Goal: Task Accomplishment & Management: Use online tool/utility

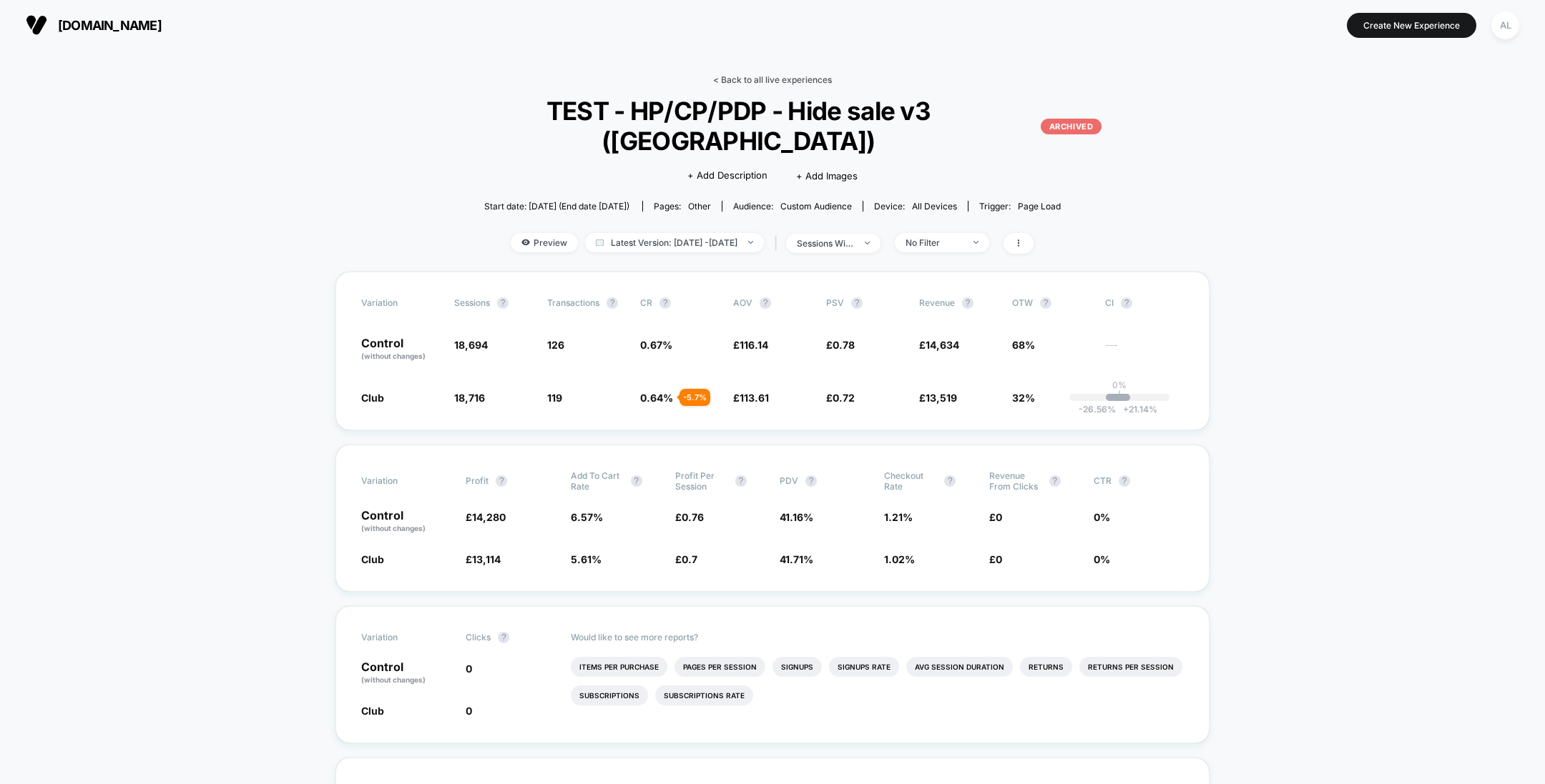
click at [755, 81] on link "< Back to all live experiences" at bounding box center [773, 80] width 119 height 11
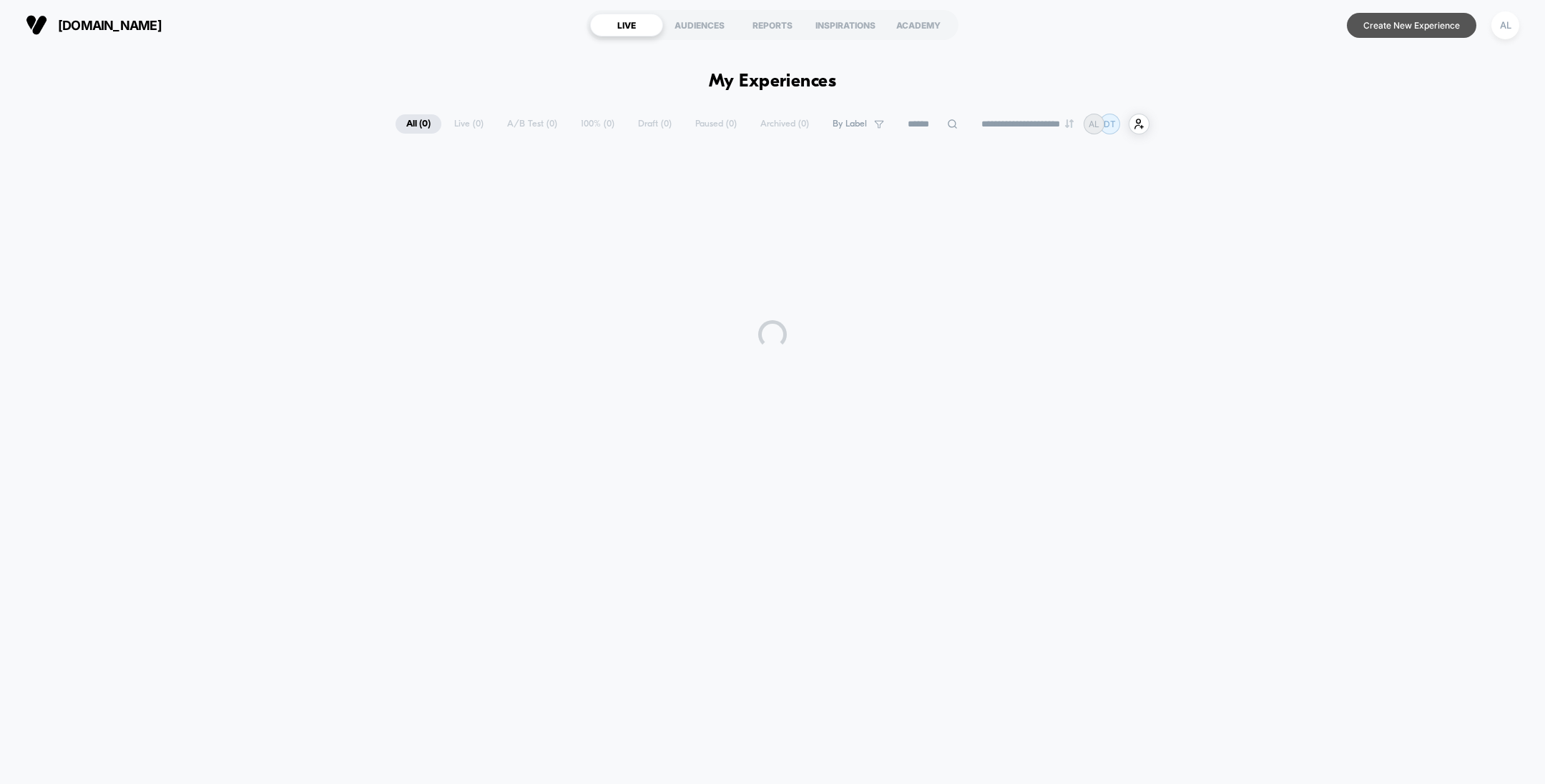
click at [1367, 17] on button "Create New Experience" at bounding box center [1412, 26] width 129 height 25
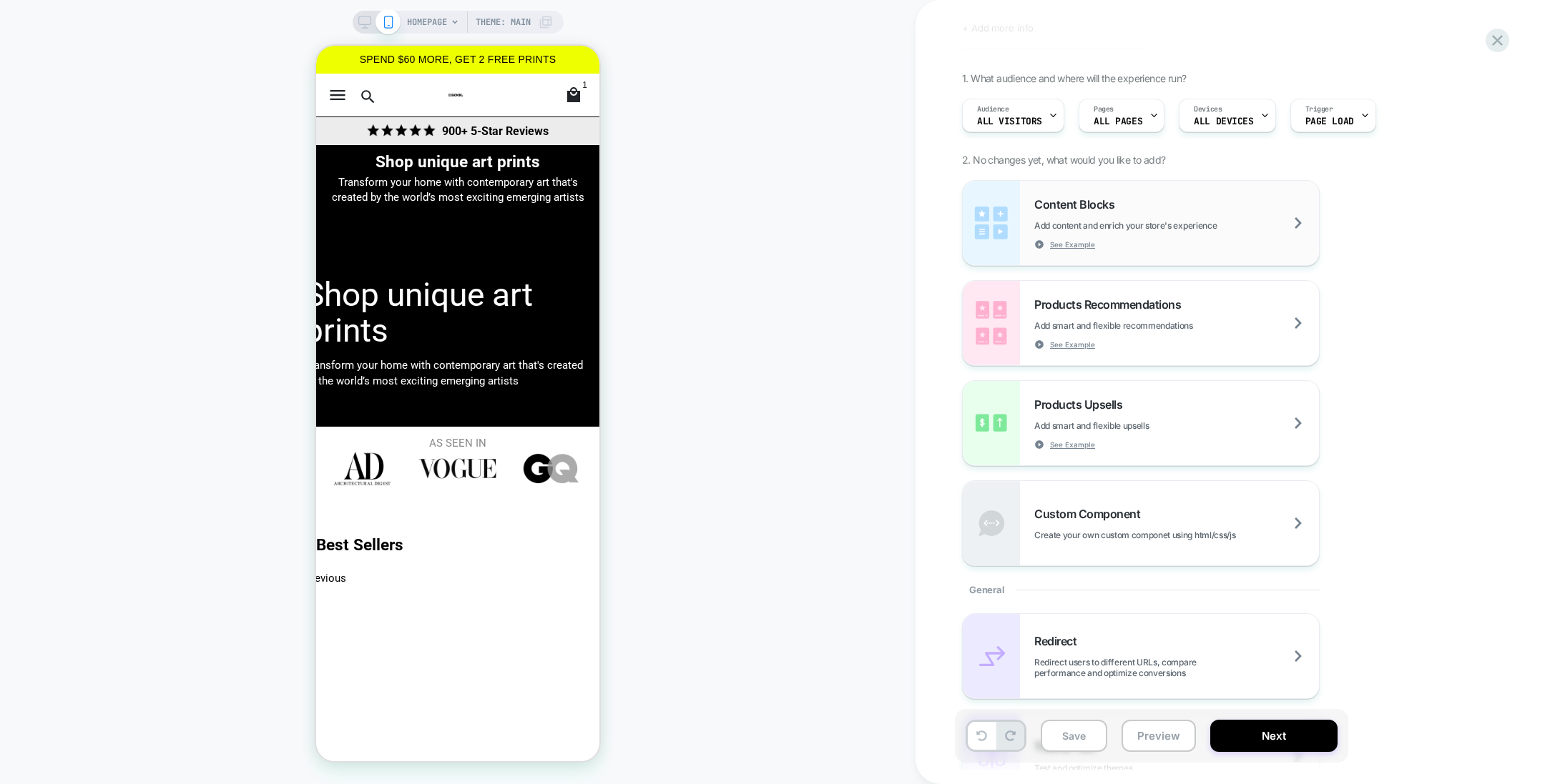
scroll to position [136, 0]
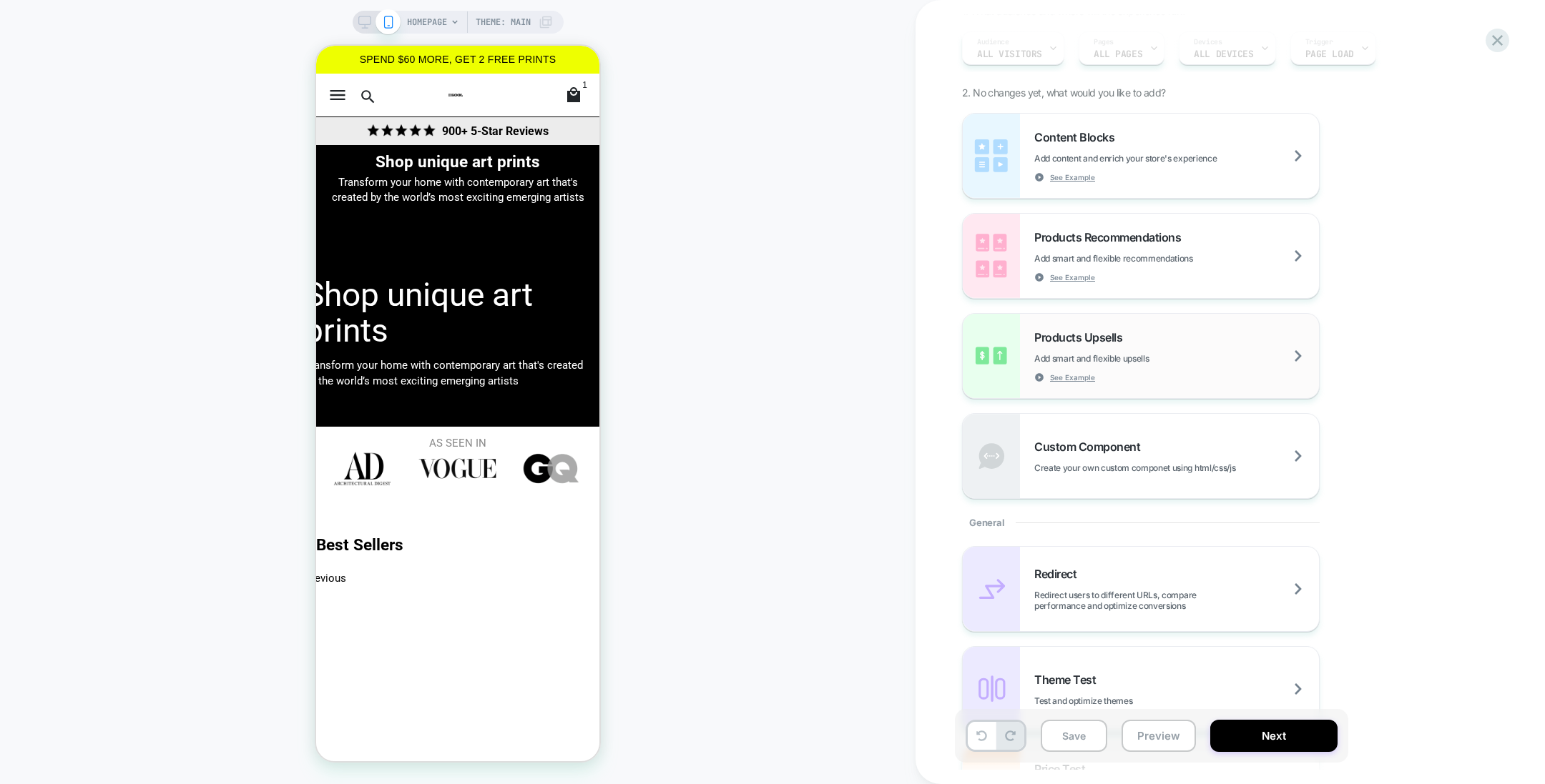
click at [1111, 353] on span "Add smart and flexible upsells" at bounding box center [1128, 359] width 186 height 11
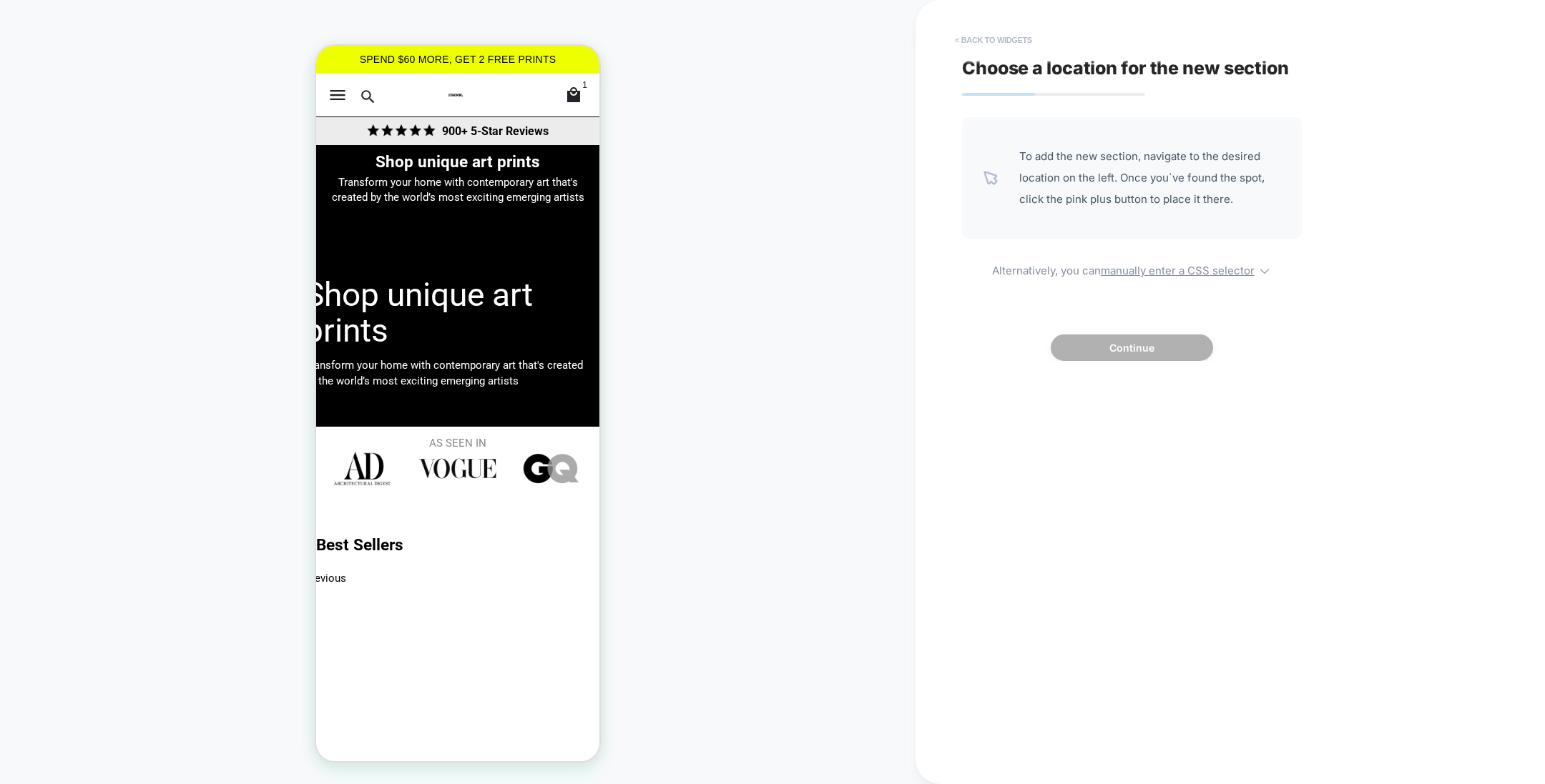
click at [993, 32] on button "< Back to widgets" at bounding box center [993, 40] width 91 height 23
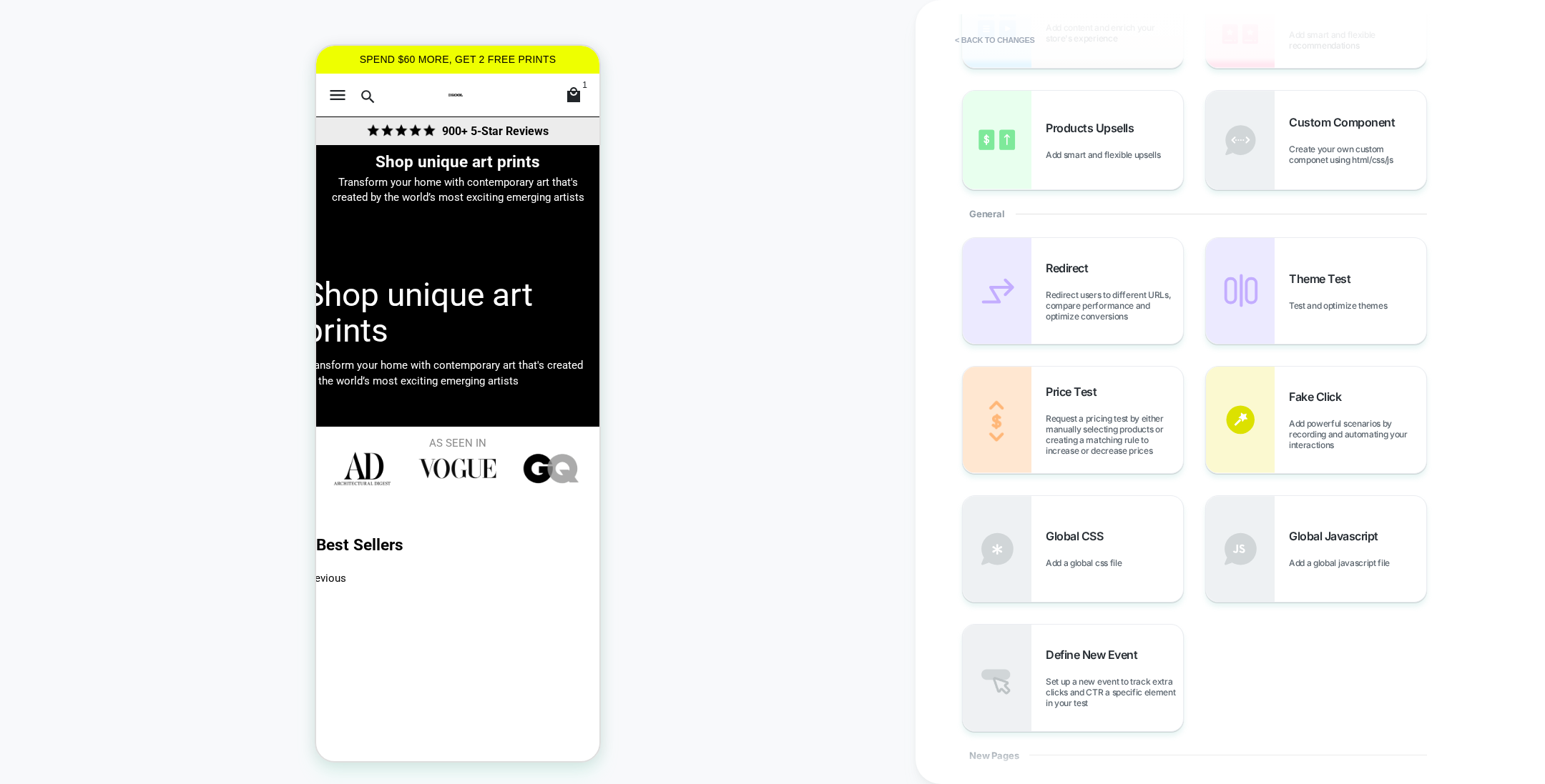
scroll to position [0, 0]
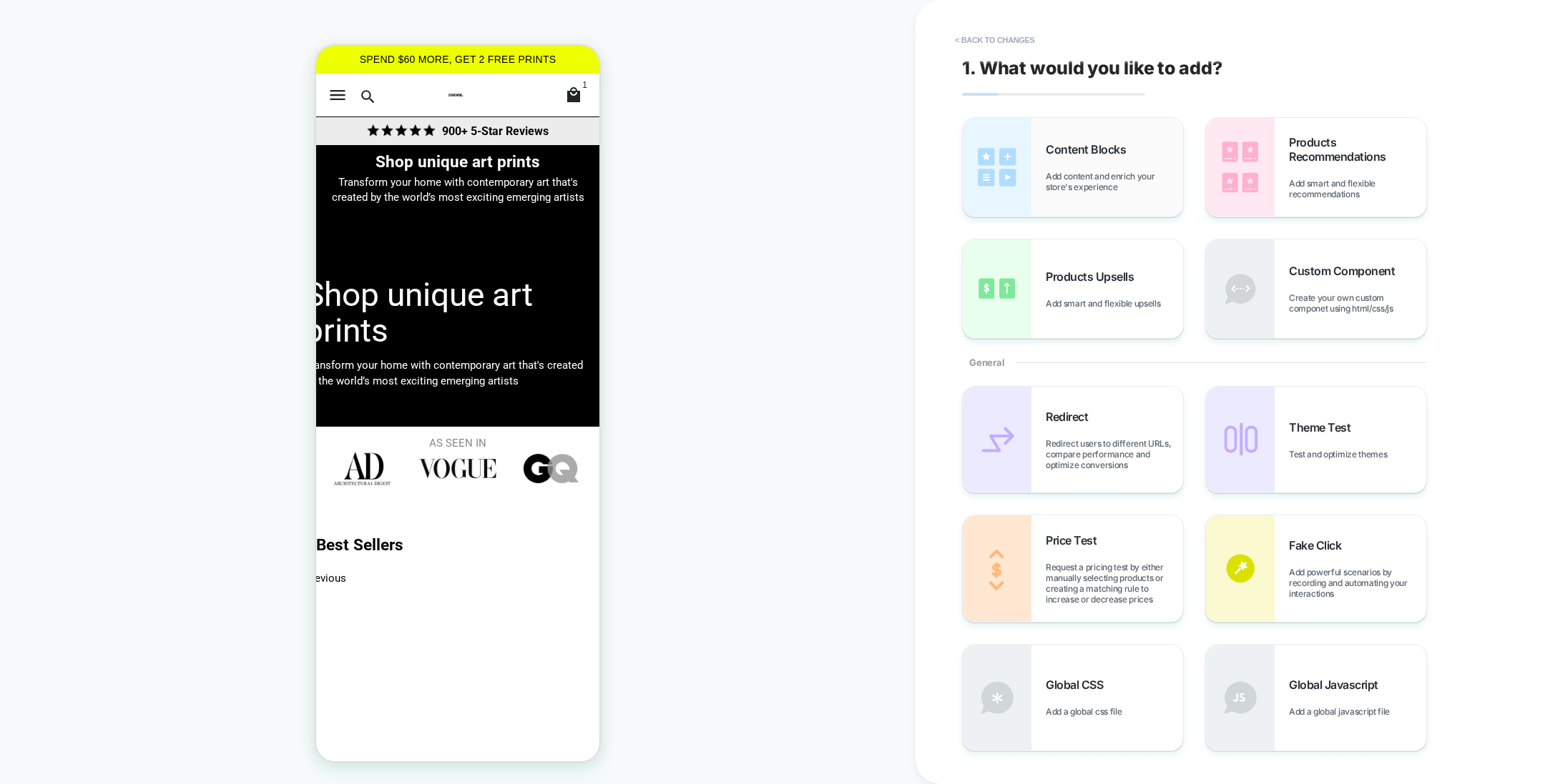
click at [1120, 161] on div "Content Blocks Add content and enrich your store's experience" at bounding box center [1114, 167] width 137 height 50
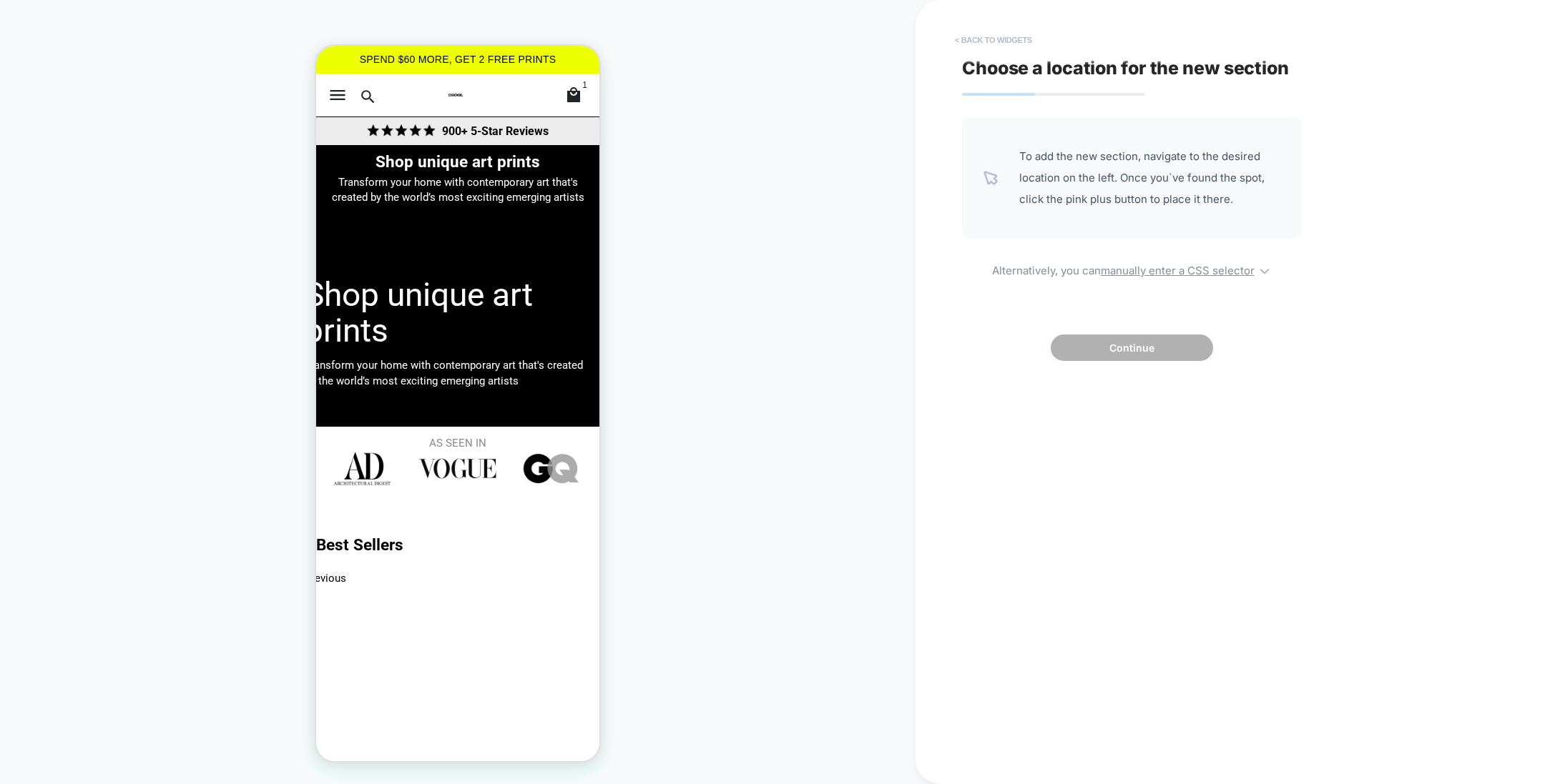
click at [1007, 39] on button "< Back to widgets" at bounding box center [993, 40] width 91 height 23
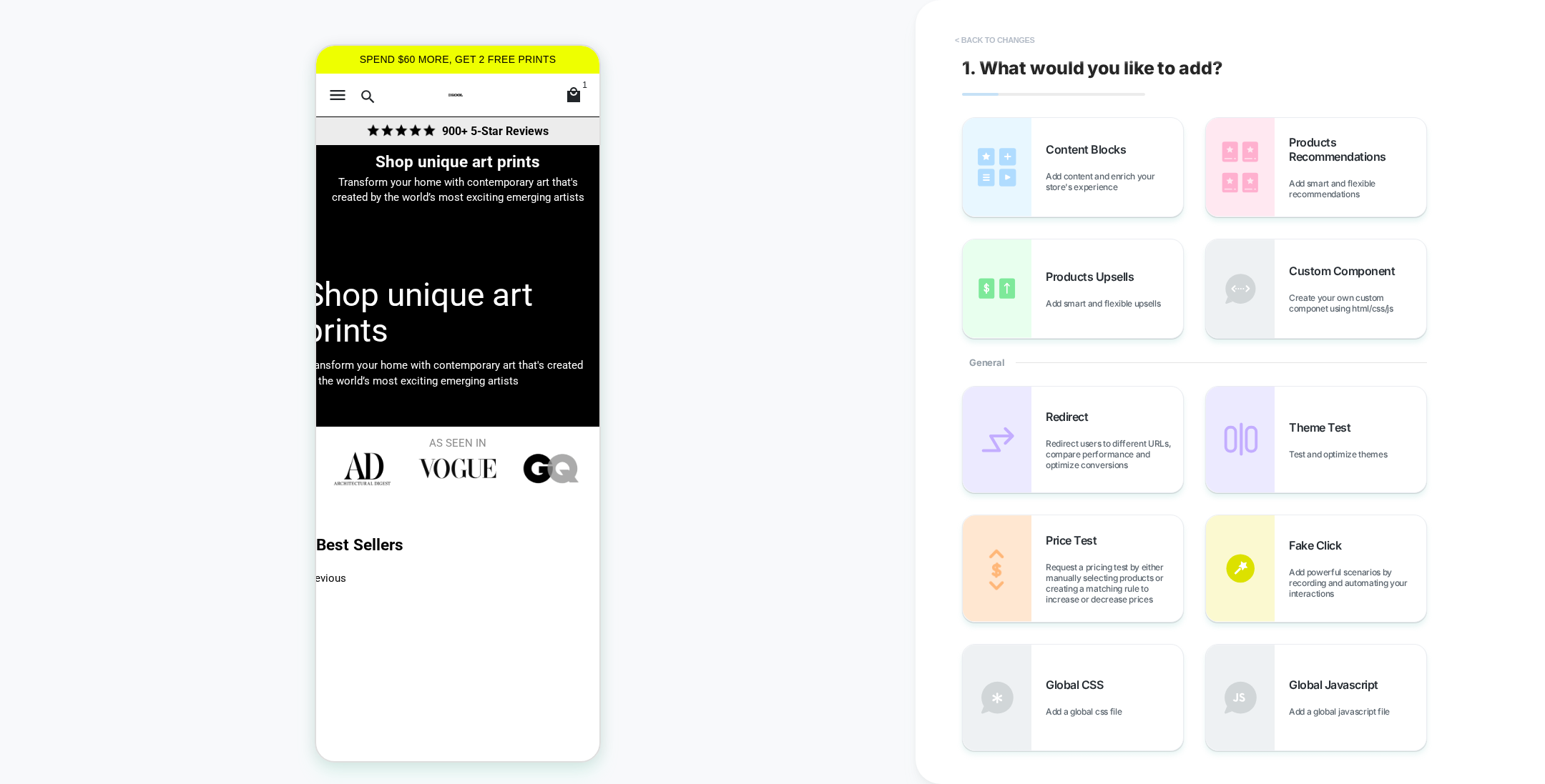
click at [1012, 42] on button "< Back to changes" at bounding box center [995, 40] width 95 height 23
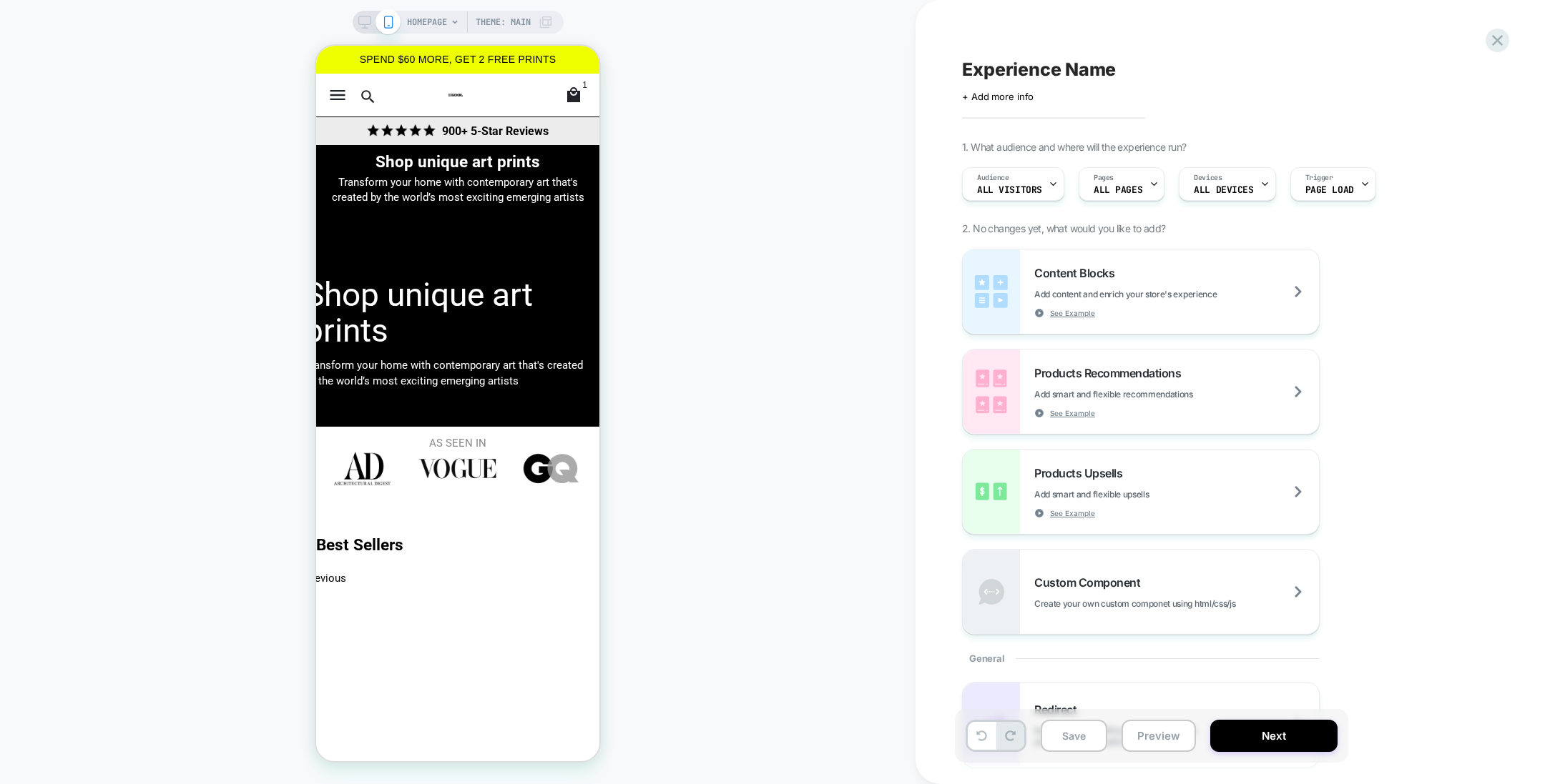
click at [410, 19] on span "HOMEPAGE" at bounding box center [426, 22] width 40 height 23
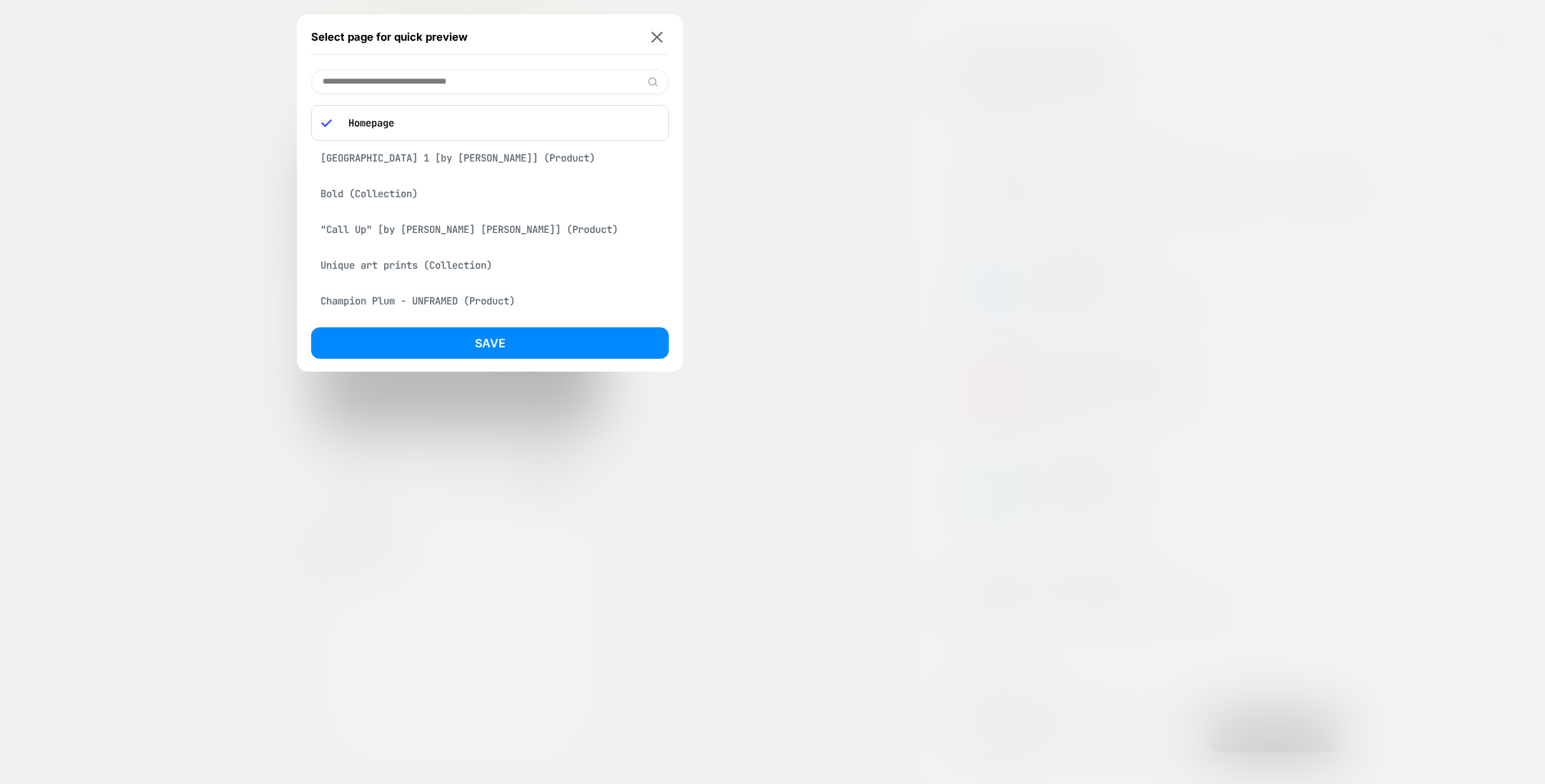
click at [429, 168] on div "Okinawa 1 [by othman zougam] (Product)" at bounding box center [490, 158] width 358 height 27
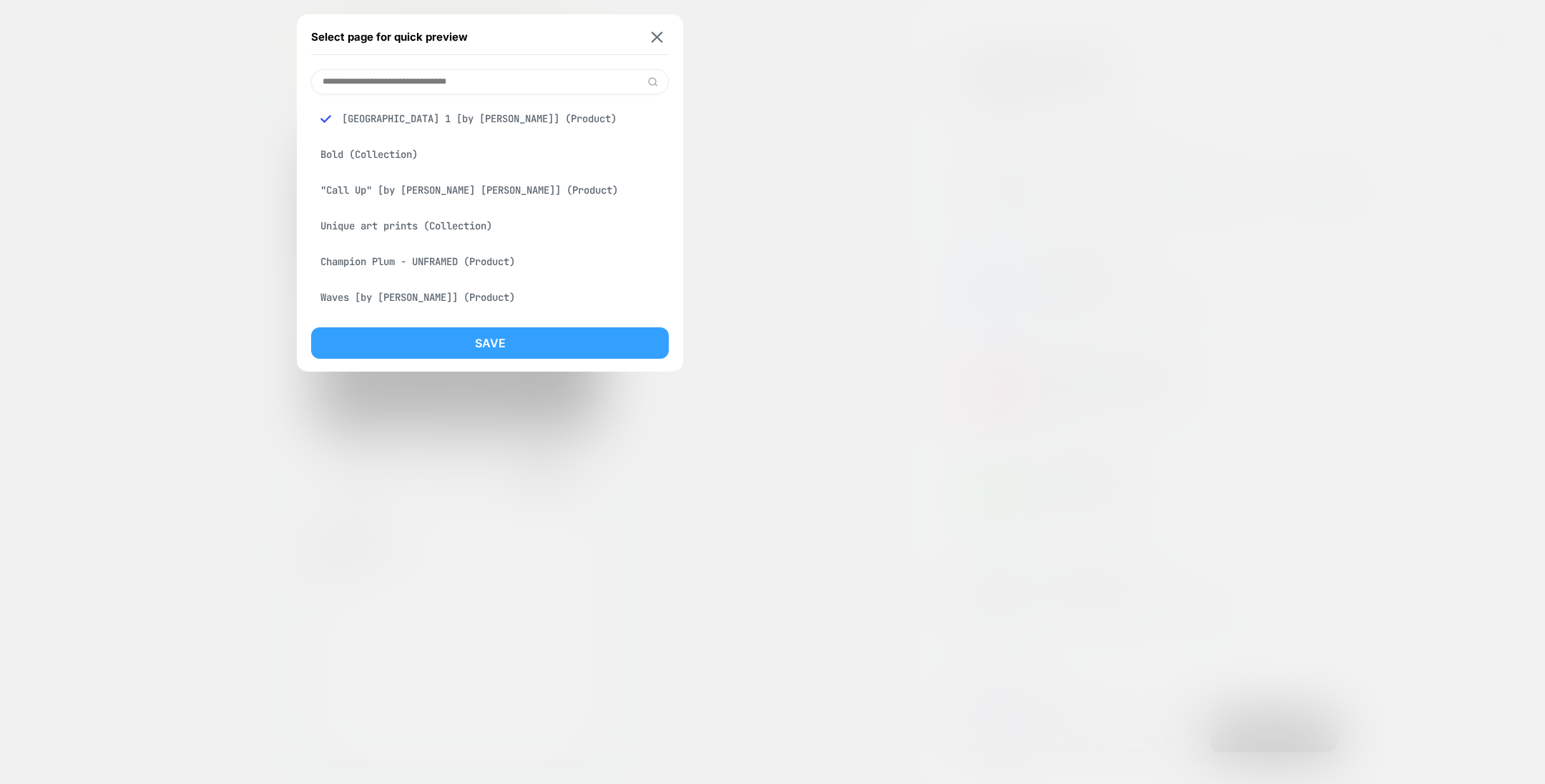
click at [428, 346] on button "Save" at bounding box center [490, 344] width 358 height 32
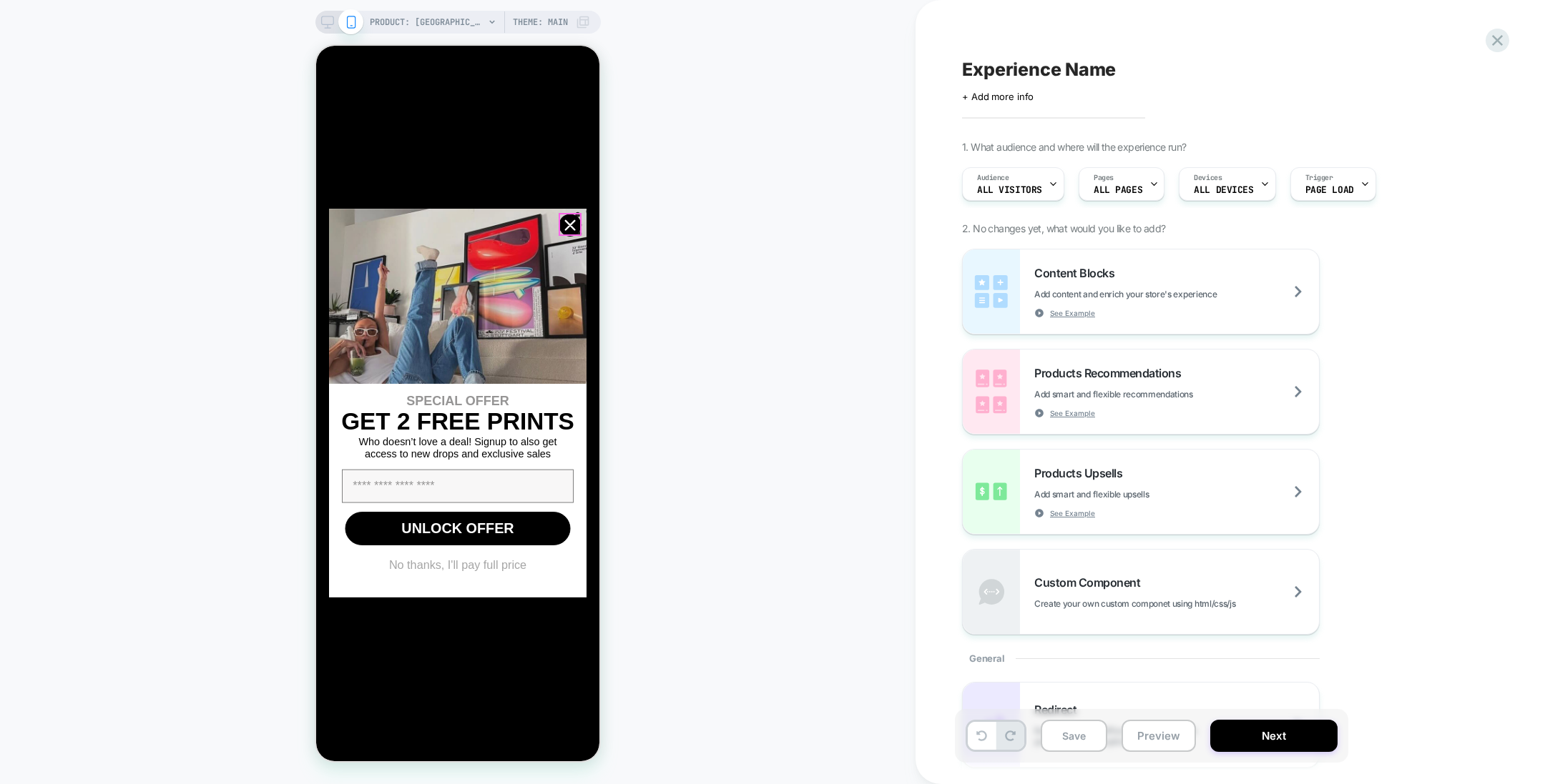
click at [574, 228] on circle "Close dialog" at bounding box center [570, 226] width 21 height 21
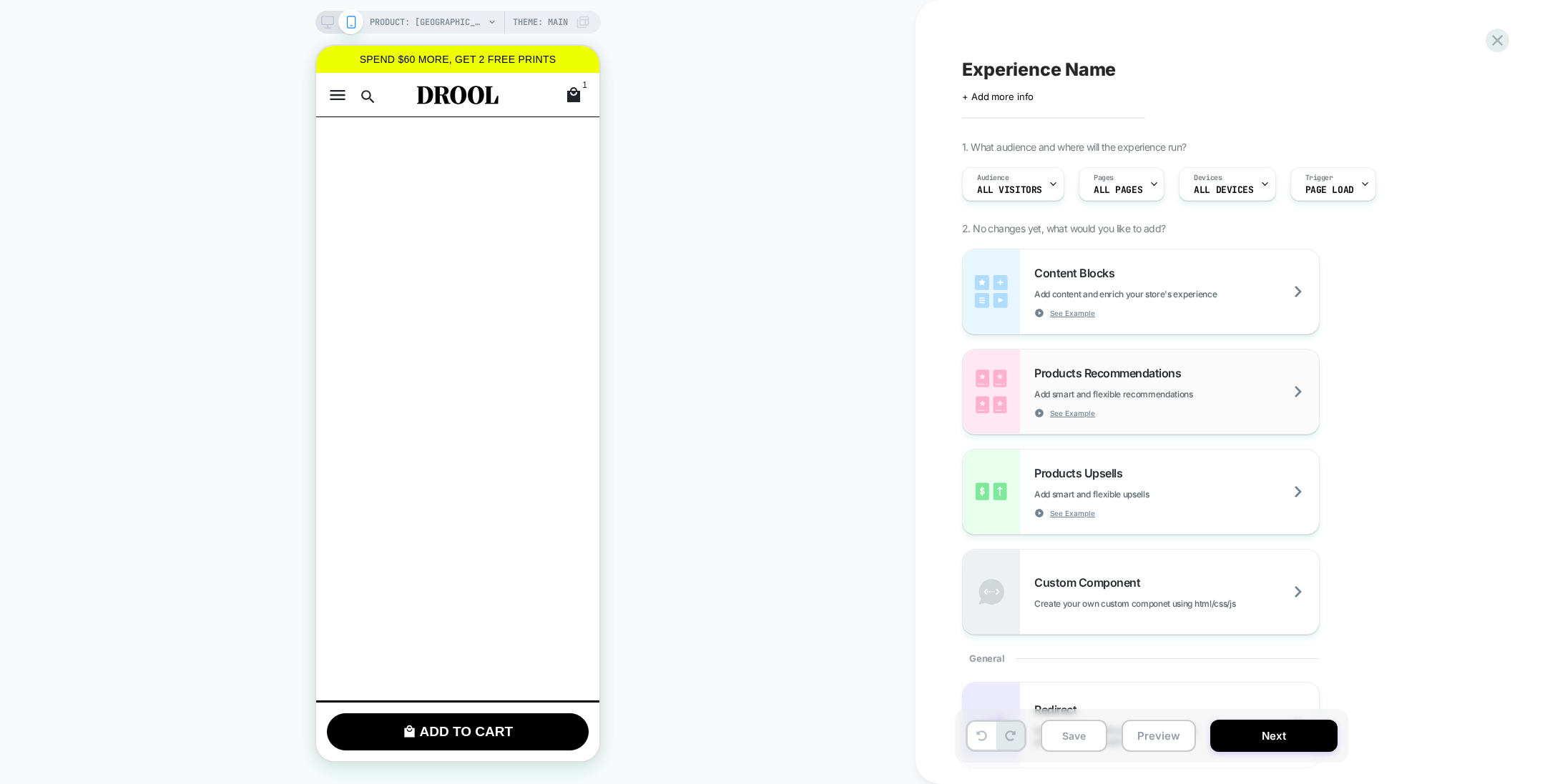
scroll to position [35, 0]
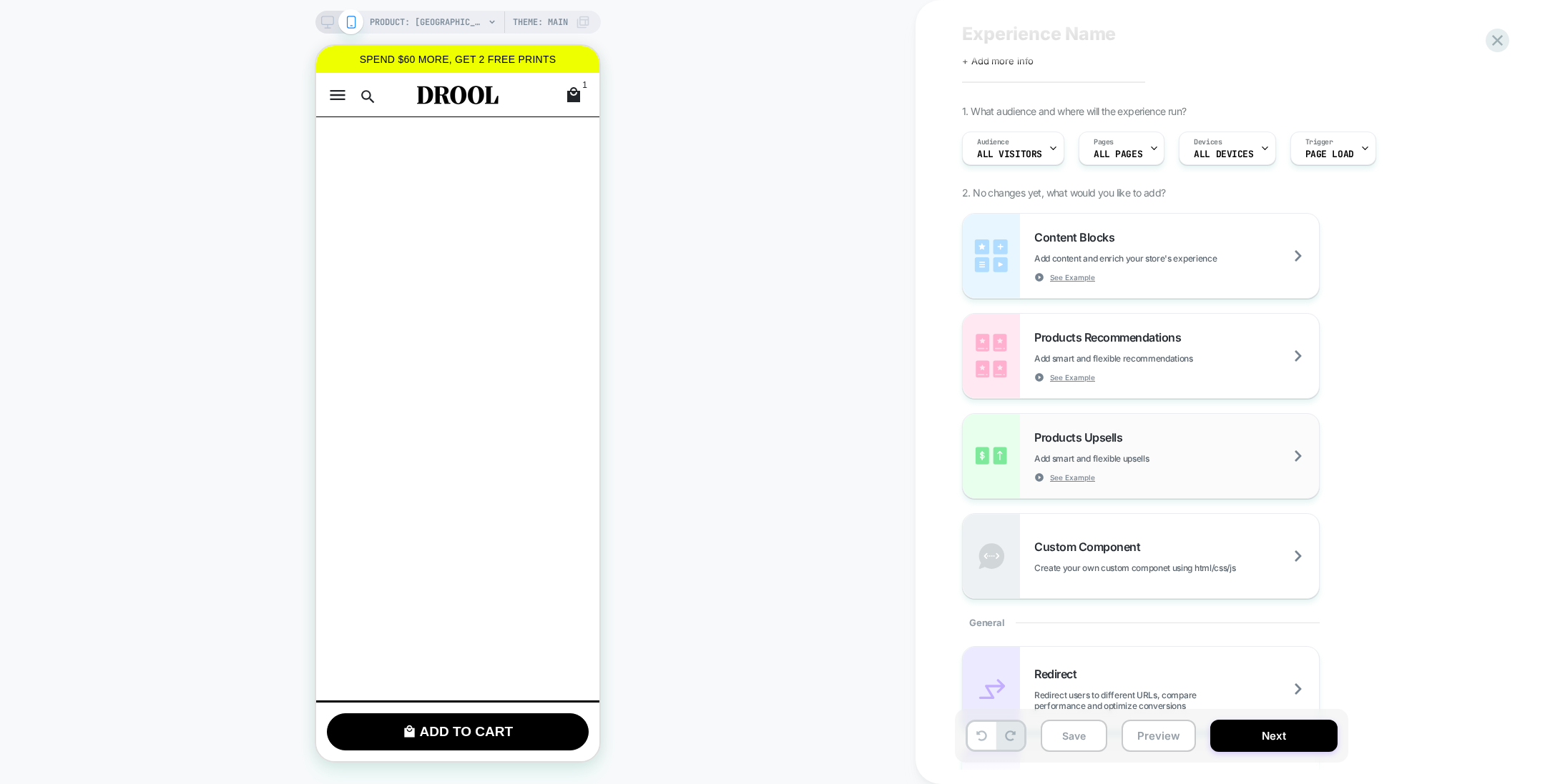
click at [1128, 459] on span "Add smart and flexible upsells" at bounding box center [1128, 459] width 186 height 11
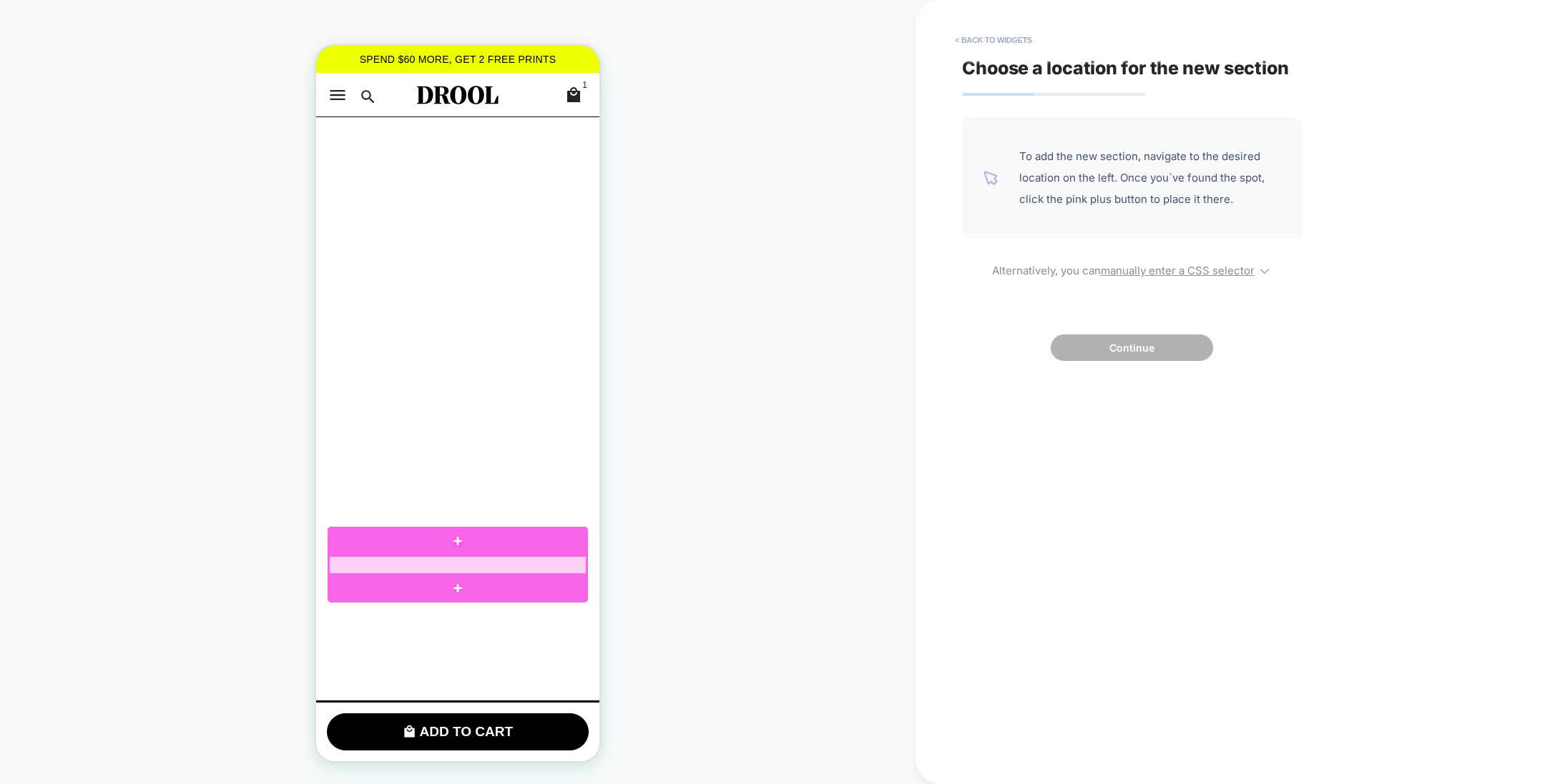
click at [384, 571] on div at bounding box center [457, 565] width 258 height 18
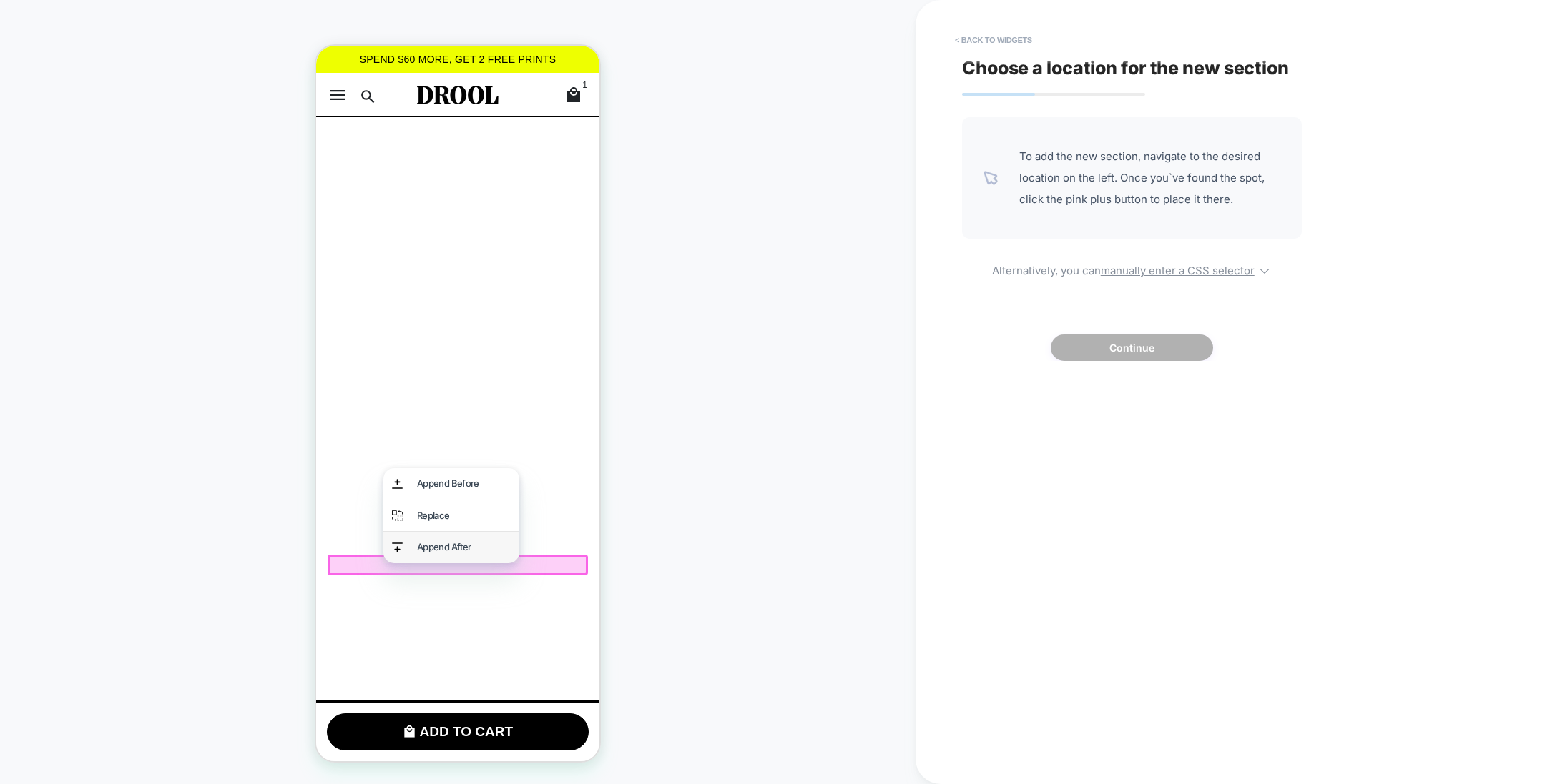
click at [410, 544] on div "Append After" at bounding box center [451, 548] width 136 height 32
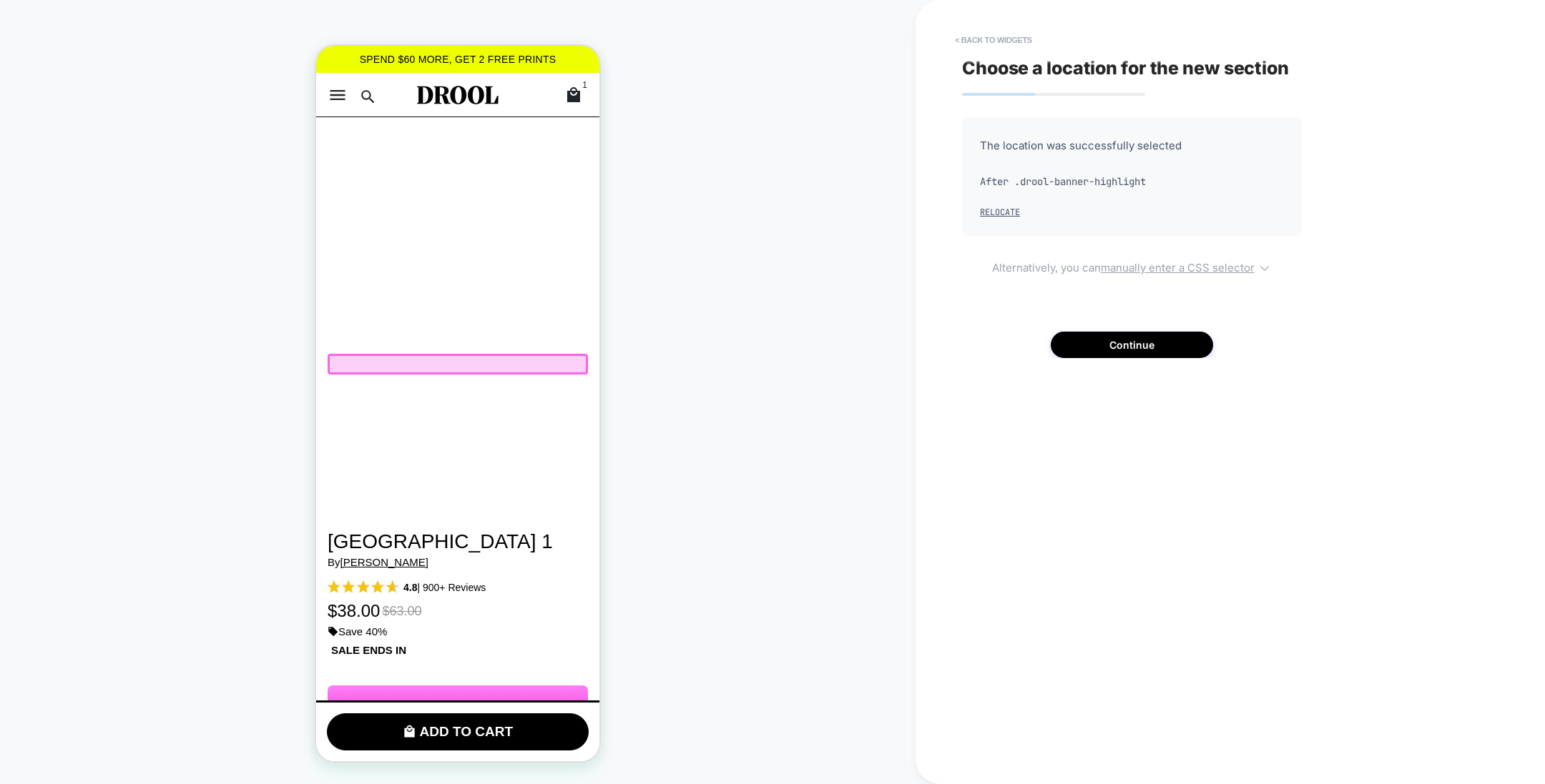
scroll to position [202, 0]
click at [1093, 327] on div "The location was successfully selected After .drool-banner-highlight Relocate A…" at bounding box center [1132, 237] width 339 height 241
click at [1093, 341] on button "Continue" at bounding box center [1132, 345] width 162 height 27
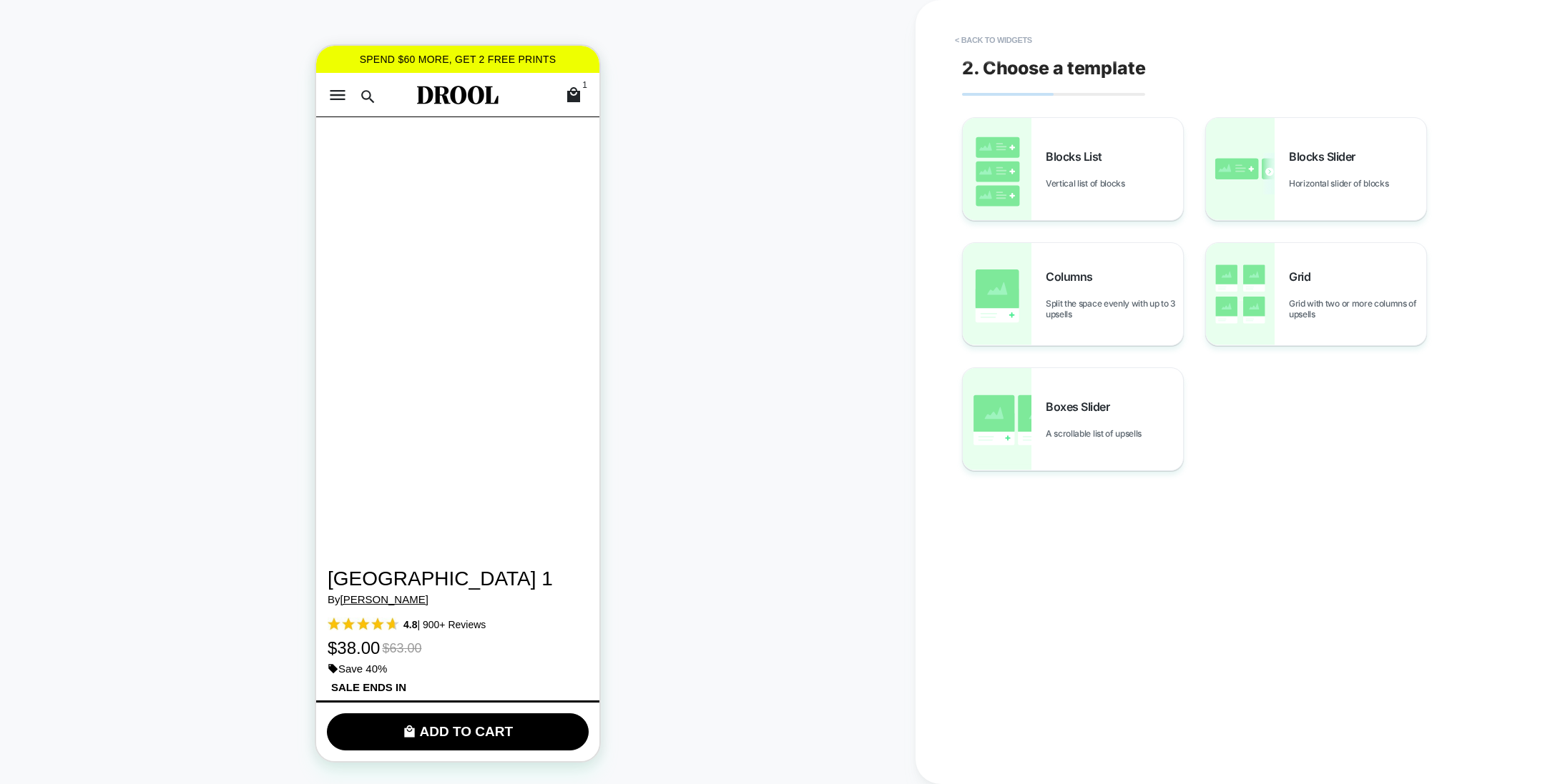
scroll to position [161, 0]
click at [1009, 43] on button "< Back to widgets" at bounding box center [993, 40] width 91 height 23
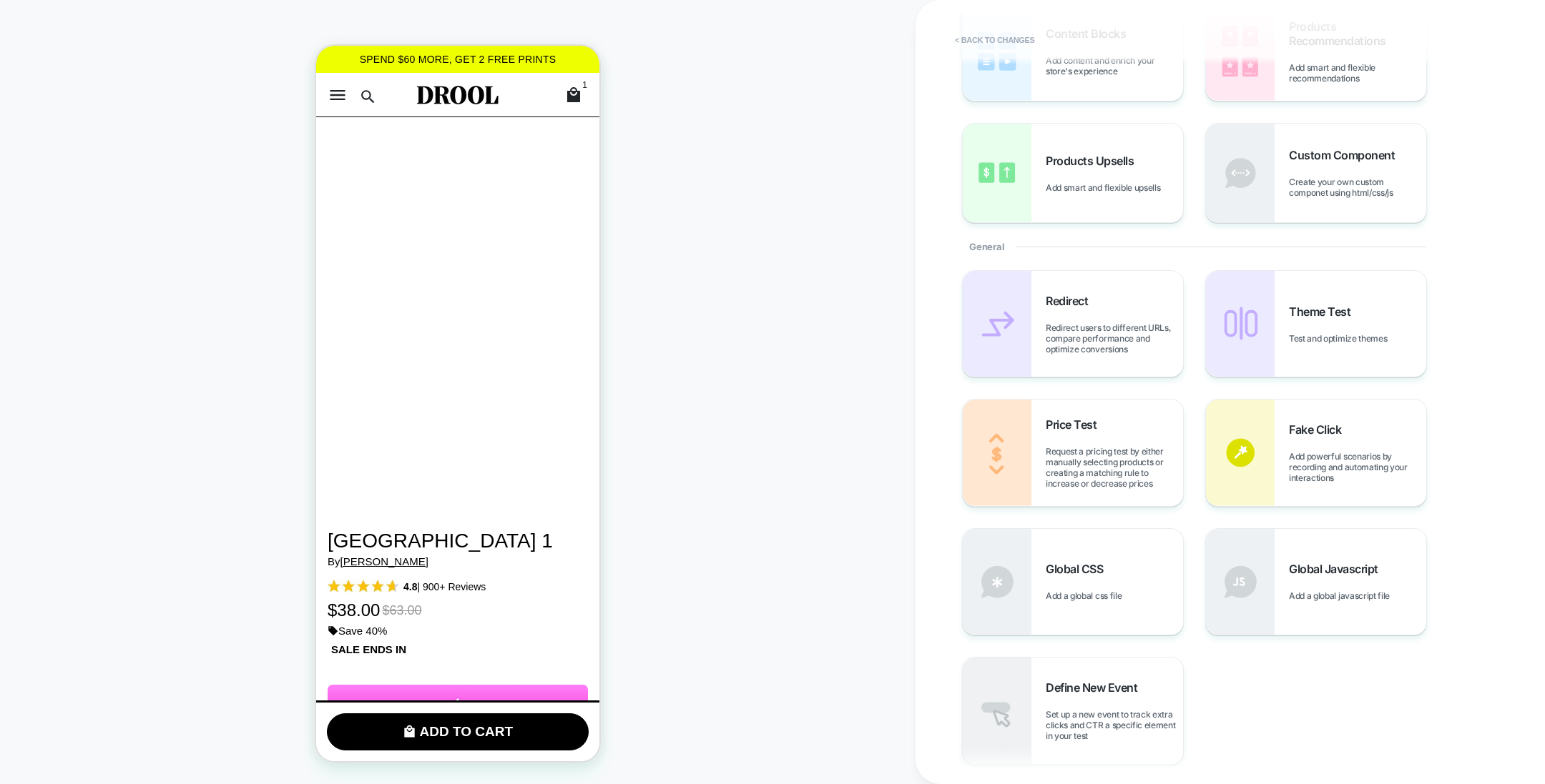
scroll to position [0, 0]
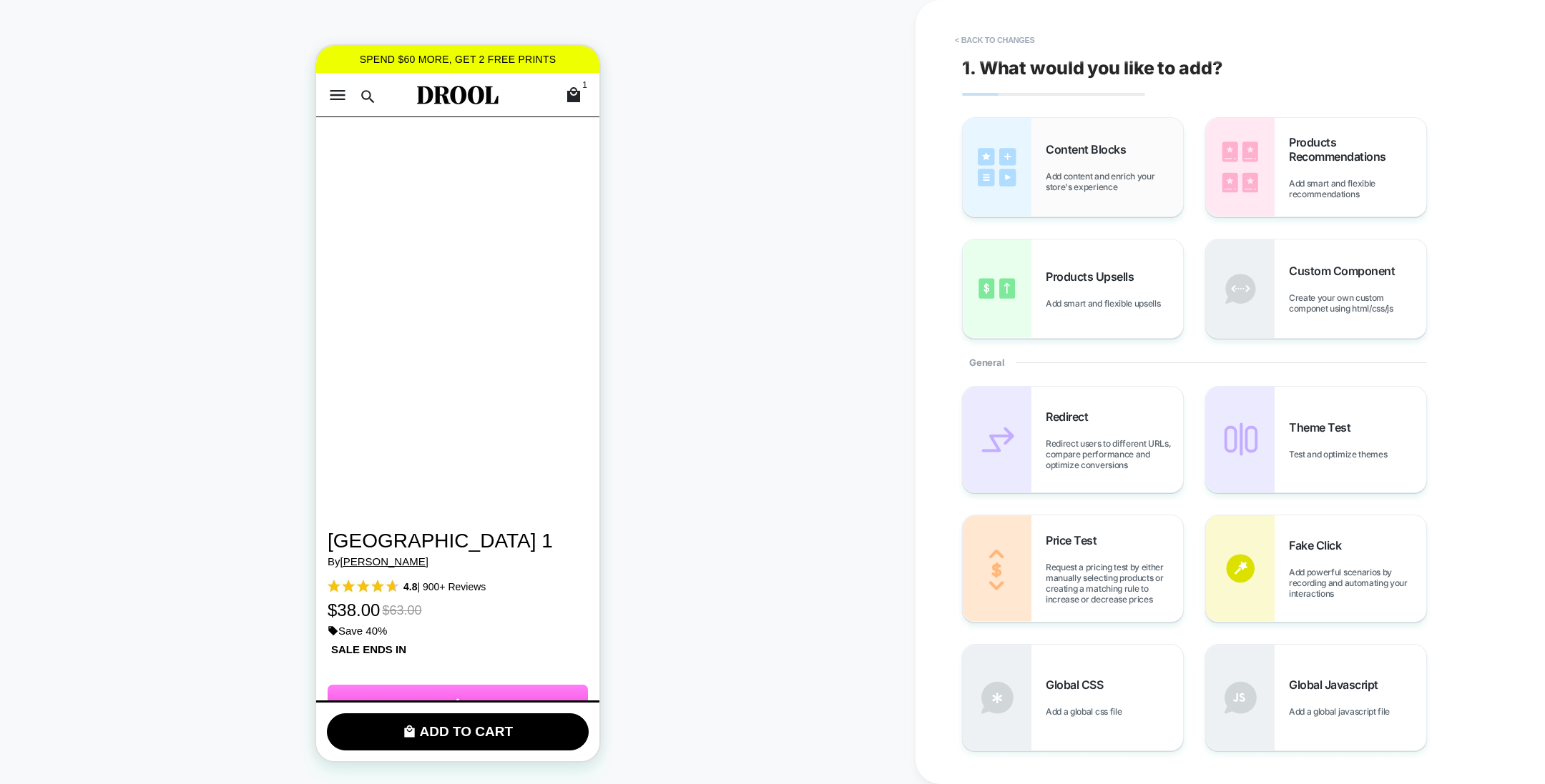
click at [1134, 158] on div "Content Blocks Add content and enrich your store's experience" at bounding box center [1114, 167] width 137 height 50
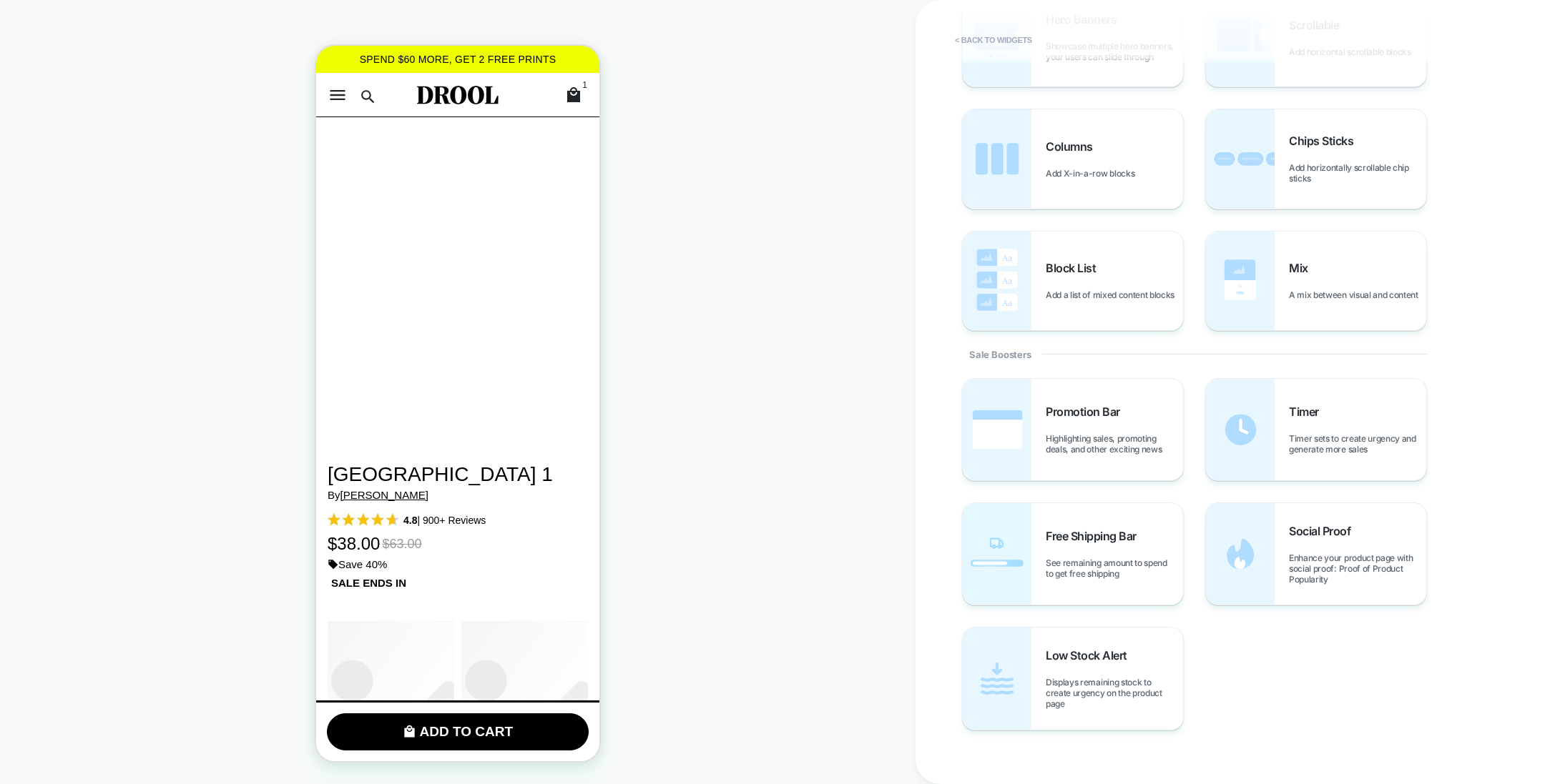
scroll to position [416, 0]
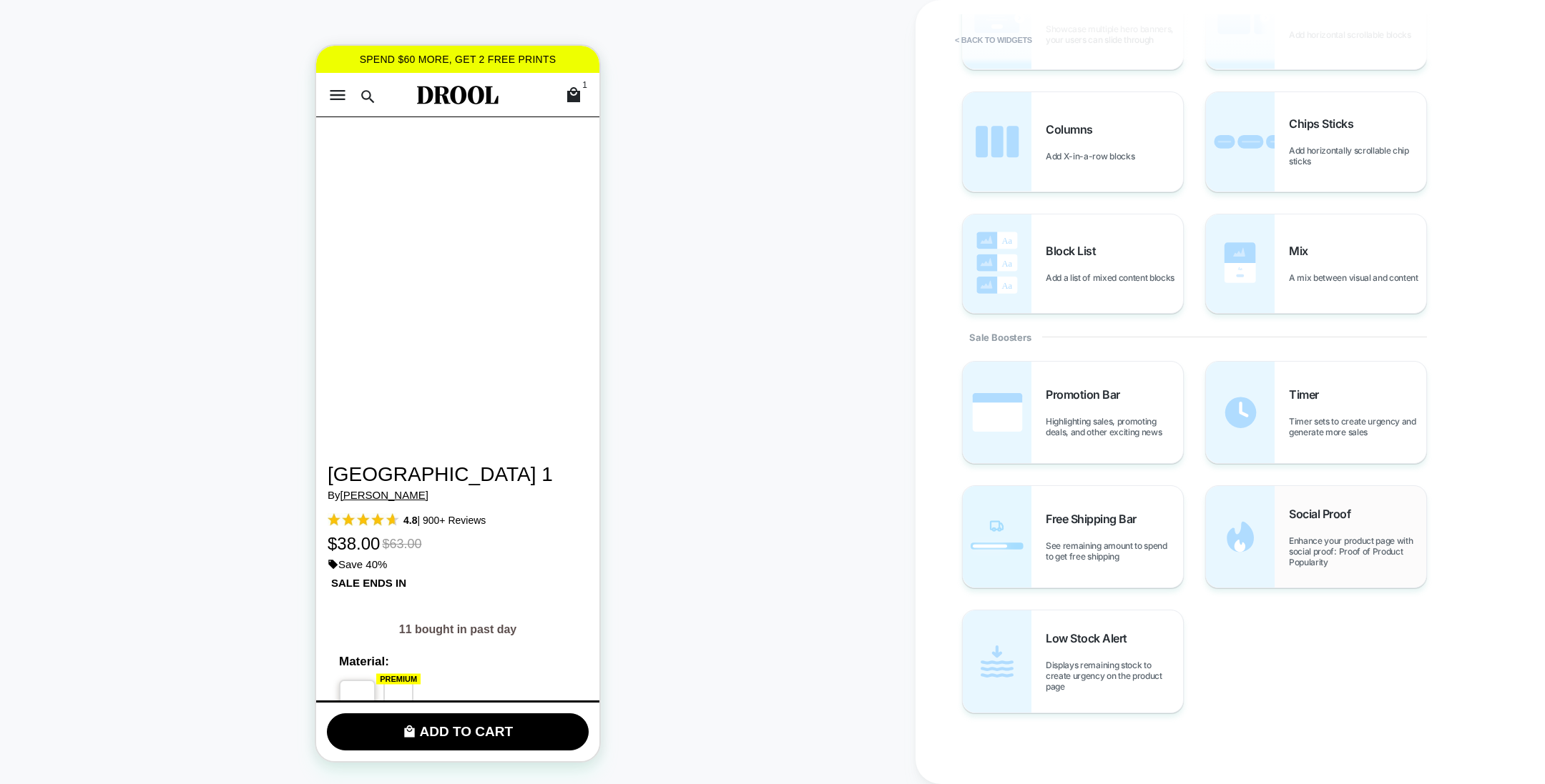
click at [1352, 526] on div "Social Proof Enhance your product page with social proof: Proof of Product Popu…" at bounding box center [1357, 537] width 137 height 61
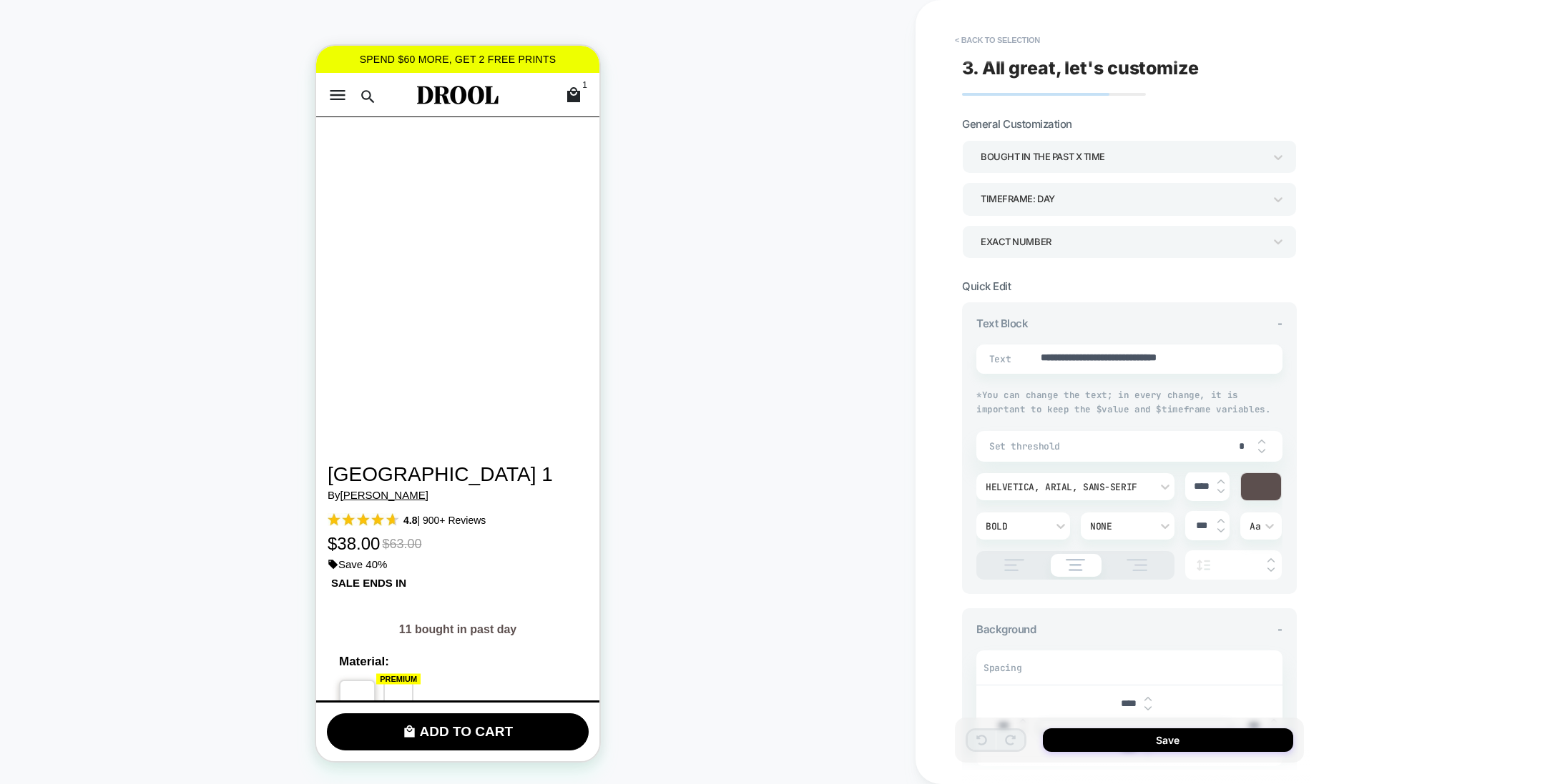
click at [1041, 235] on div "EXACT NUMBER" at bounding box center [1123, 242] width 284 height 19
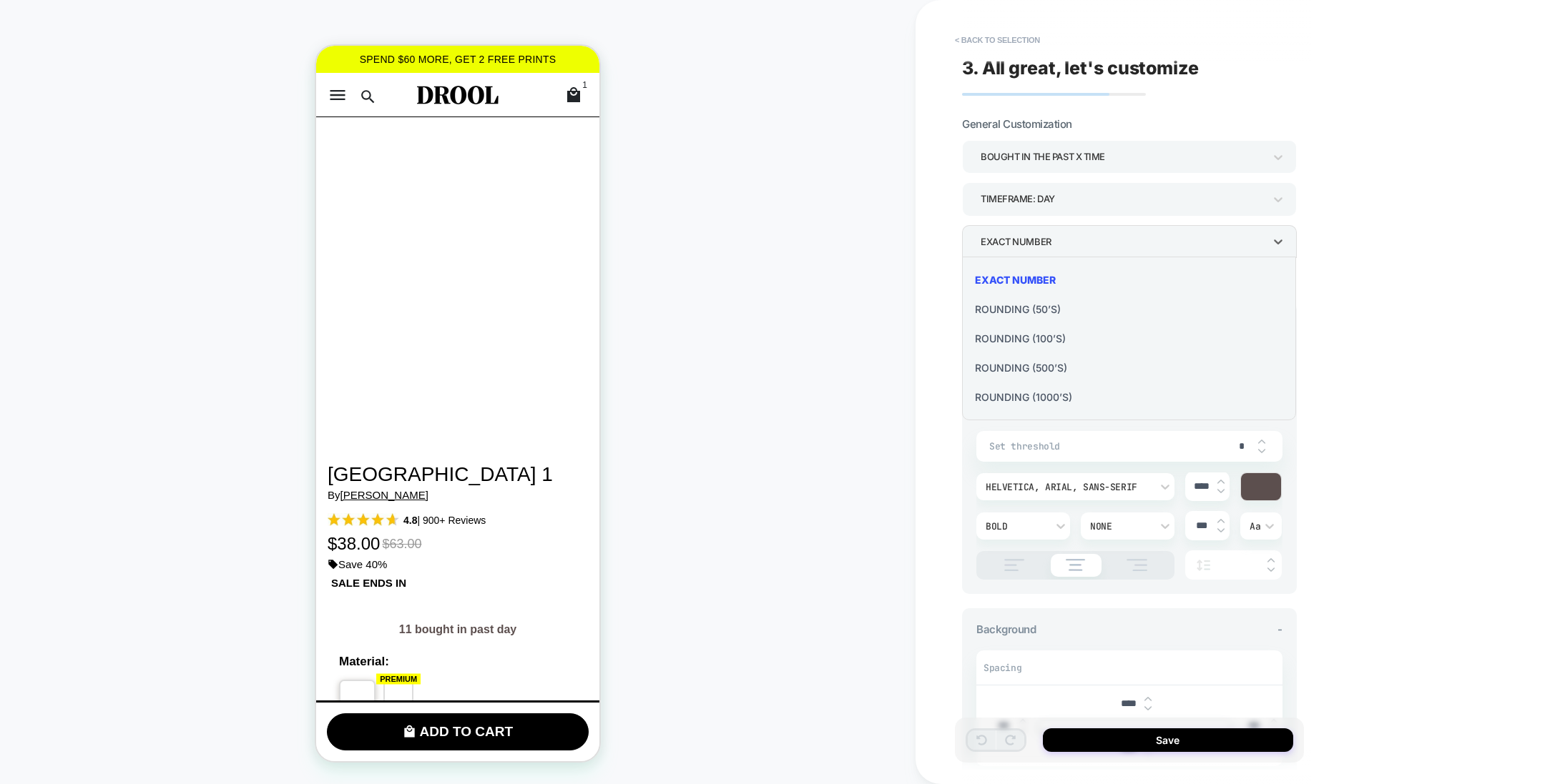
click at [890, 296] on div at bounding box center [772, 392] width 1545 height 784
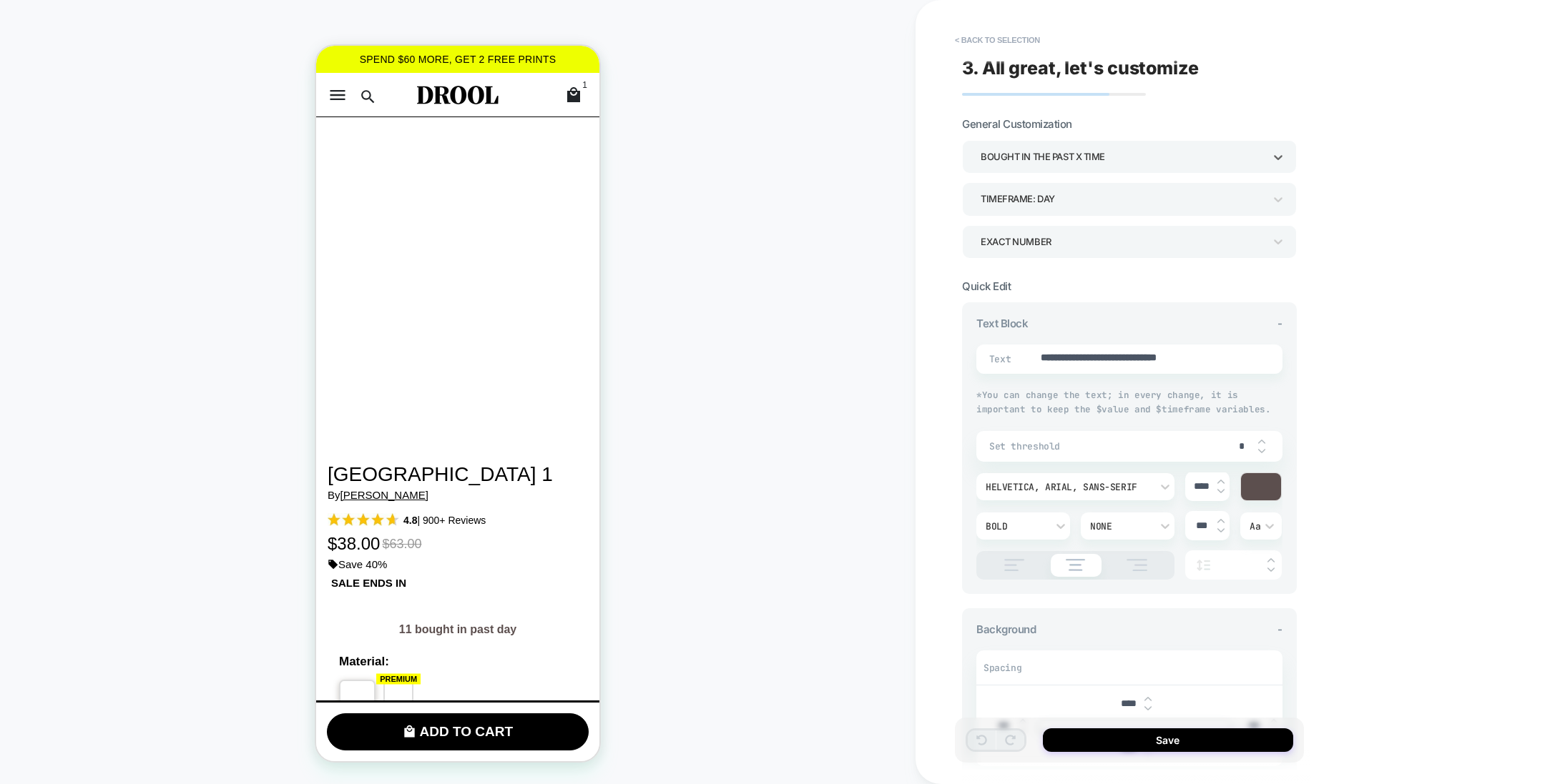
click at [1060, 154] on div "bought in the past x time" at bounding box center [1123, 157] width 284 height 19
click at [1040, 224] on div "viewed in the past x time" at bounding box center [1129, 225] width 323 height 29
click at [1035, 163] on div "viewed in the past x time" at bounding box center [1123, 157] width 284 height 19
click at [1022, 252] on div "Added to cart in the past x time" at bounding box center [1129, 254] width 323 height 29
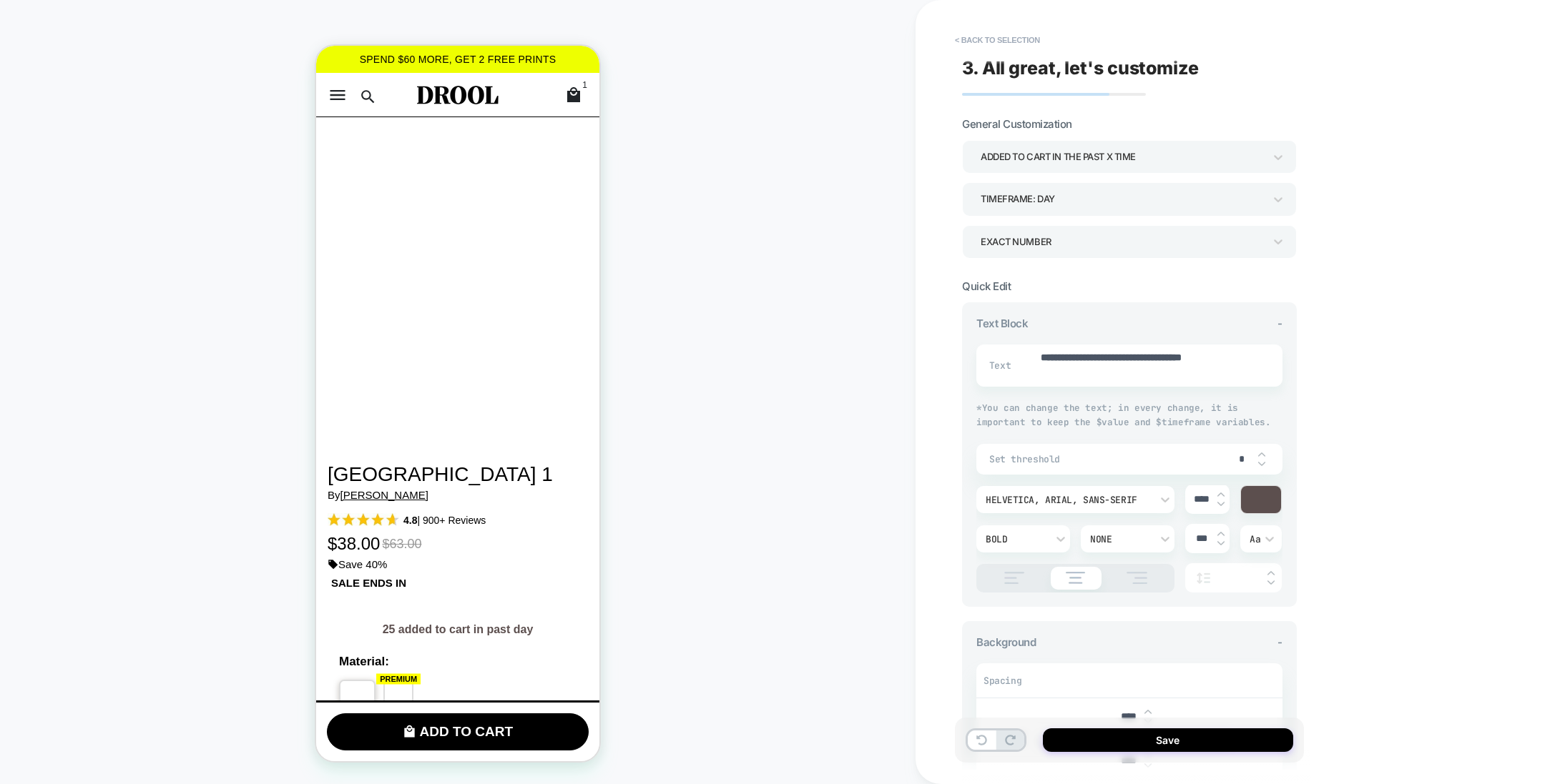
click at [464, 621] on div "25 added to cart in past day" at bounding box center [458, 629] width 261 height 17
click at [509, 621] on div "25 added to cart in past day" at bounding box center [458, 629] width 261 height 17
click at [1030, 35] on button "< Back to selection" at bounding box center [997, 40] width 99 height 23
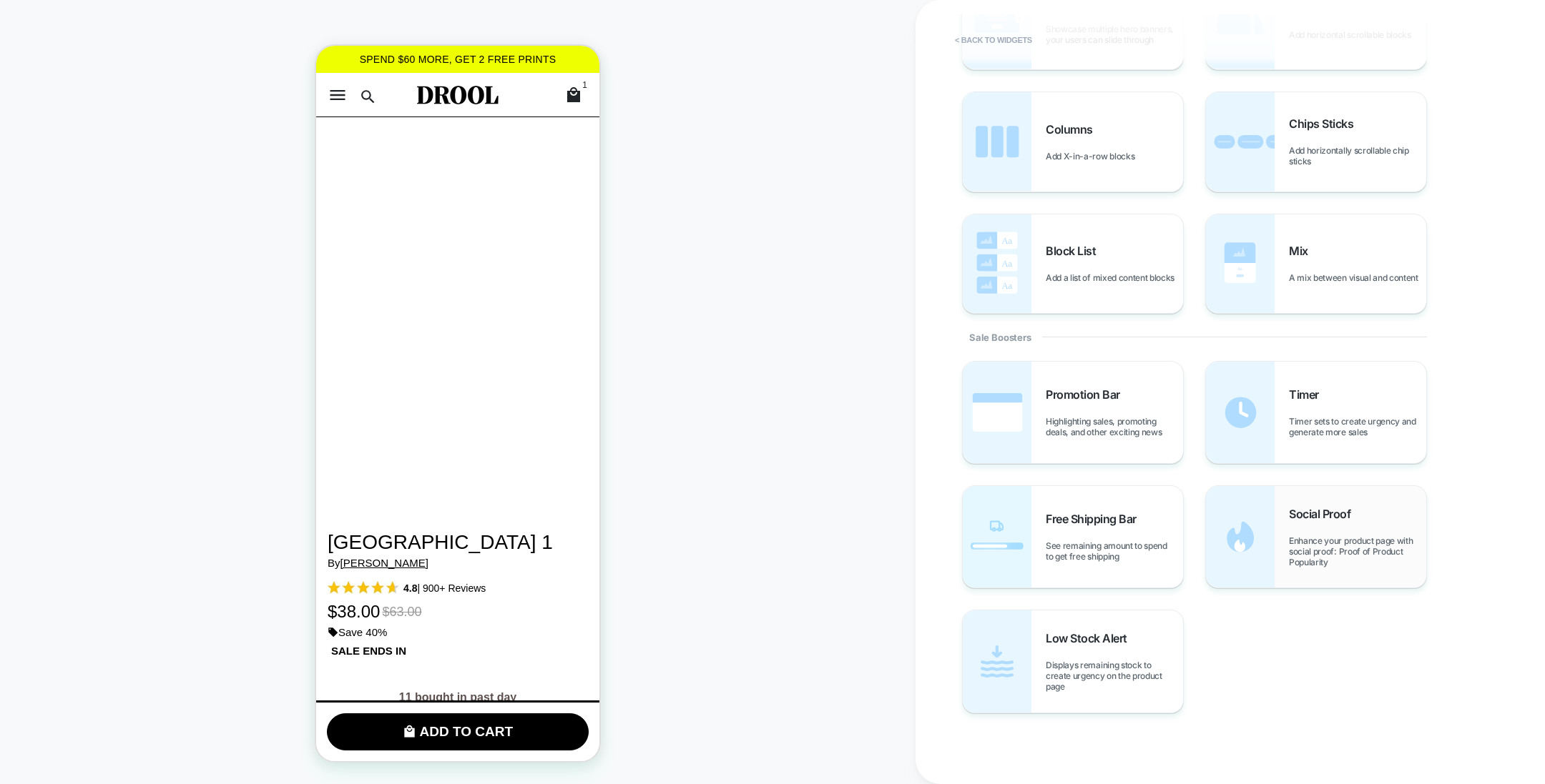
click at [1316, 521] on div "Social Proof Enhance your product page with social proof: Proof of Product Popu…" at bounding box center [1357, 537] width 137 height 61
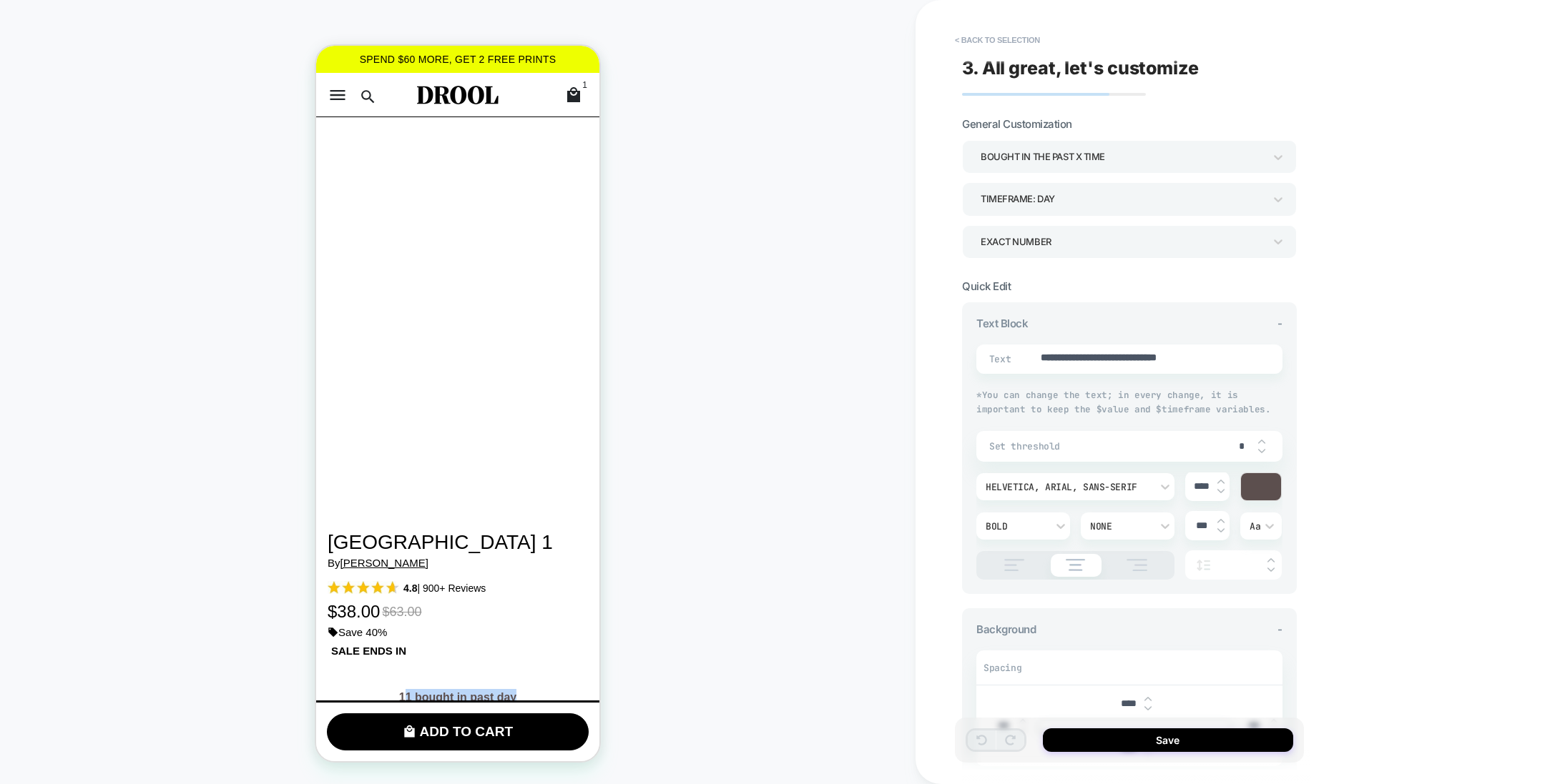
drag, startPoint x: 403, startPoint y: 397, endPoint x: 528, endPoint y: 402, distance: 125.1
click at [528, 689] on div "11 bought in past day" at bounding box center [458, 697] width 261 height 17
click at [1042, 151] on div "bought in the past x time" at bounding box center [1123, 157] width 284 height 19
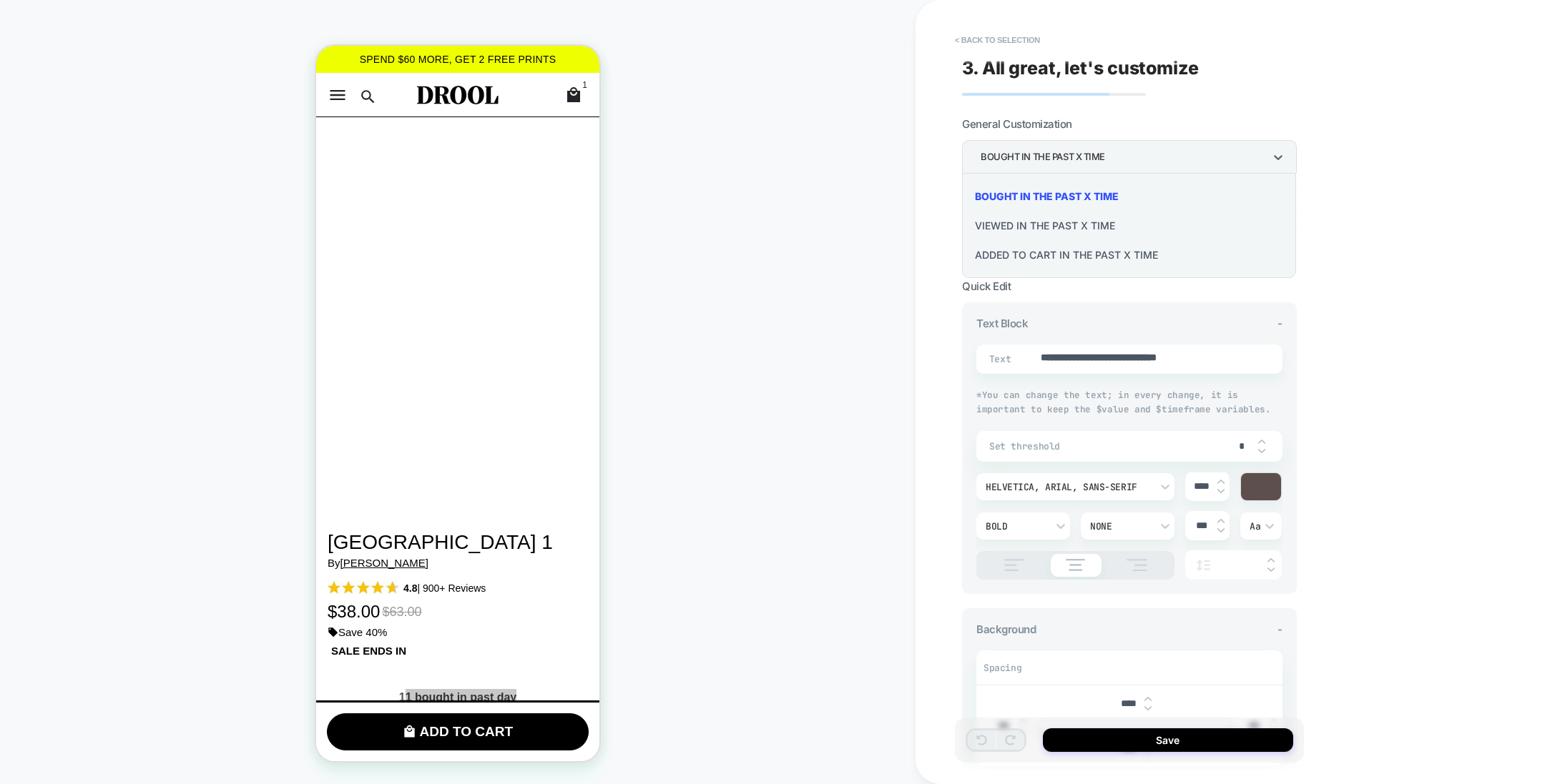
click at [1035, 221] on div "viewed in the past x time" at bounding box center [1129, 225] width 323 height 29
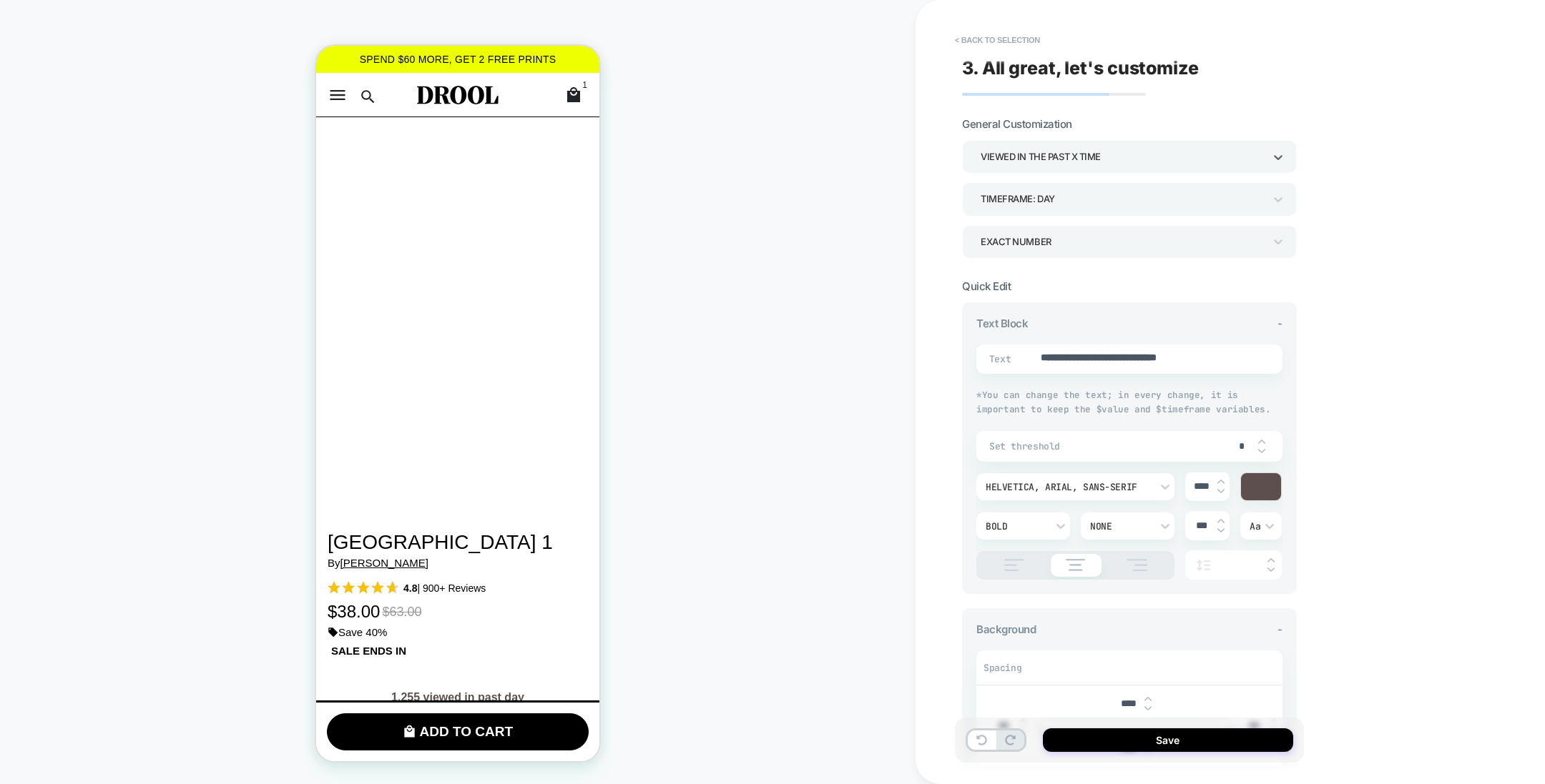
click at [1050, 149] on div "viewed in the past x time" at bounding box center [1123, 157] width 284 height 19
click at [1050, 249] on div "Added to cart in the past x time" at bounding box center [1129, 254] width 323 height 29
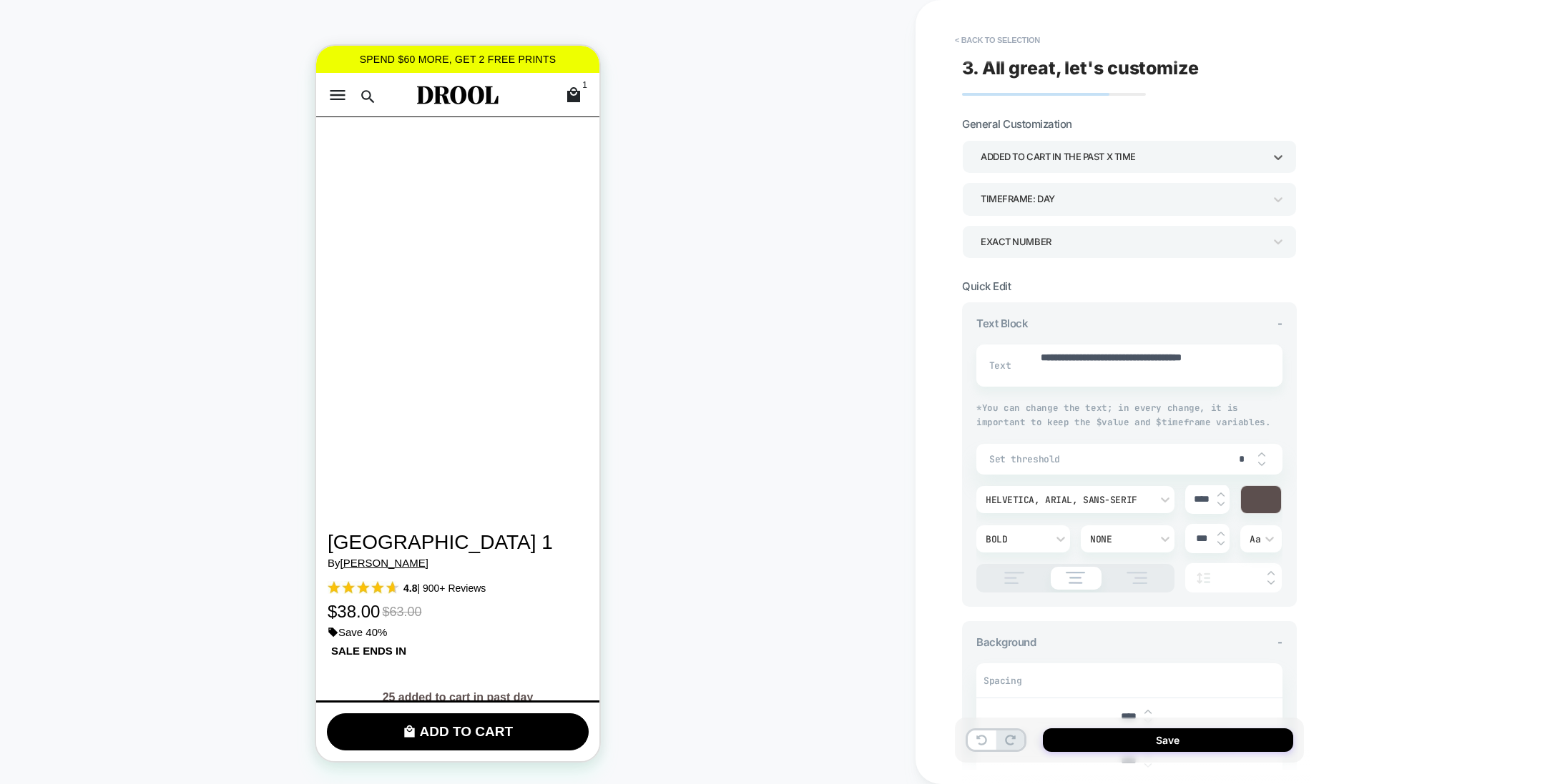
click at [1057, 158] on div "Added to cart in the past x time" at bounding box center [1123, 157] width 284 height 19
click at [1052, 224] on div "viewed in the past x time" at bounding box center [1129, 225] width 323 height 29
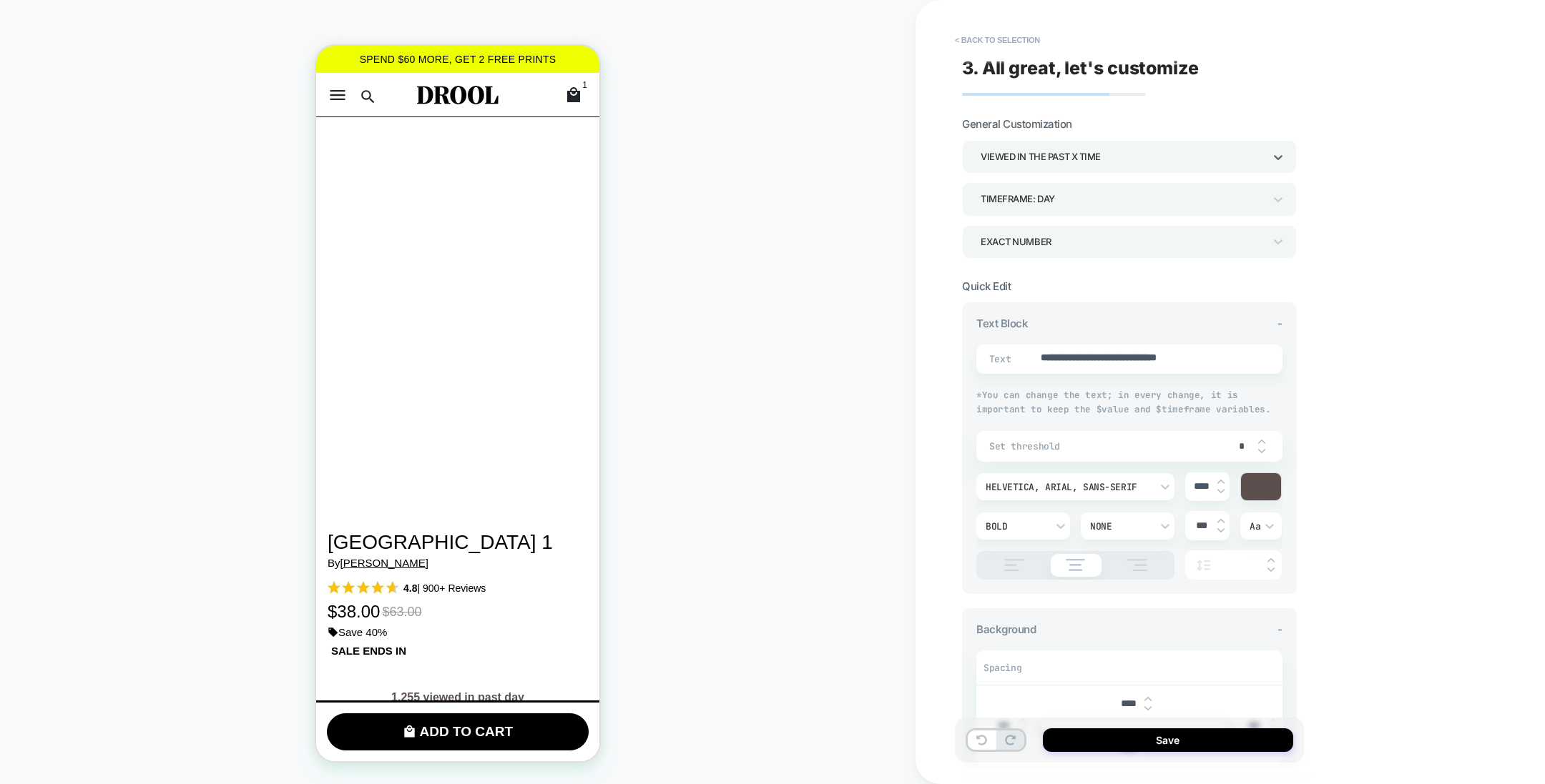
click at [1060, 152] on div "viewed in the past x time" at bounding box center [1123, 157] width 284 height 19
click at [1058, 194] on div "bought in the past x time" at bounding box center [1129, 196] width 323 height 29
click at [1061, 152] on div "bought in the past x time" at bounding box center [1123, 157] width 284 height 19
click at [1061, 152] on div at bounding box center [772, 392] width 1545 height 784
drag, startPoint x: 1081, startPoint y: 359, endPoint x: 1248, endPoint y: 358, distance: 167.0
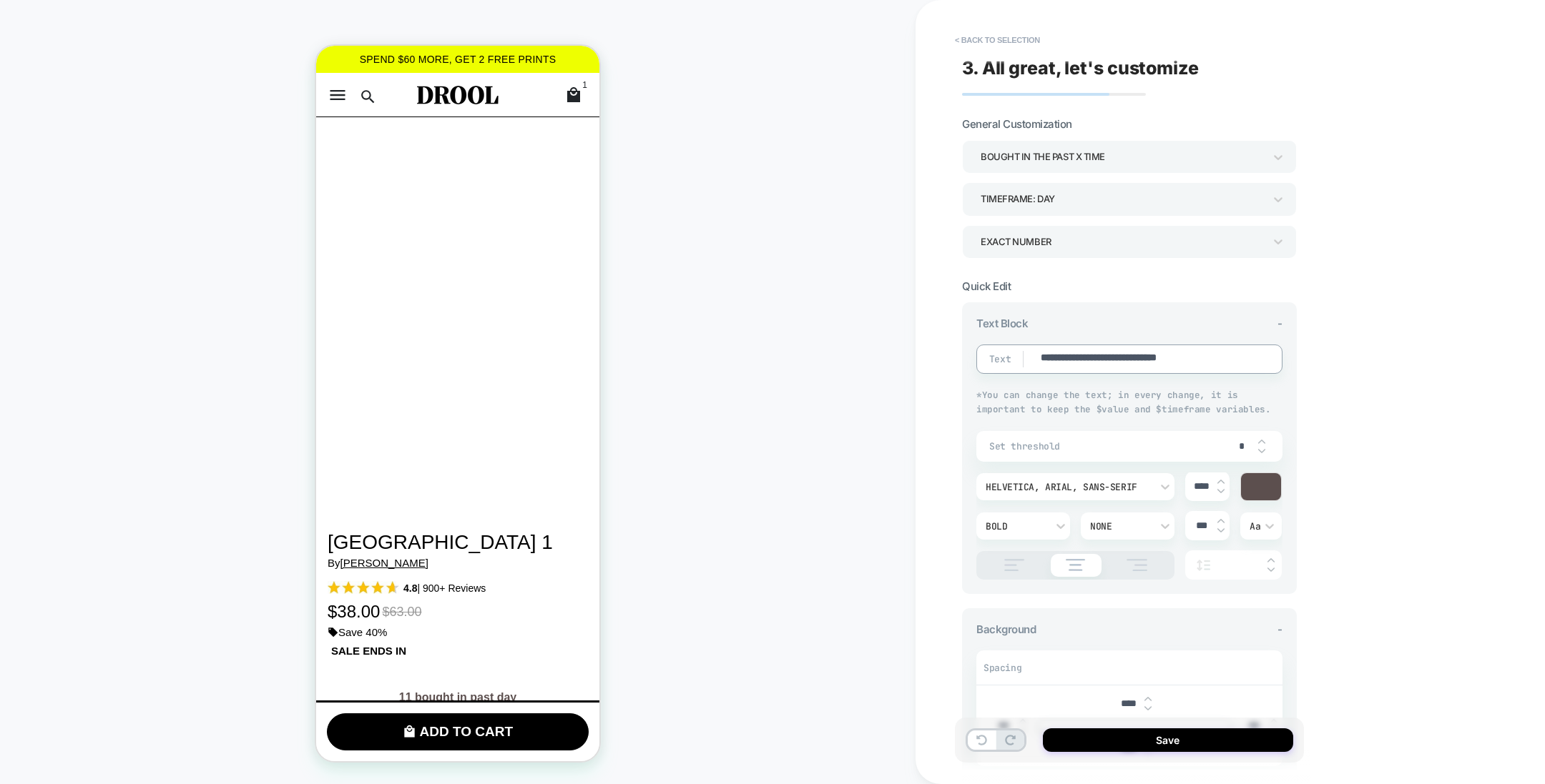
click at [1356, 308] on div "**********" at bounding box center [1230, 392] width 629 height 784
click at [1125, 202] on div "TIMEFRAME: day" at bounding box center [1123, 199] width 284 height 19
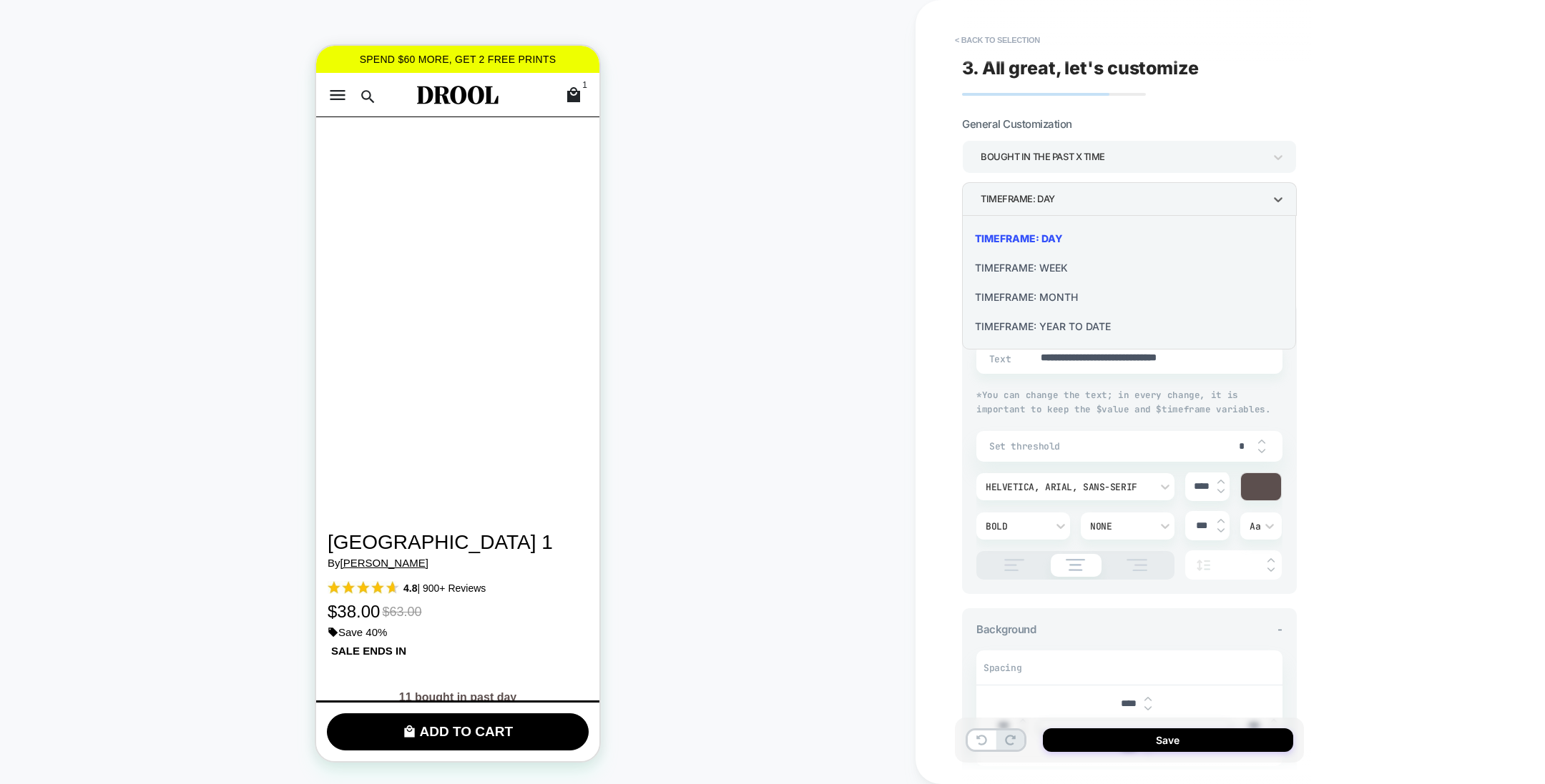
click at [1048, 265] on div "TIMEFRAME: WEEK" at bounding box center [1129, 268] width 323 height 29
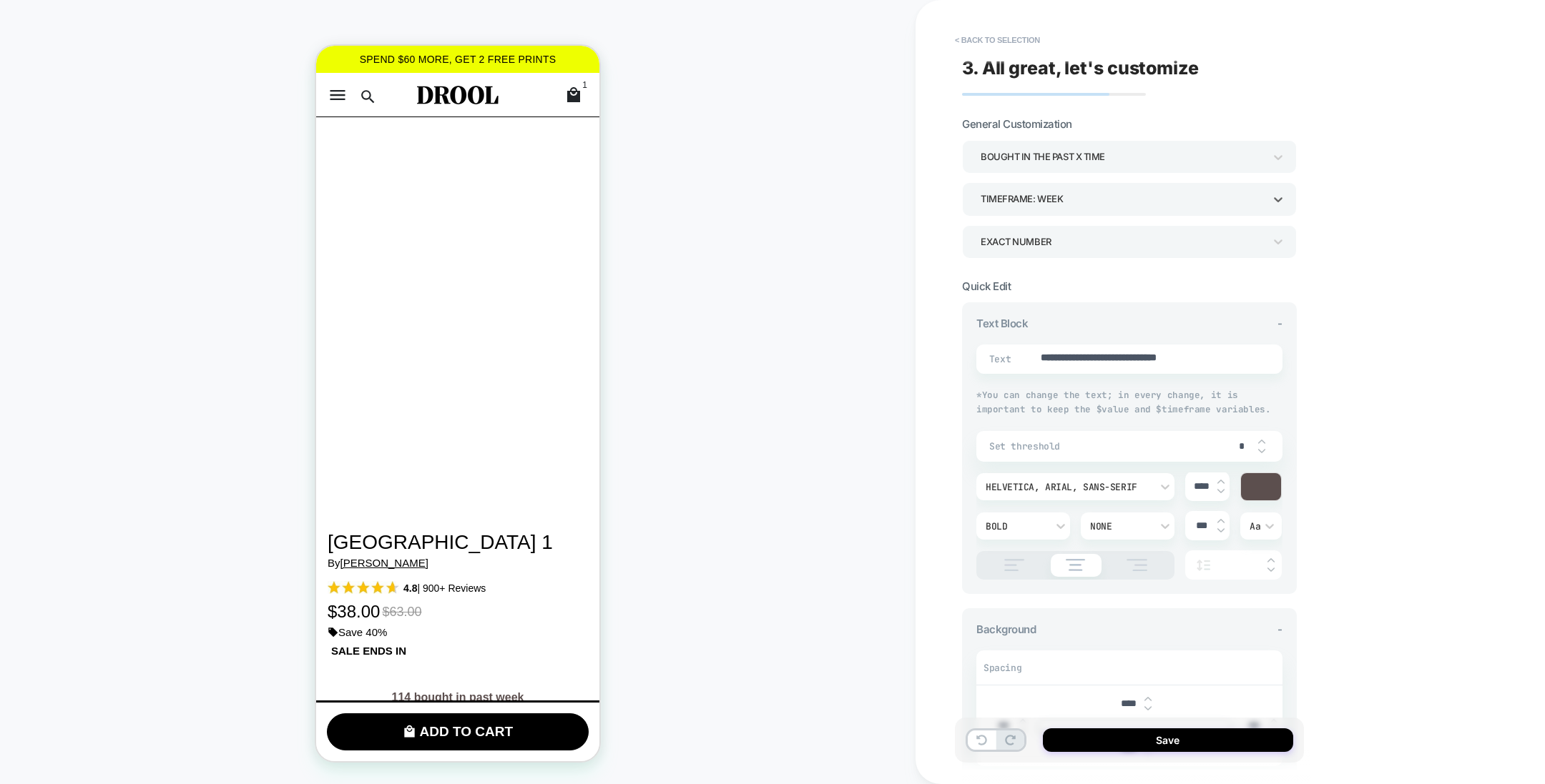
click at [1056, 227] on div "EXACT NUMBER" at bounding box center [1130, 241] width 335 height 33
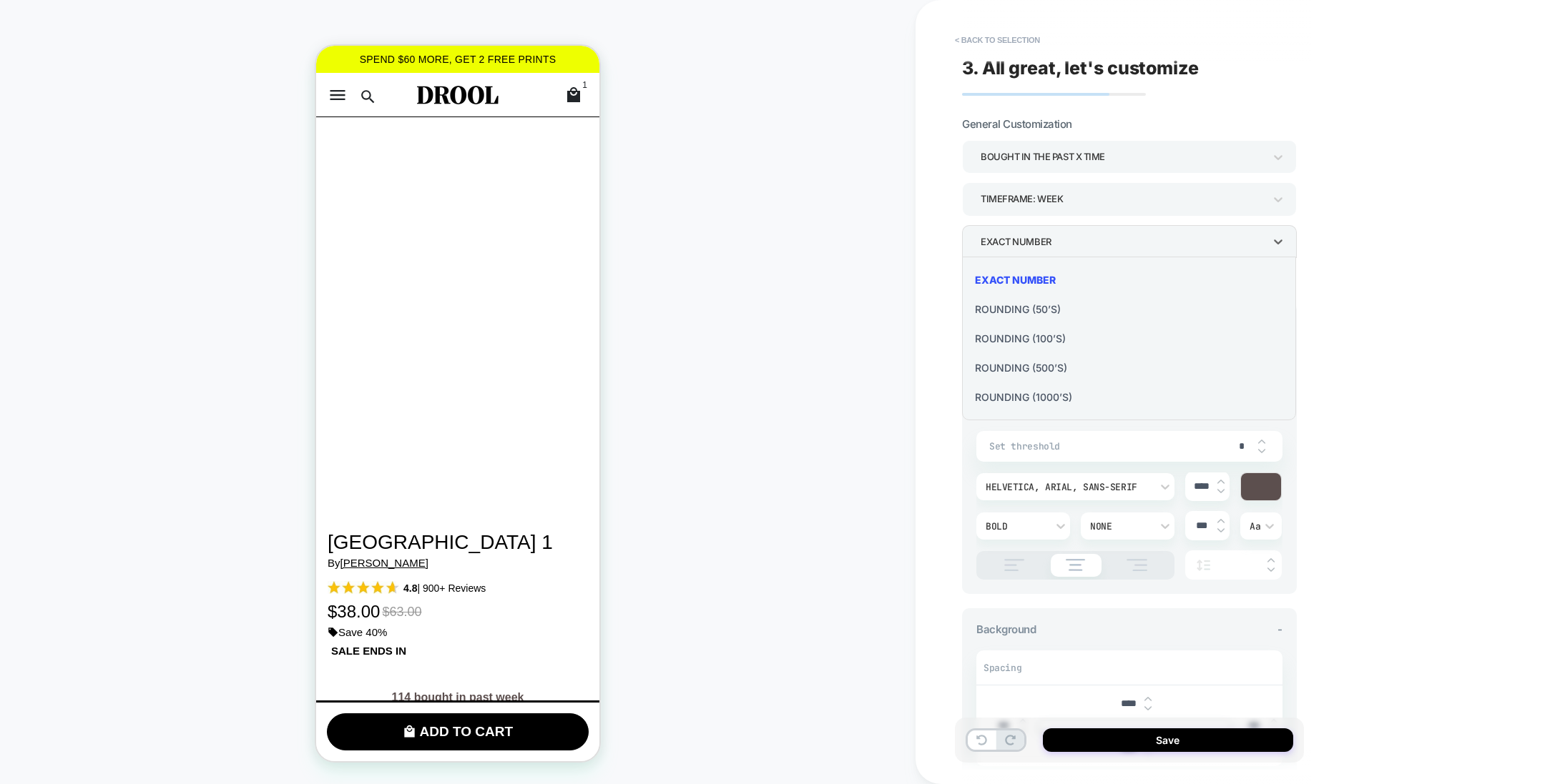
click at [1050, 301] on div "Rounding (50’s)" at bounding box center [1129, 309] width 323 height 29
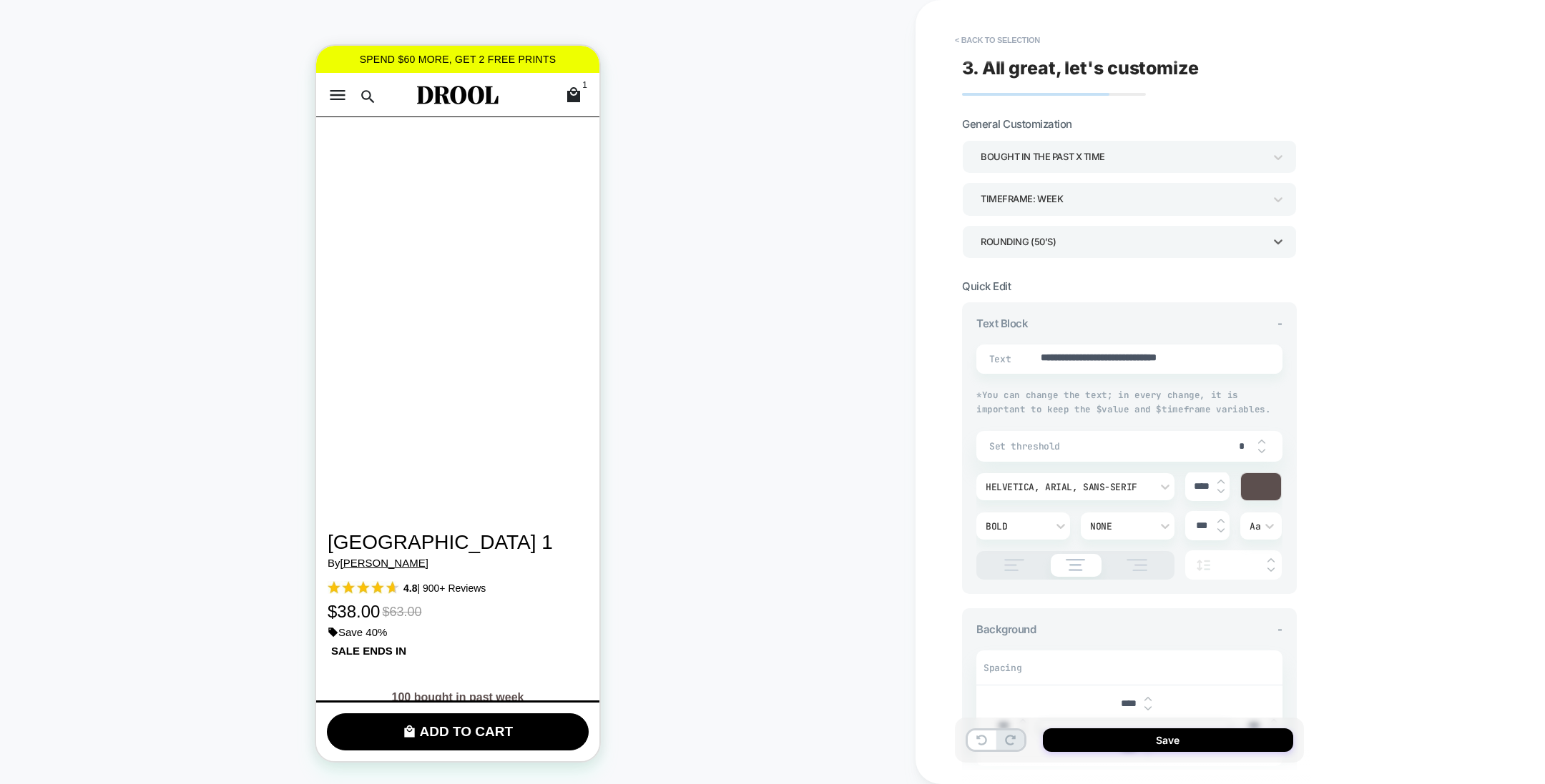
click at [1060, 245] on div "Rounding (50’s)" at bounding box center [1123, 242] width 284 height 19
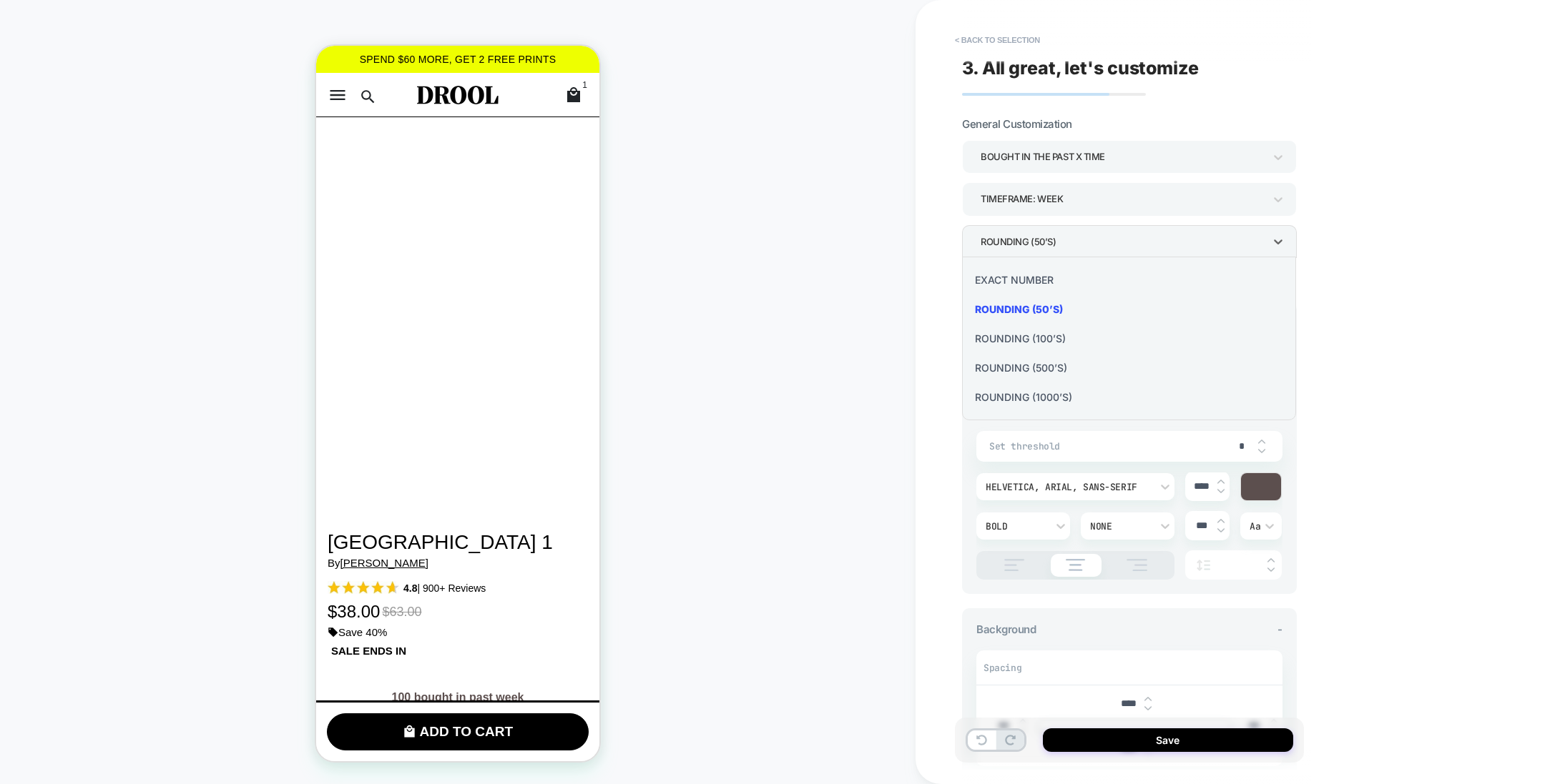
click at [1048, 280] on div "EXACT NUMBER" at bounding box center [1129, 279] width 323 height 29
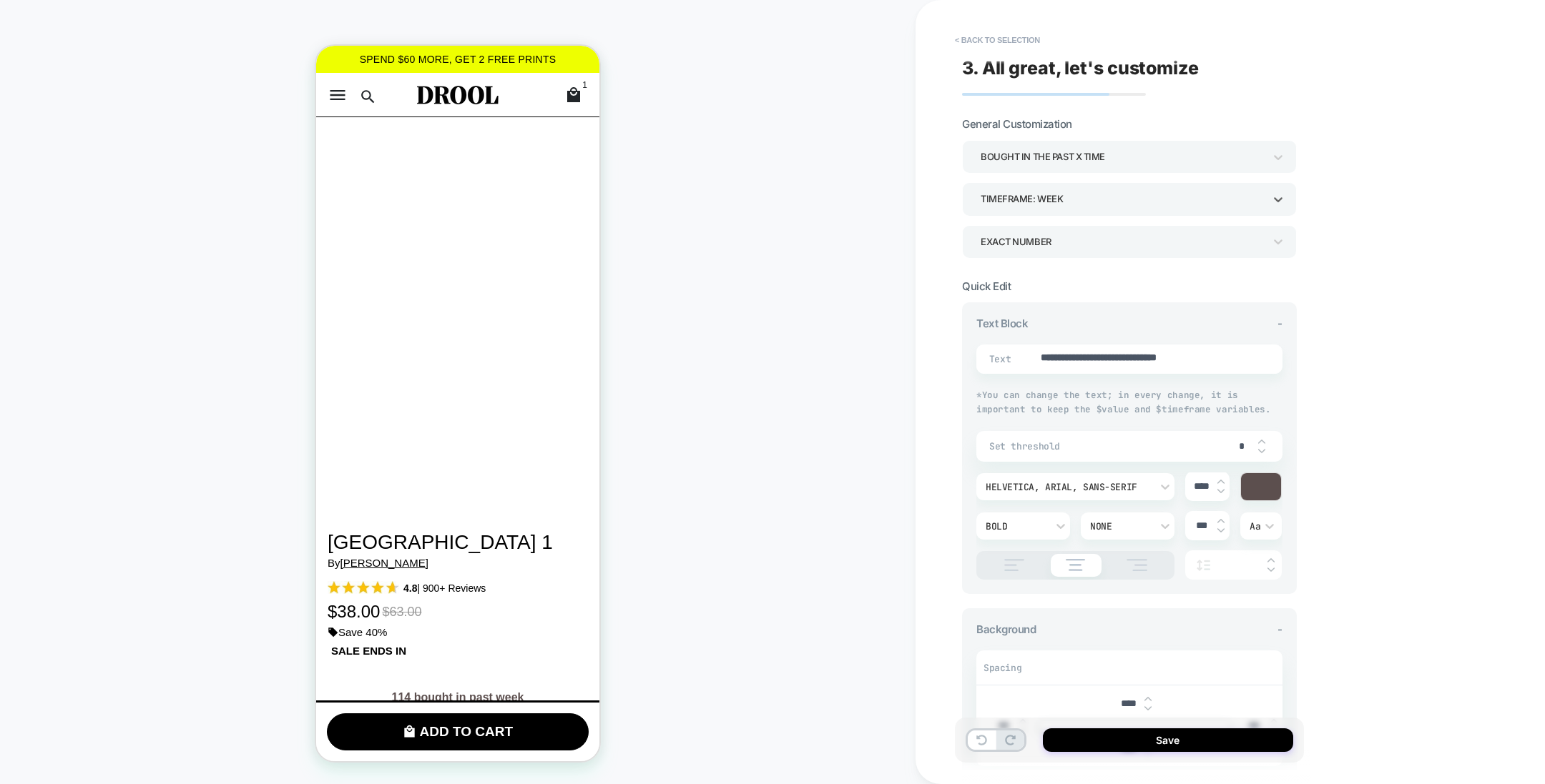
click at [1066, 203] on div "TIMEFRAME: WEEK" at bounding box center [1123, 199] width 284 height 19
click at [846, 249] on div at bounding box center [772, 392] width 1545 height 784
click at [991, 246] on div "EXACT NUMBER" at bounding box center [1123, 242] width 284 height 19
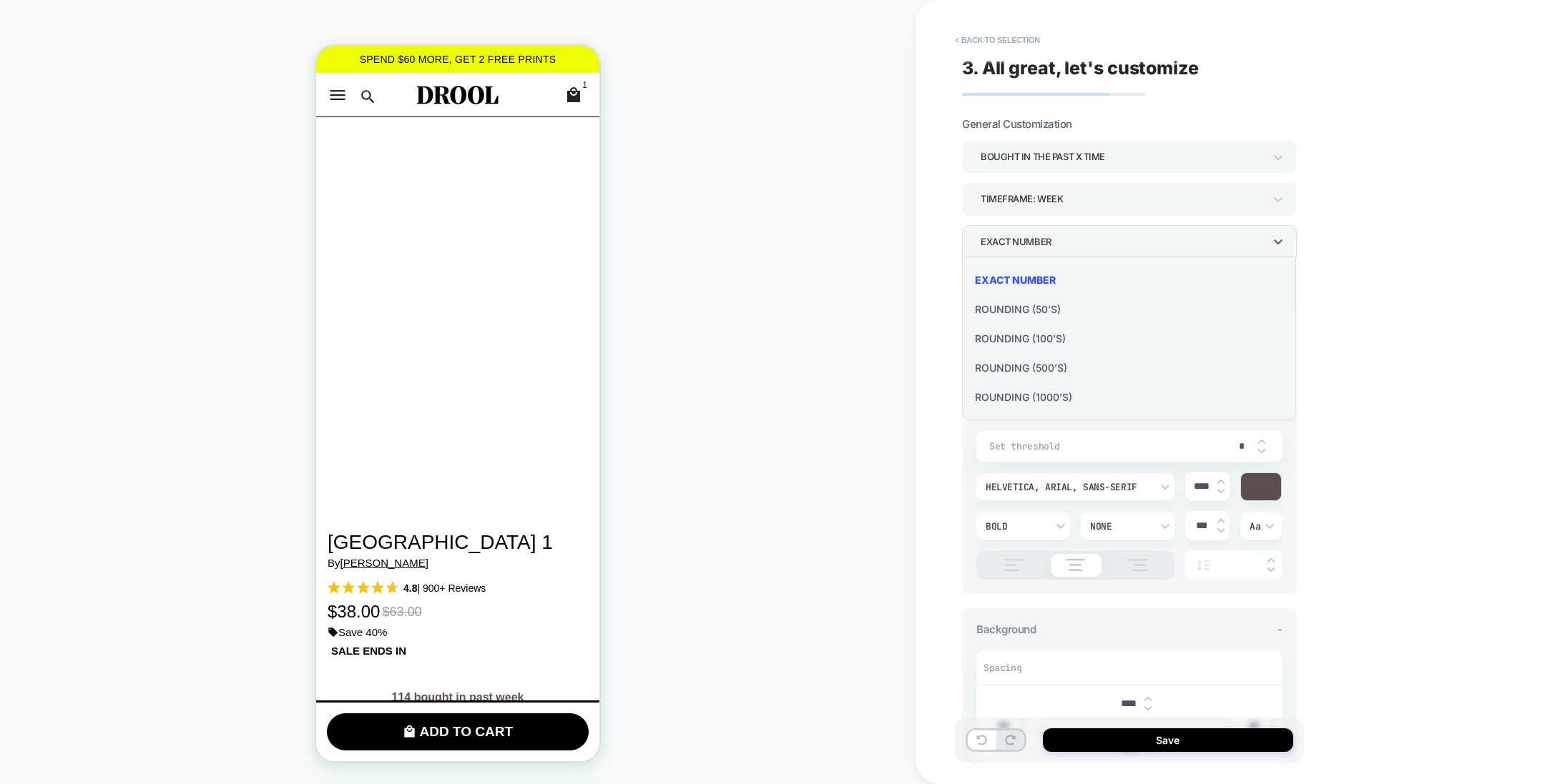
click at [1030, 343] on div "Rounding (100’s)" at bounding box center [1129, 338] width 323 height 29
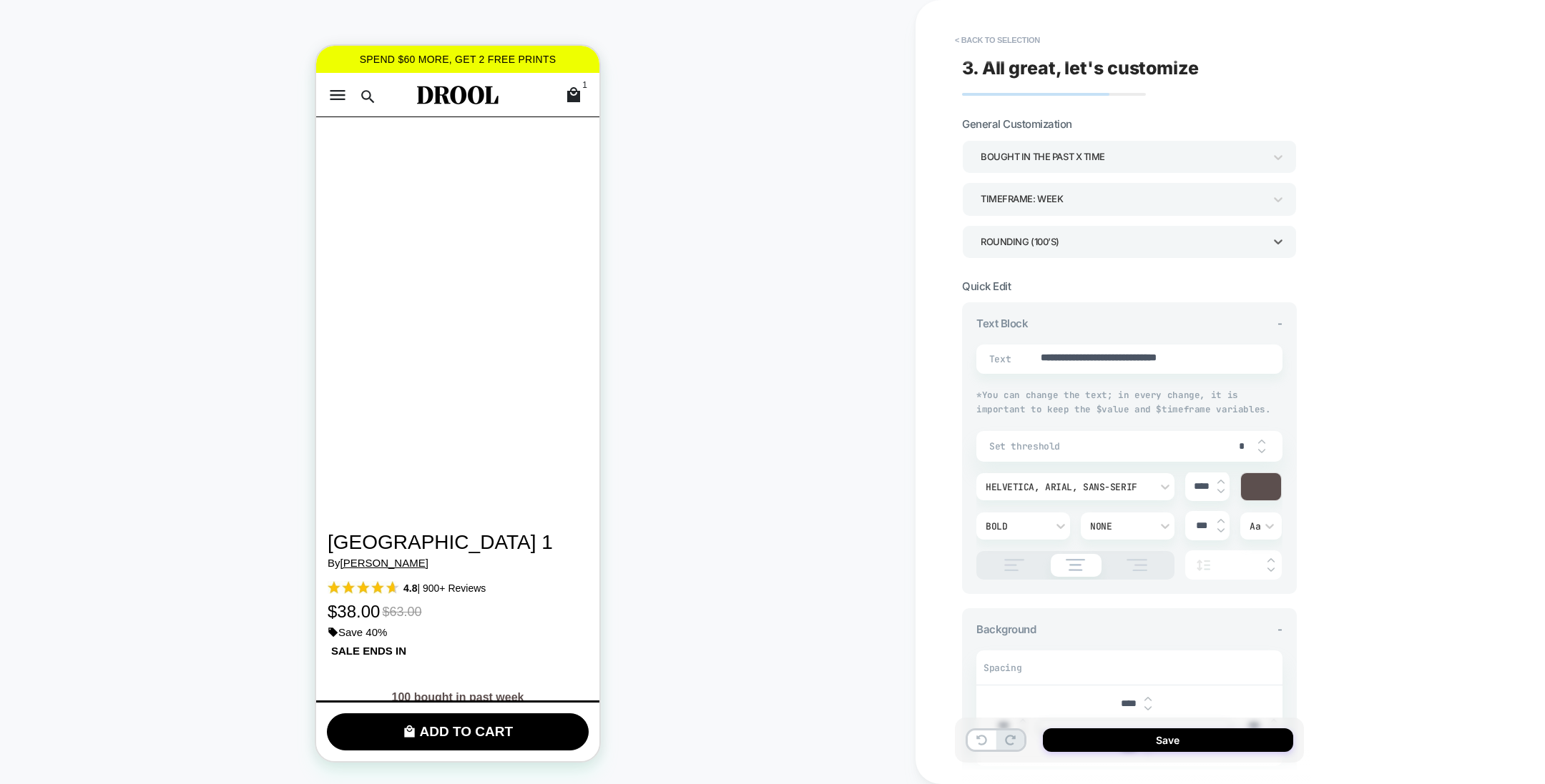
click at [1040, 236] on div "Rounding (100’s)" at bounding box center [1123, 242] width 284 height 19
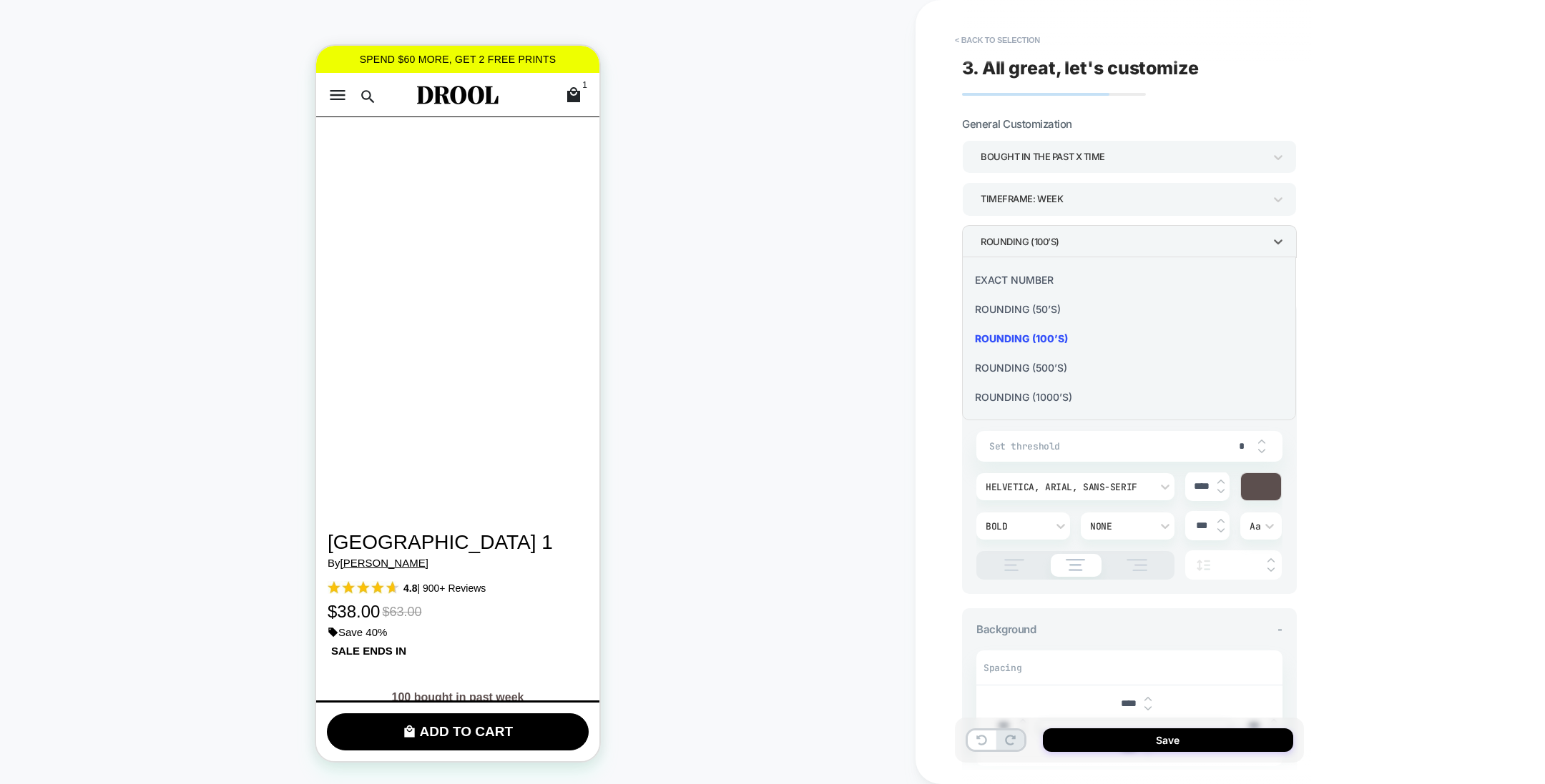
click at [1034, 307] on div "Rounding (50’s)" at bounding box center [1129, 309] width 323 height 29
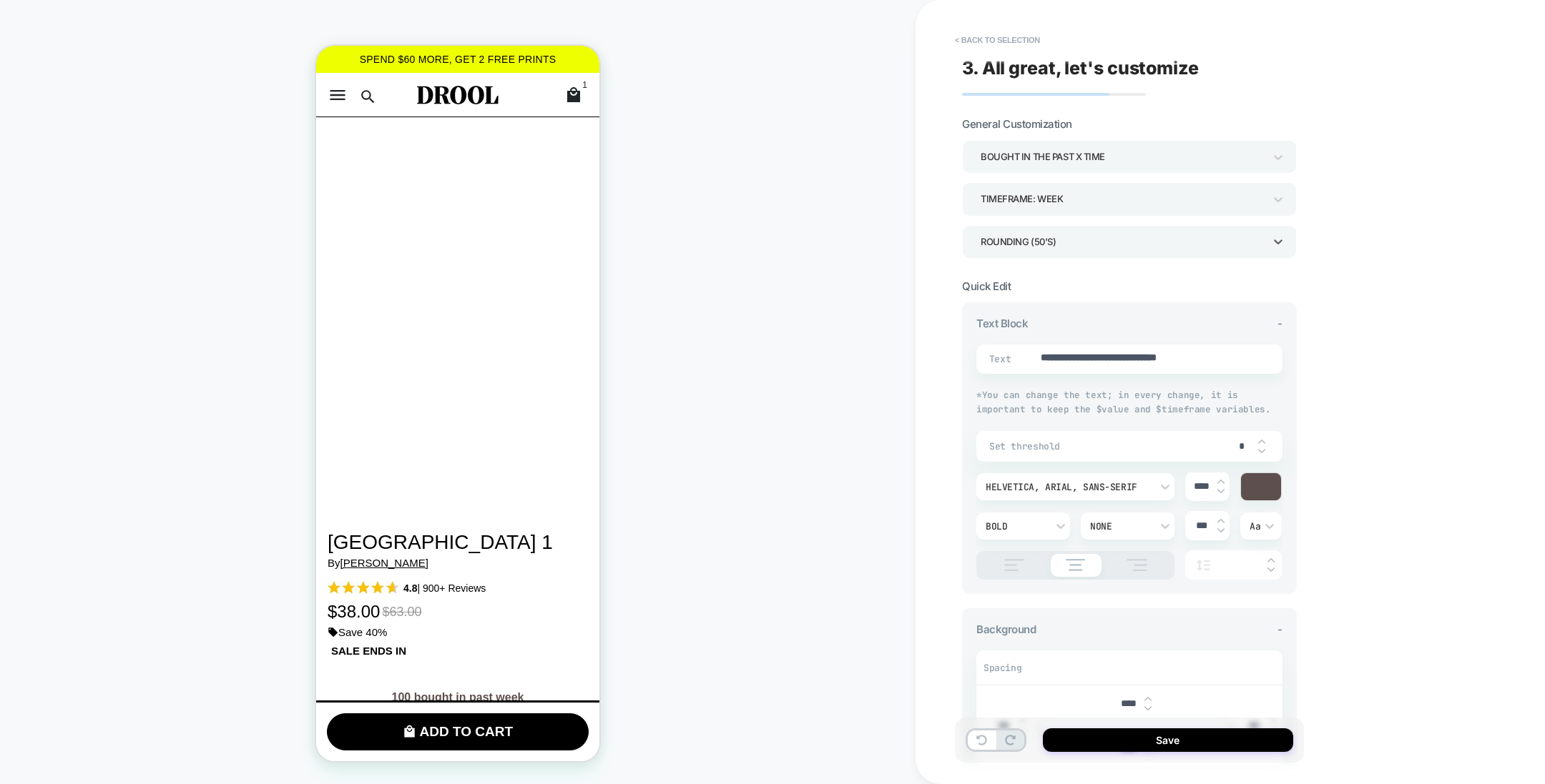
type textarea "*"
click at [860, 243] on div "PRODUCT: Okinawa 1 [by othman zougam] PRODUCT: Okinawa 1 [by othman zougam] The…" at bounding box center [457, 392] width 916 height 756
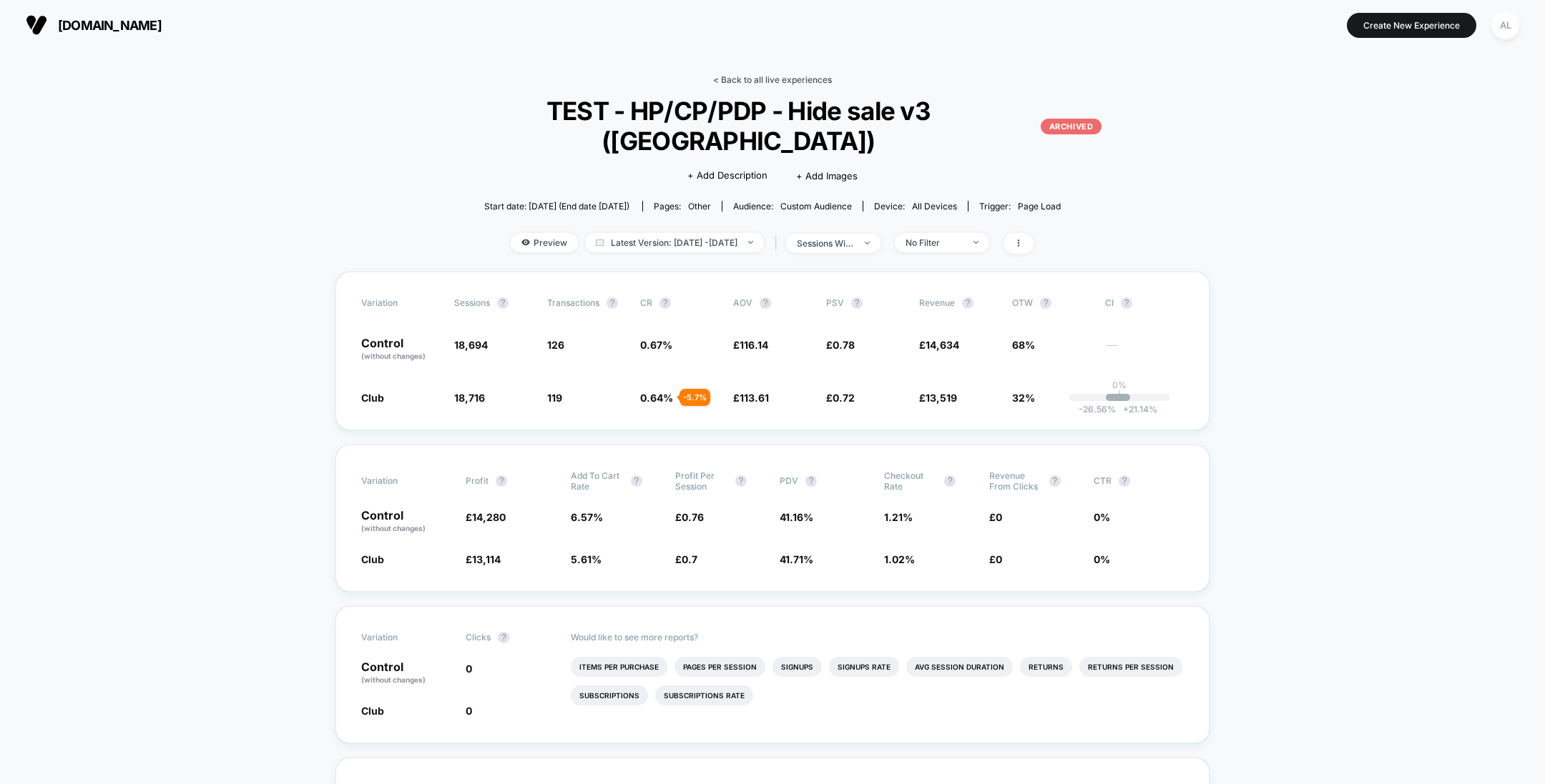
click at [756, 75] on link "< Back to all live experiences" at bounding box center [773, 80] width 119 height 11
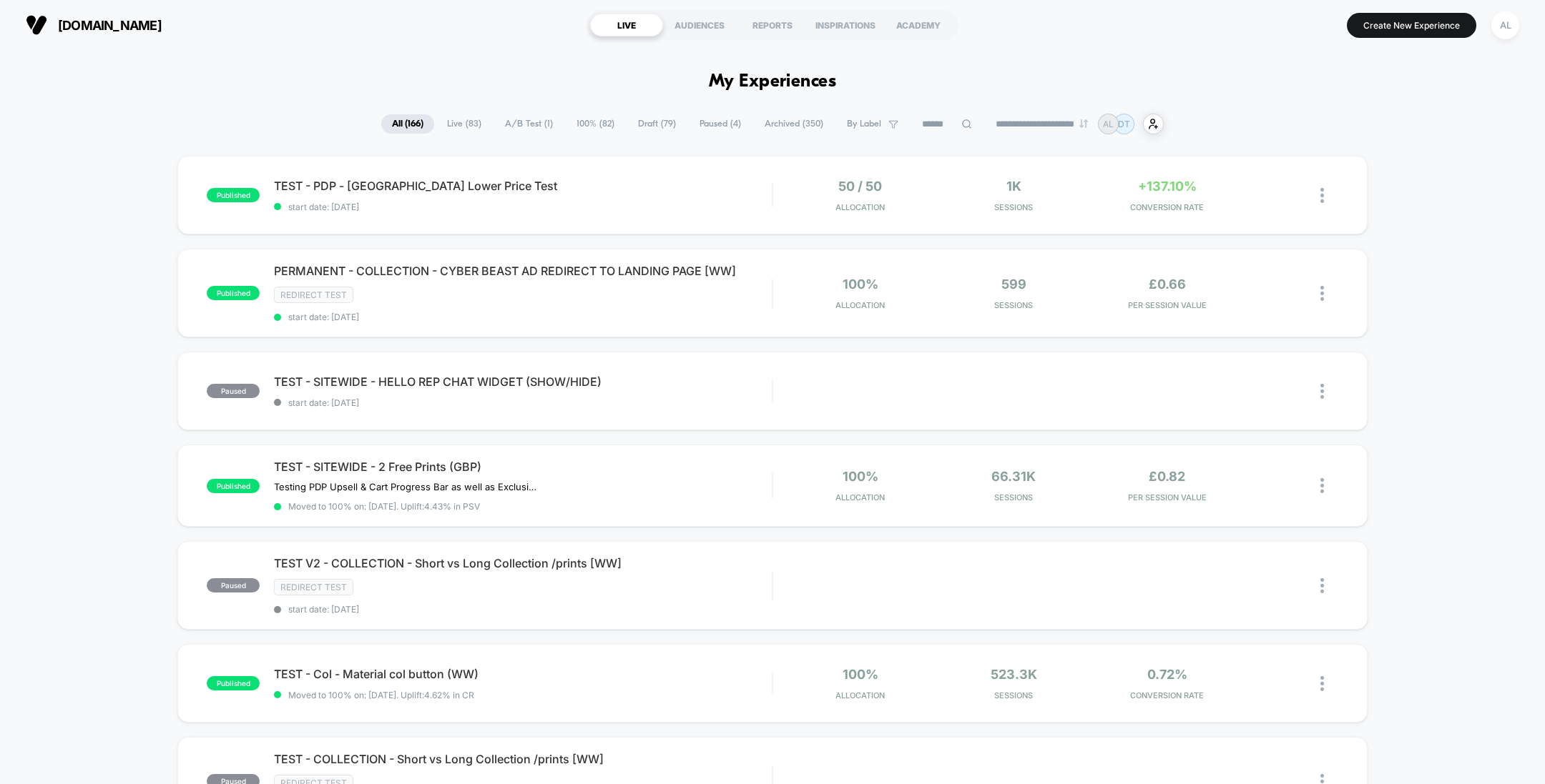
click at [962, 123] on icon at bounding box center [967, 124] width 11 height 11
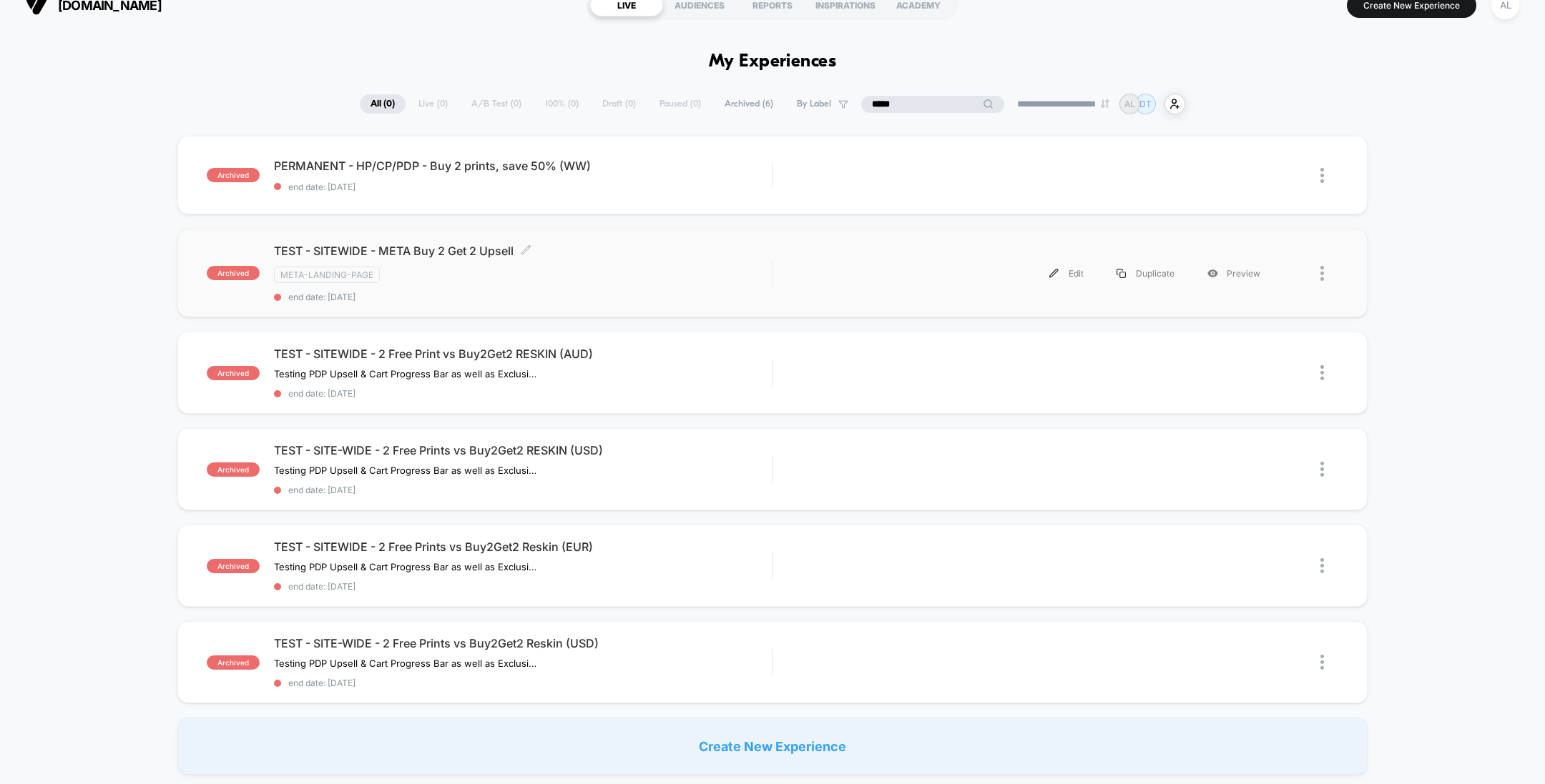
scroll to position [26, 0]
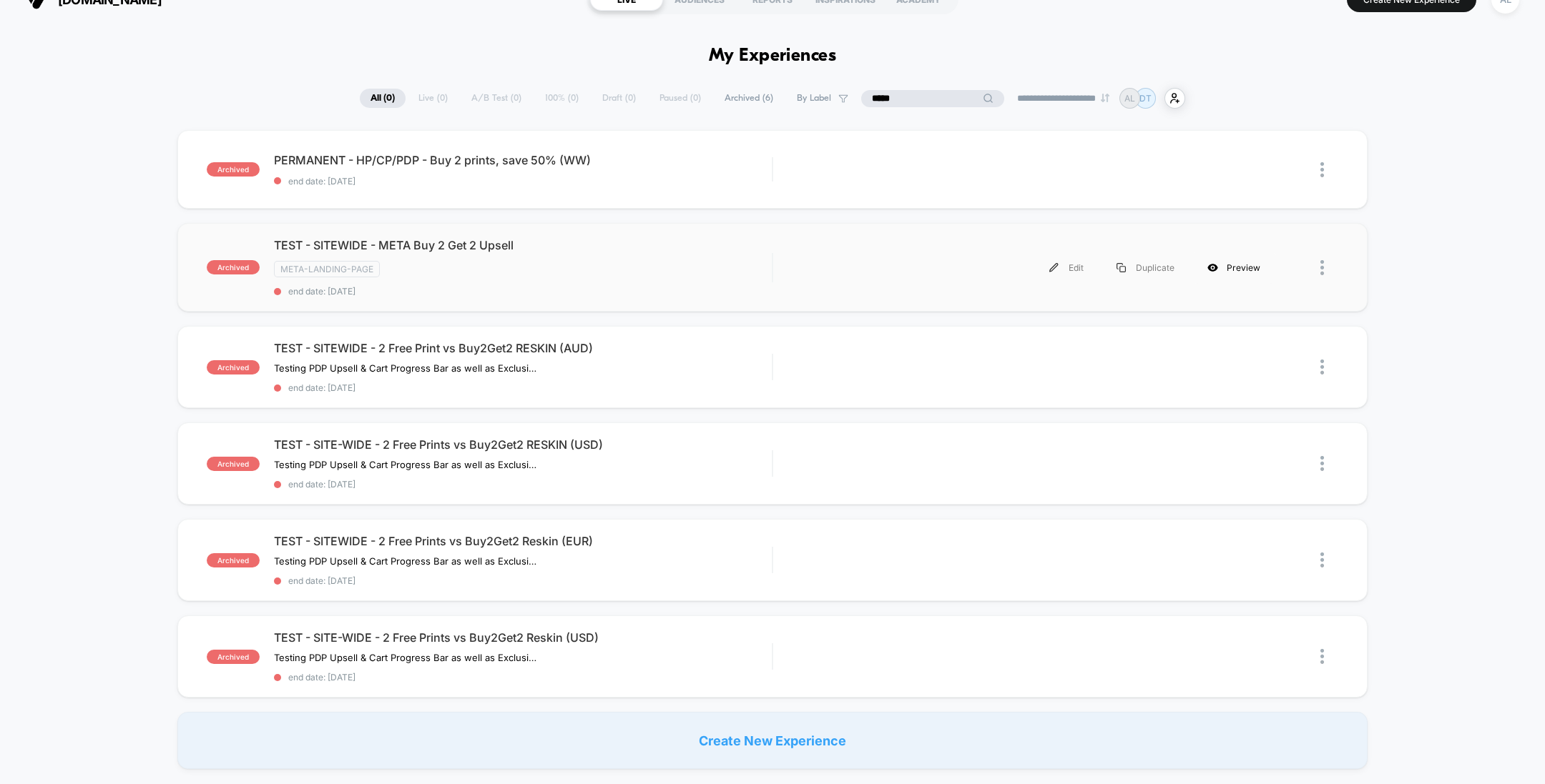
click at [1222, 269] on div "Preview" at bounding box center [1234, 268] width 86 height 32
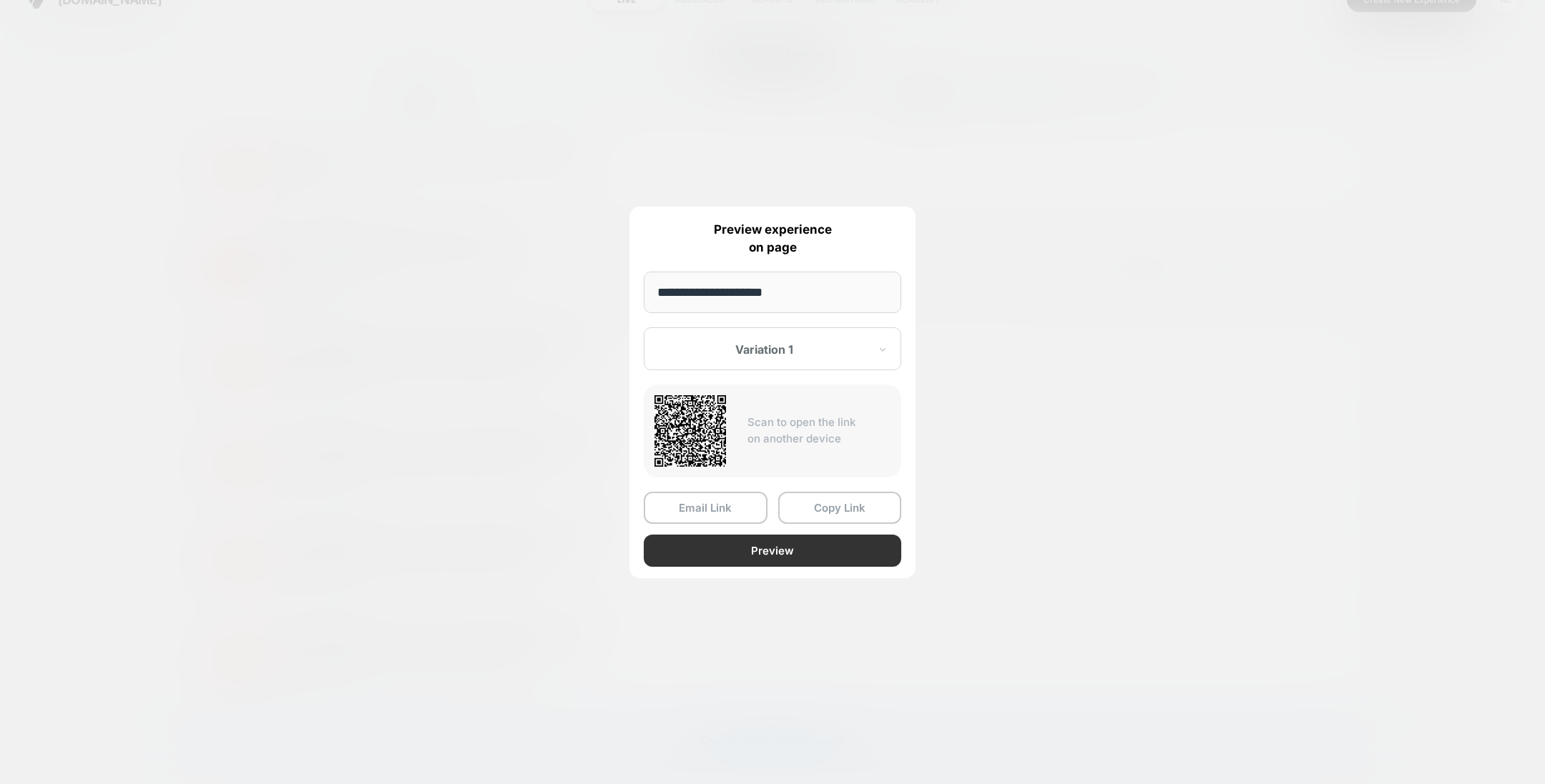
click at [767, 547] on button "Preview" at bounding box center [772, 551] width 258 height 32
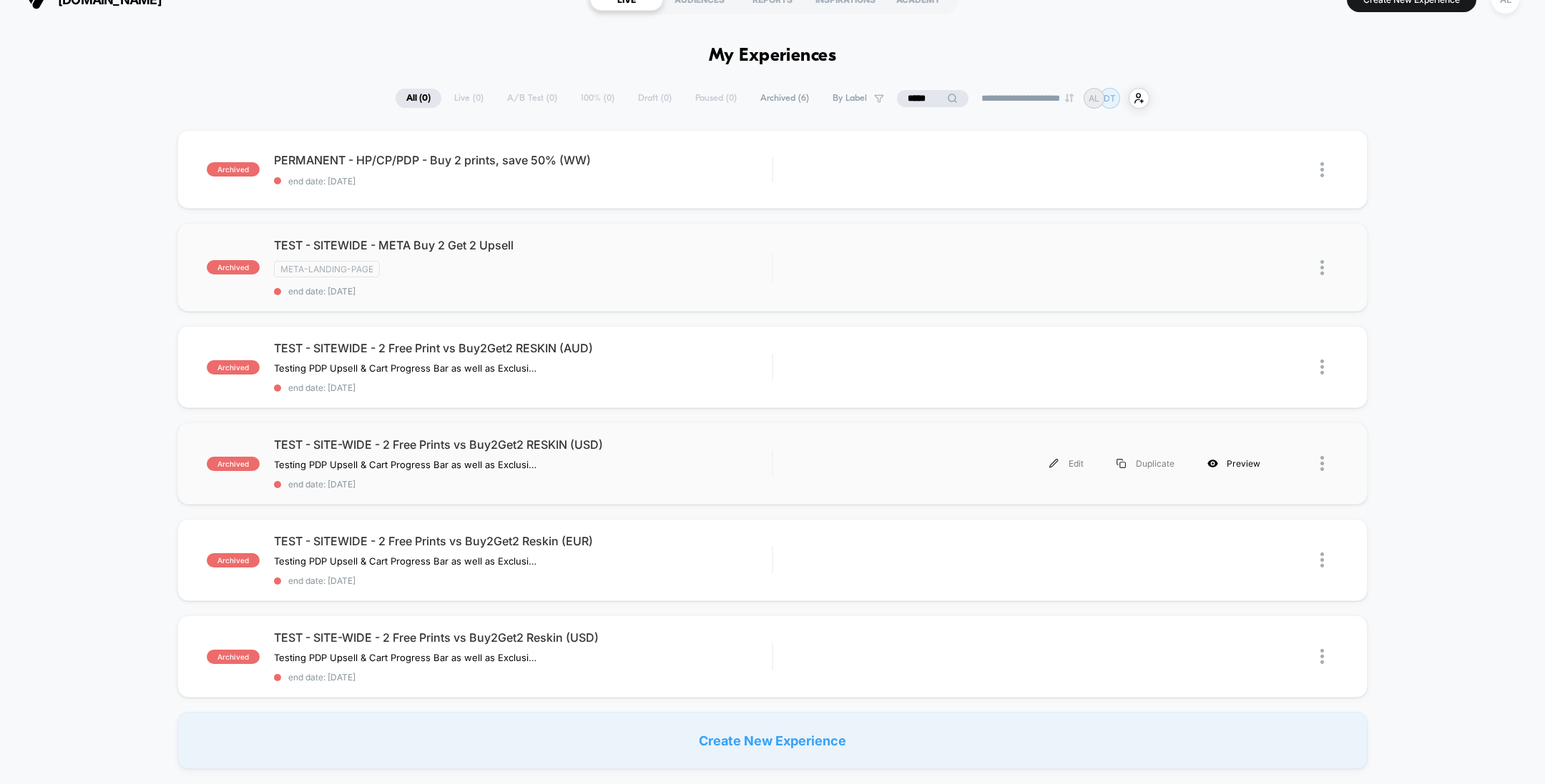
click at [1241, 464] on div "Preview" at bounding box center [1234, 463] width 86 height 32
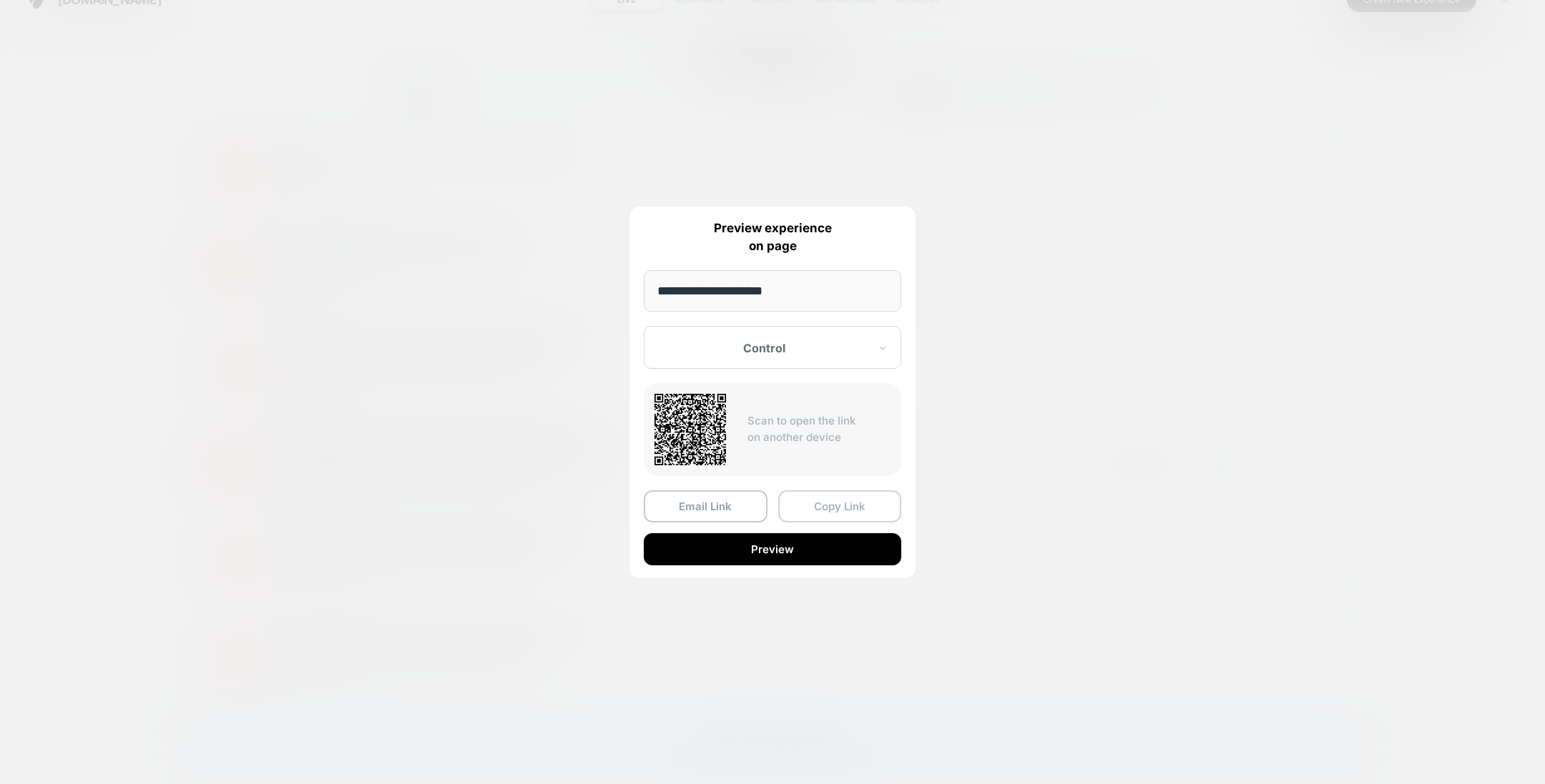
click at [808, 521] on button "Copy Link" at bounding box center [840, 507] width 124 height 32
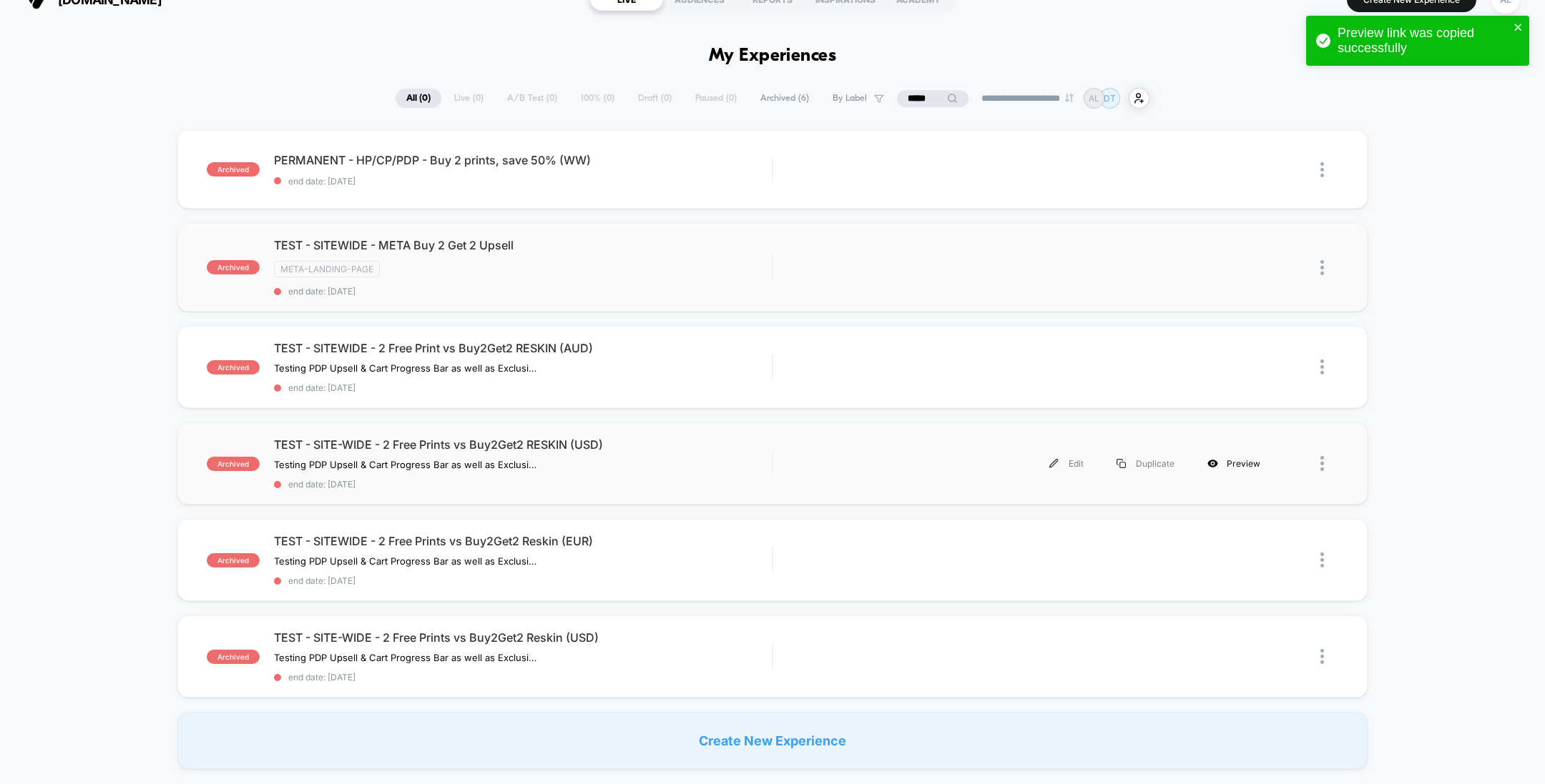
click at [1245, 453] on div "Preview" at bounding box center [1234, 463] width 86 height 32
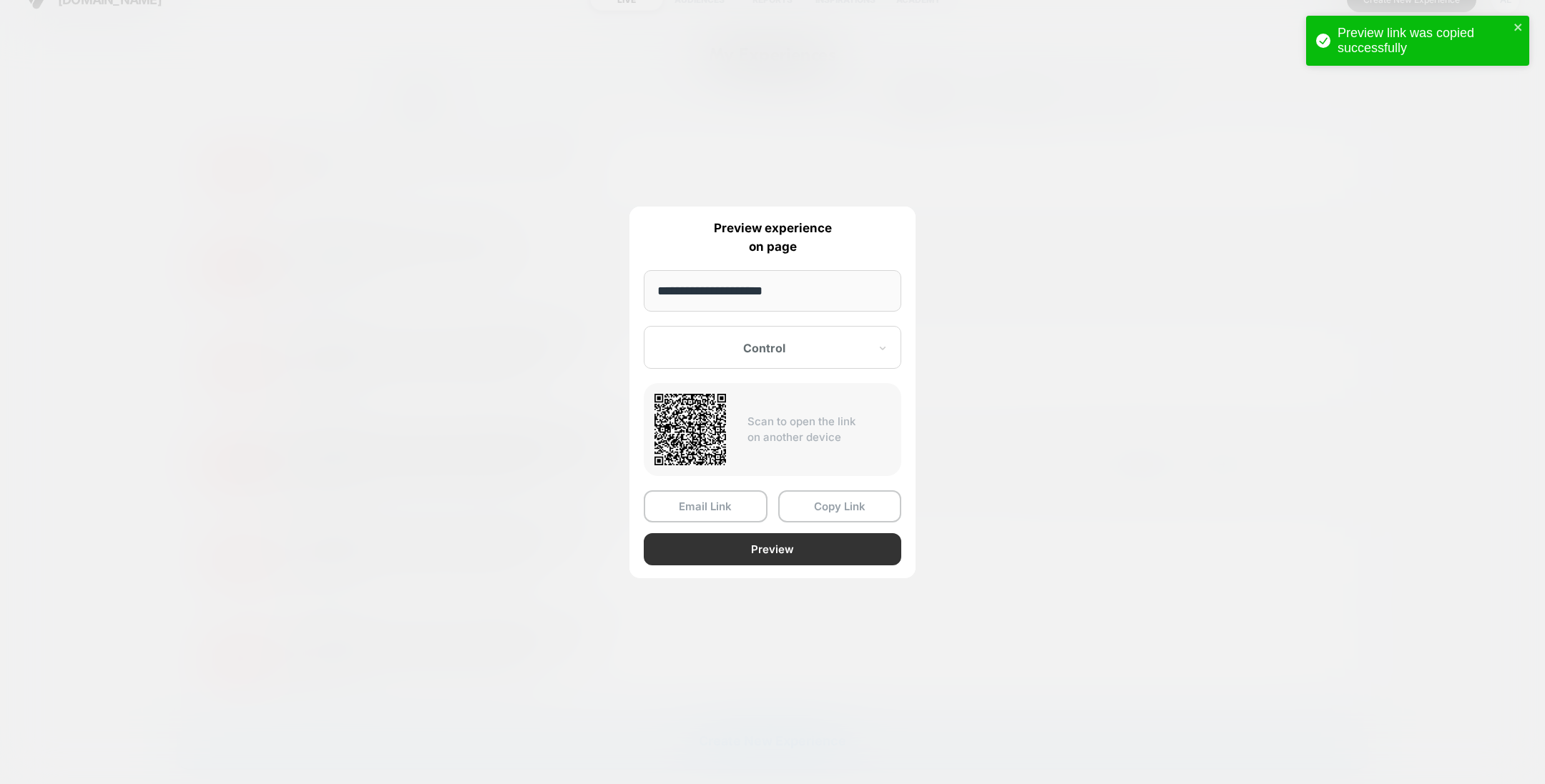
click at [788, 543] on button "Preview" at bounding box center [772, 549] width 258 height 32
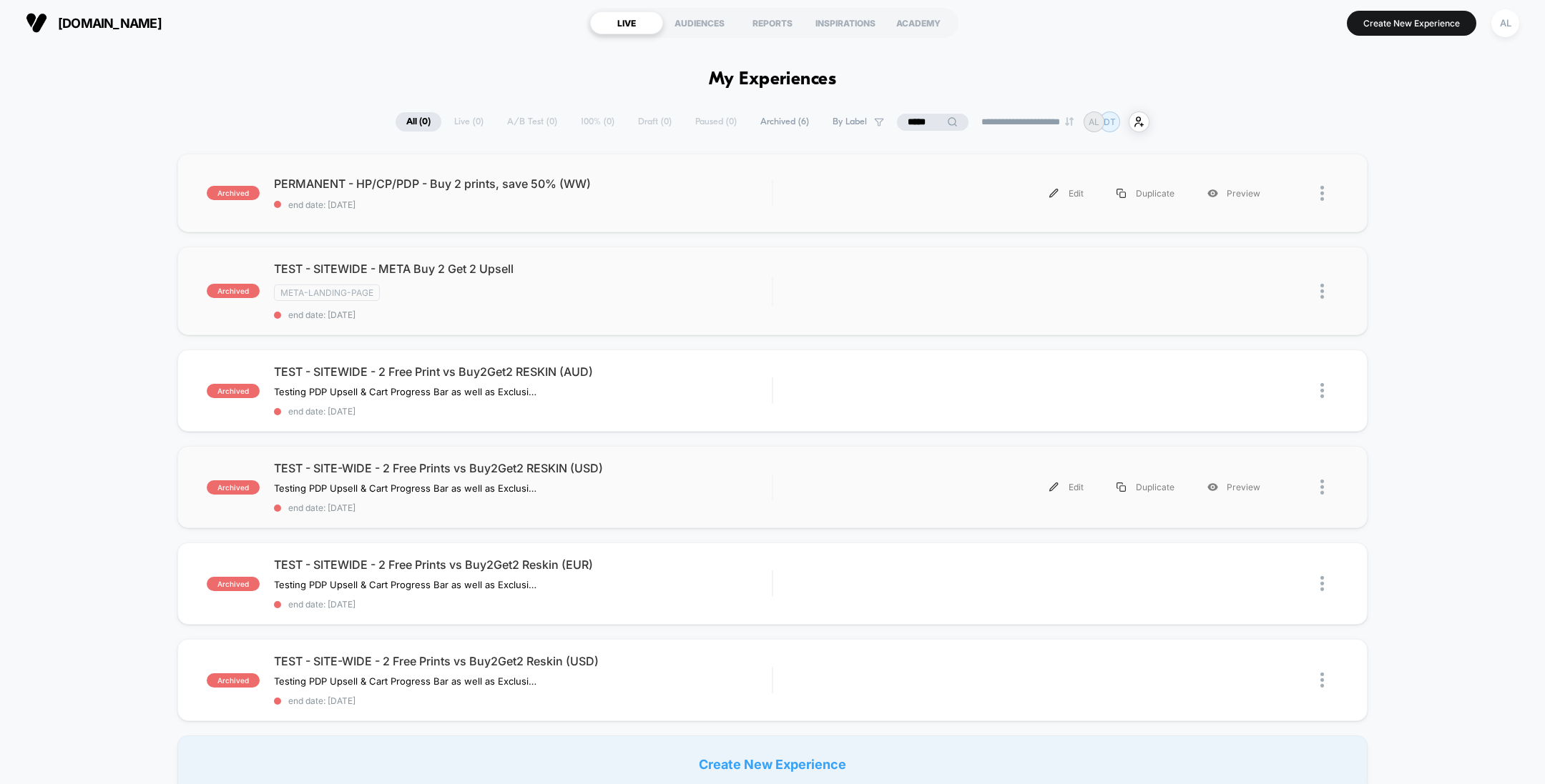
scroll to position [0, 0]
click at [1006, 120] on select "**********" at bounding box center [1028, 124] width 116 height 9
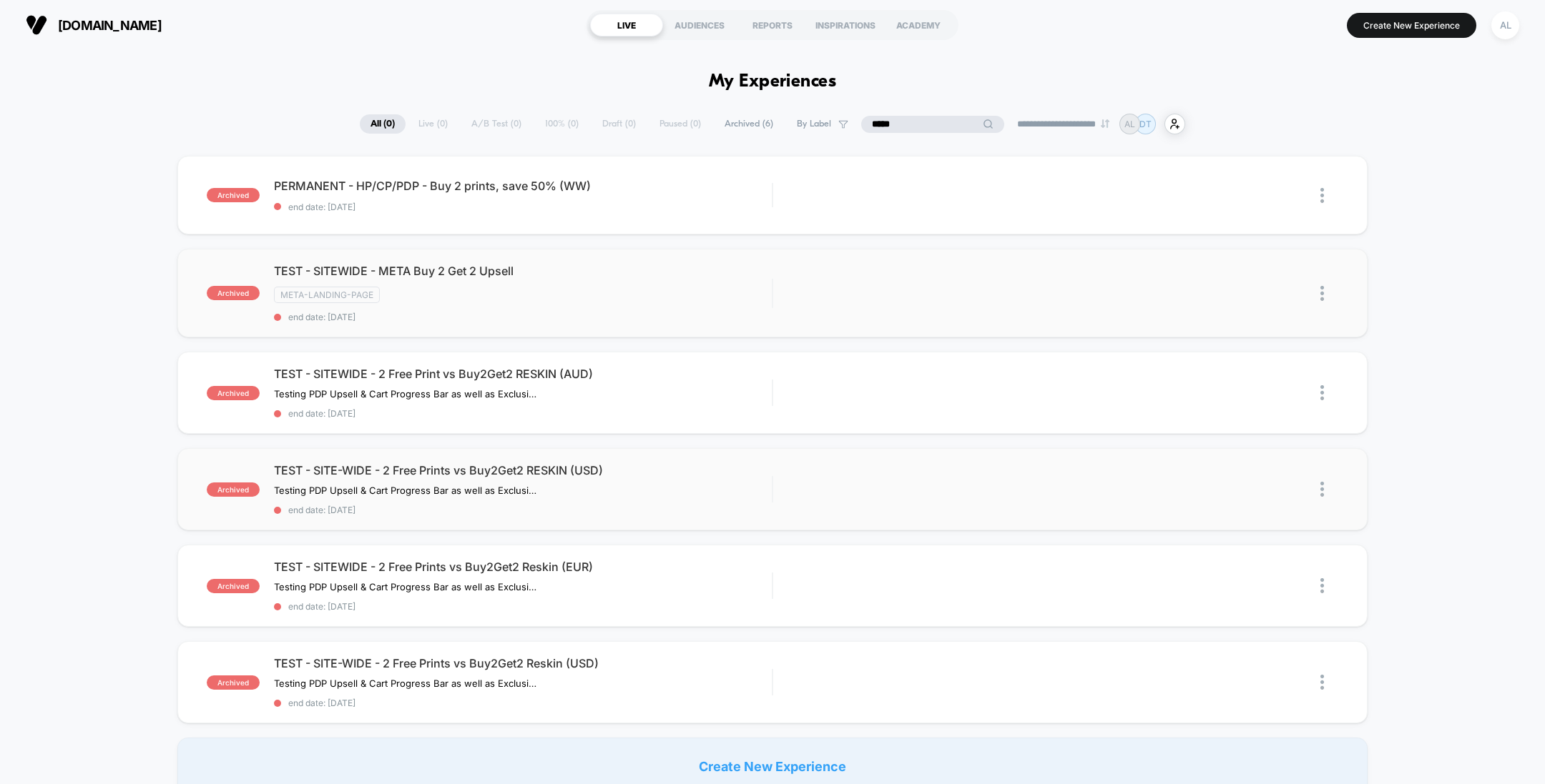
click at [920, 118] on input "*****" at bounding box center [932, 124] width 143 height 17
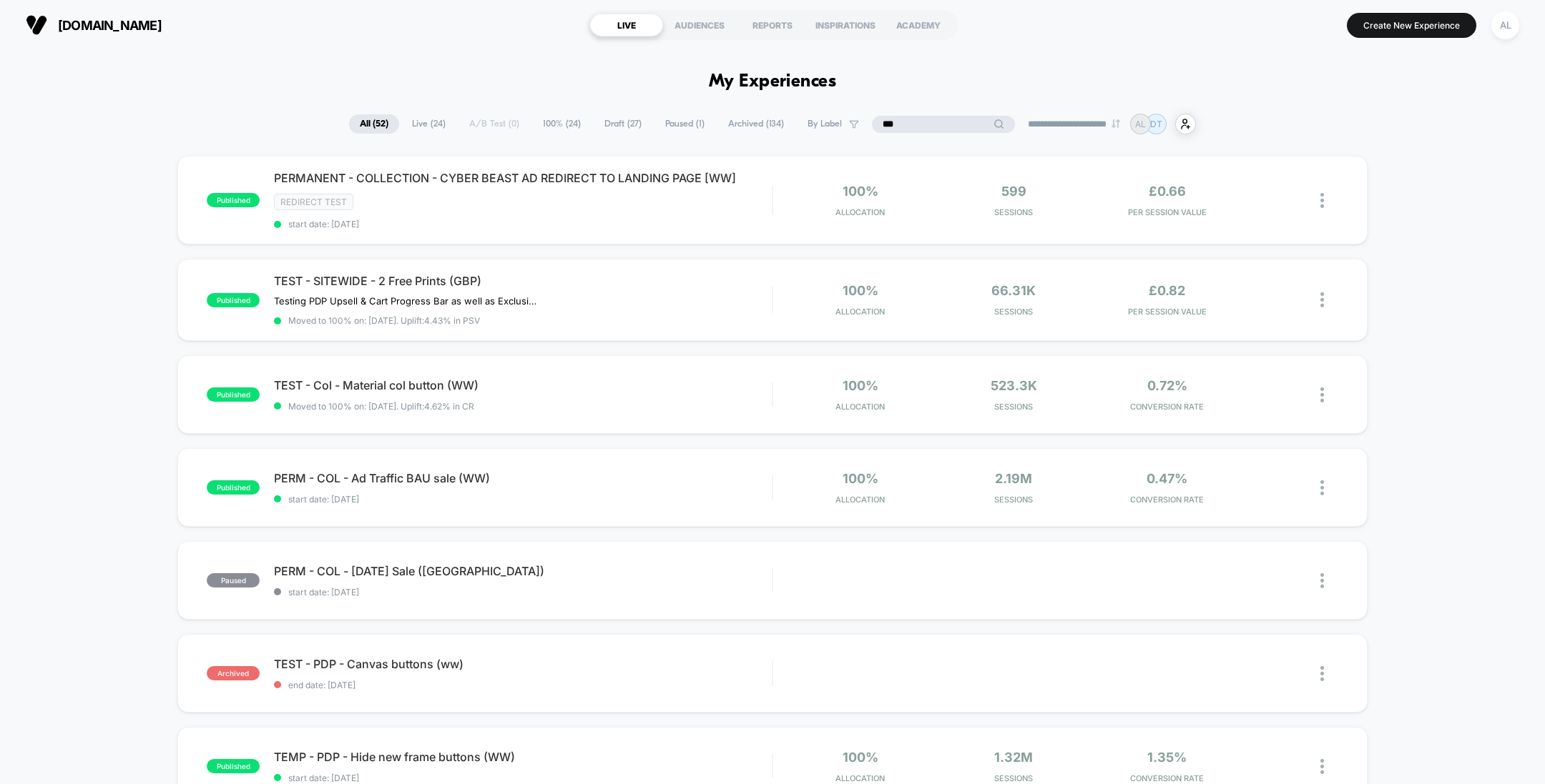
type input "***"
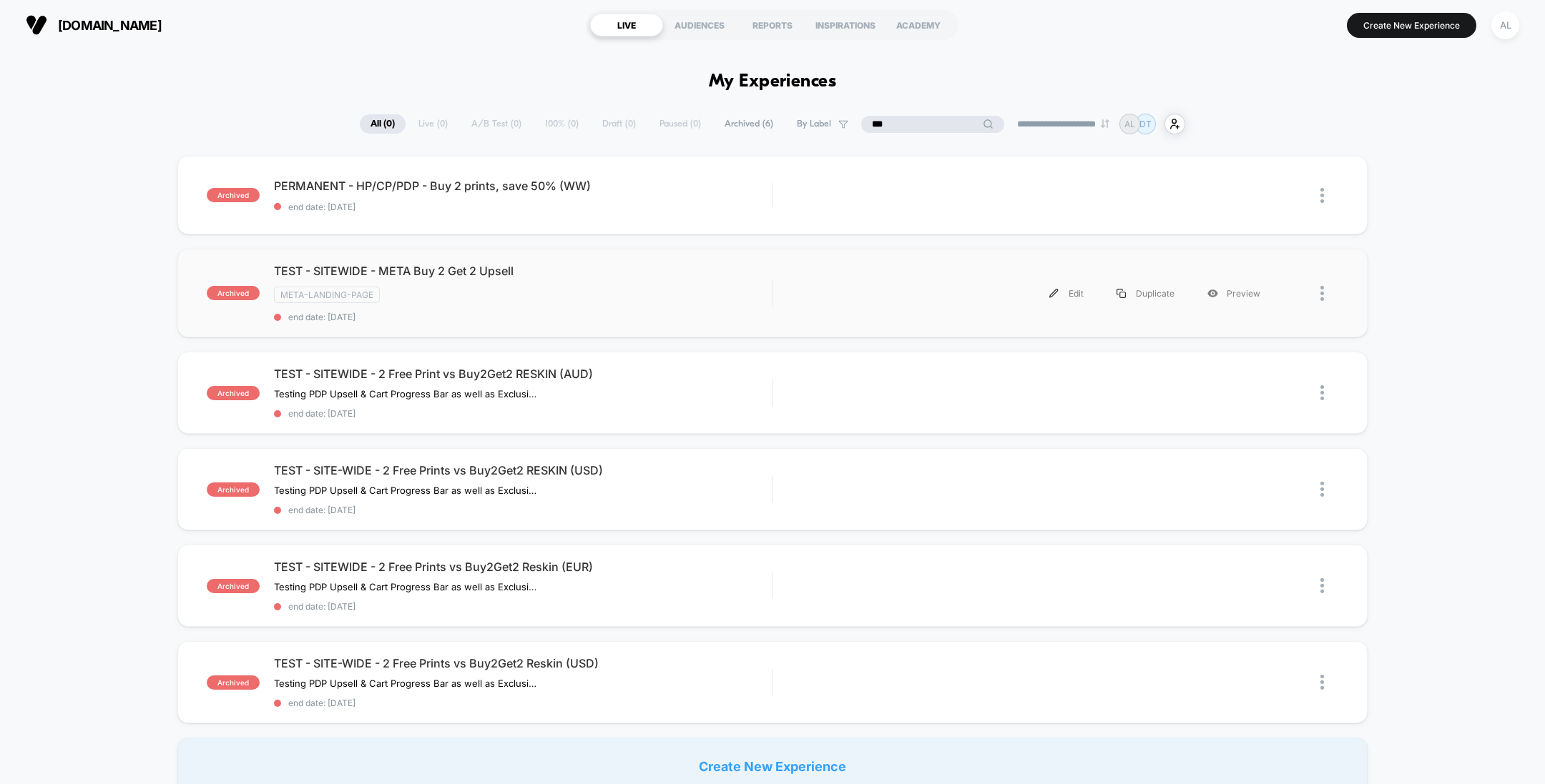
click at [842, 291] on div "Edit Duplicate Preview" at bounding box center [1033, 293] width 489 height 32
click at [674, 673] on div "TEST - SITE-WIDE - 2 Free Prints vs Buy2Get2 Reskin (USD) Testing PDP Upsell & …" at bounding box center [523, 682] width 498 height 52
click at [677, 569] on div "TEST - SITEWIDE - 2 Free Prints vs Buy2Get2 Reskin (EUR) Testing PDP Upsell & C…" at bounding box center [523, 586] width 498 height 52
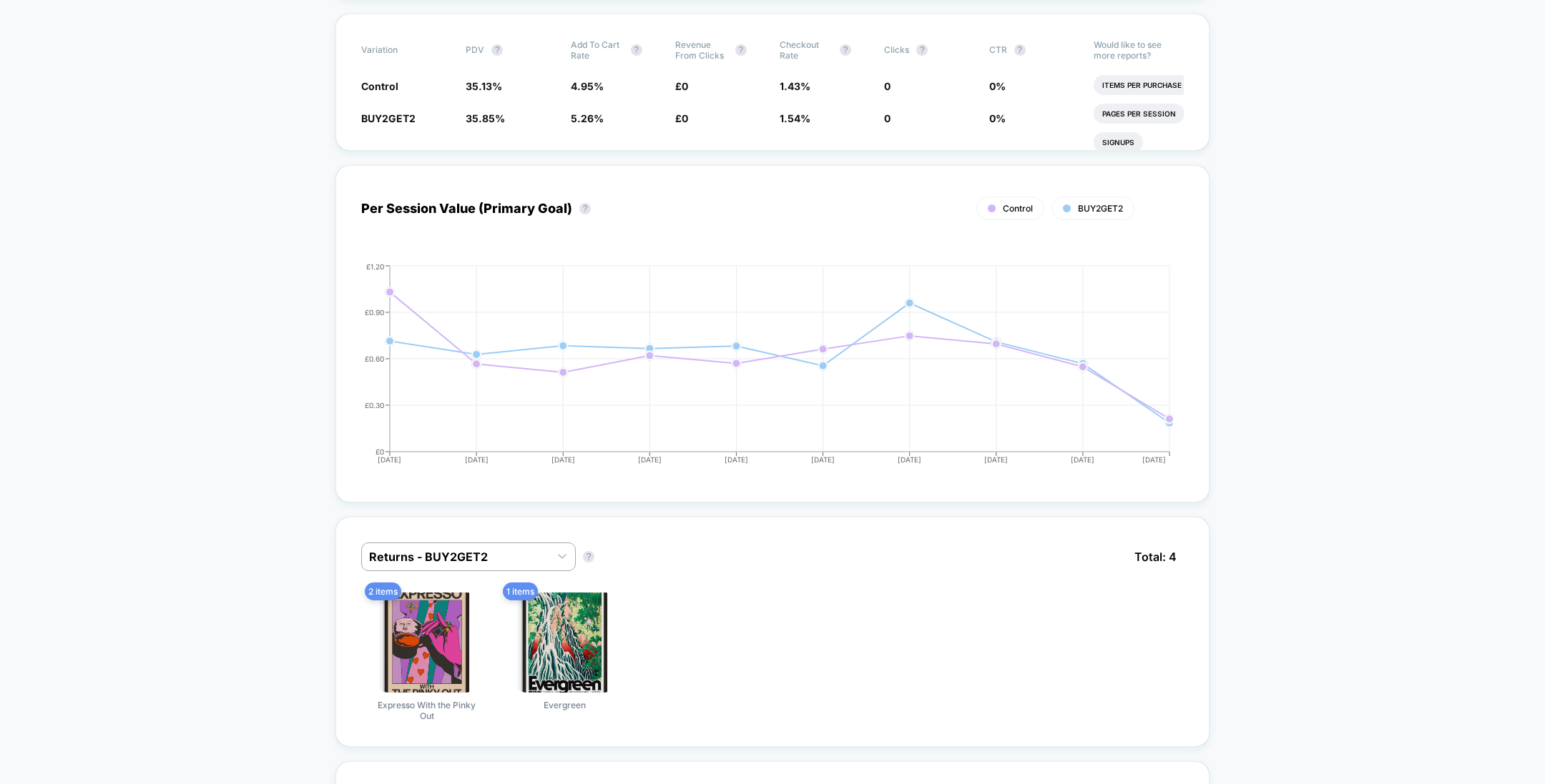
scroll to position [466, 0]
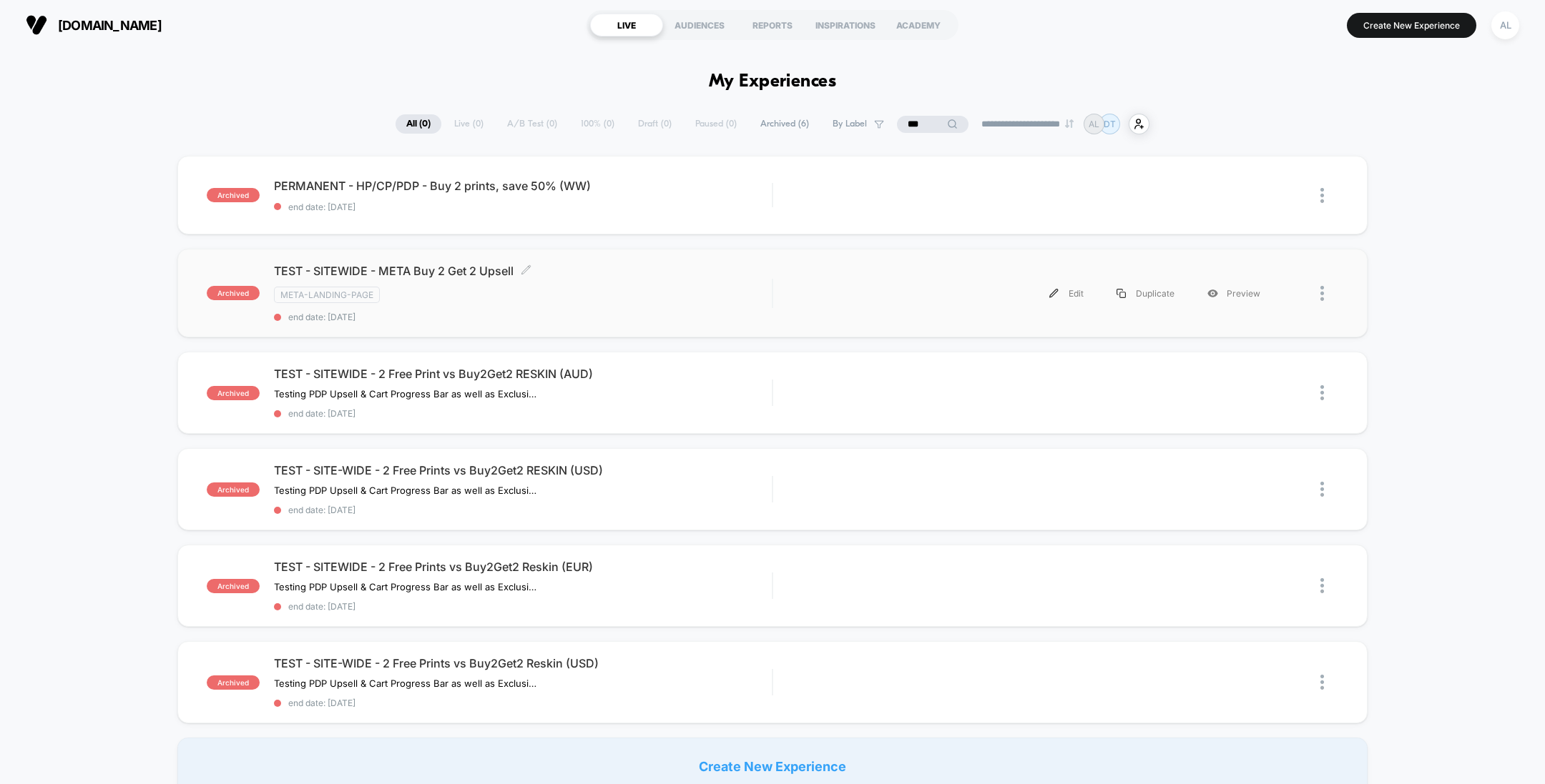
click at [755, 295] on div "META-LANDING-PAGE" at bounding box center [523, 295] width 498 height 17
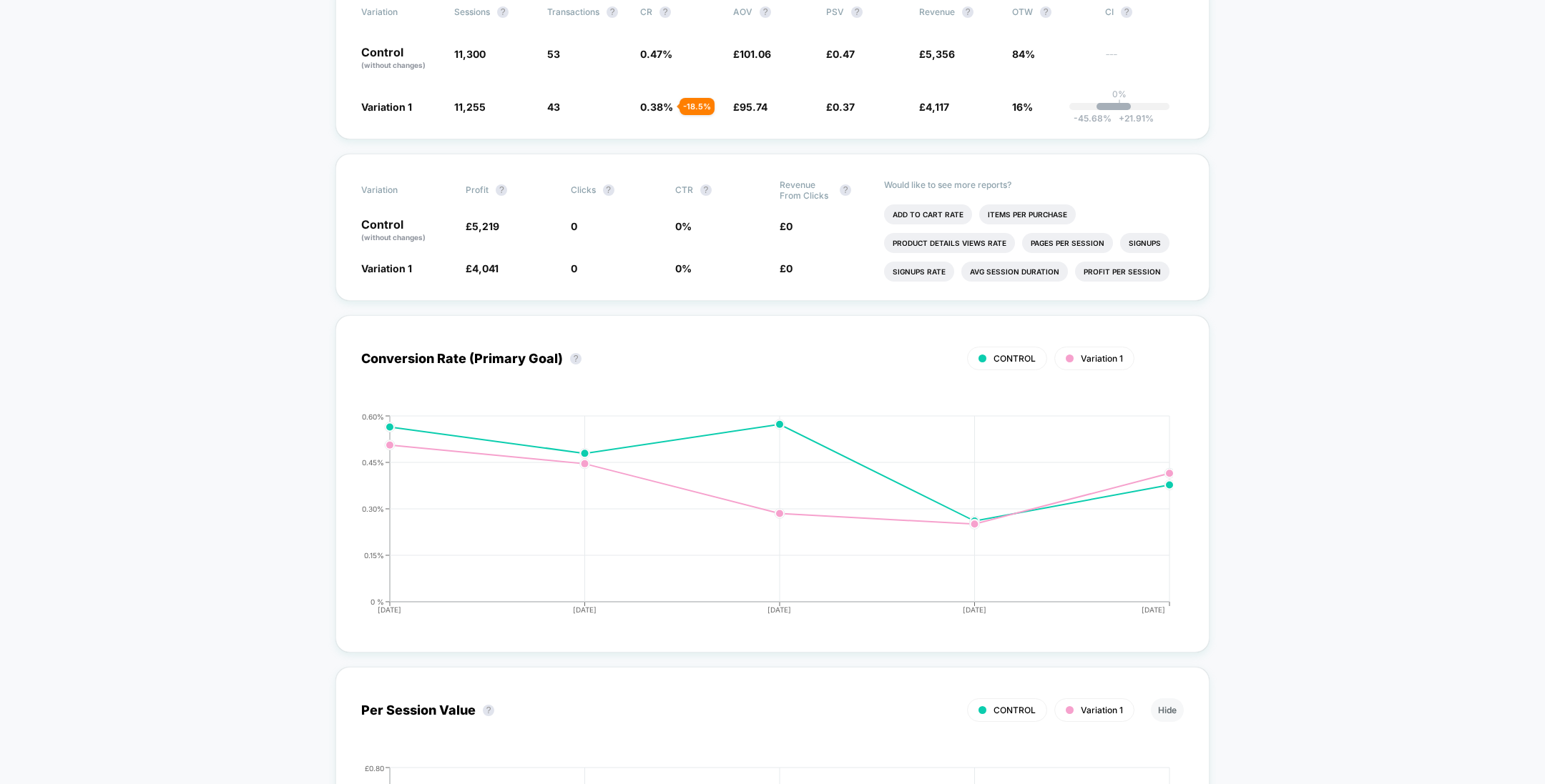
scroll to position [330, 0]
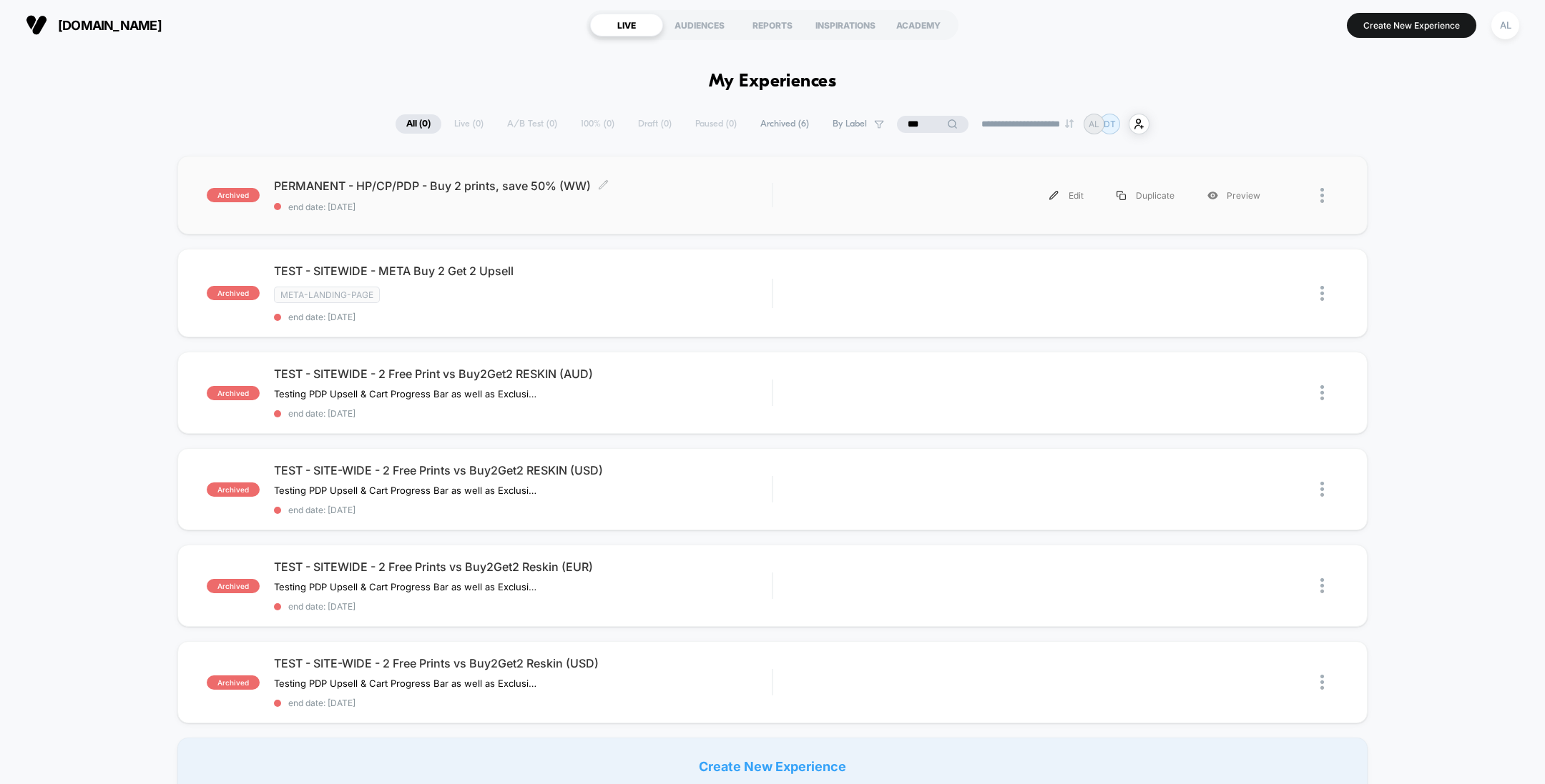
click at [718, 202] on span "end date: [DATE]" at bounding box center [523, 207] width 498 height 11
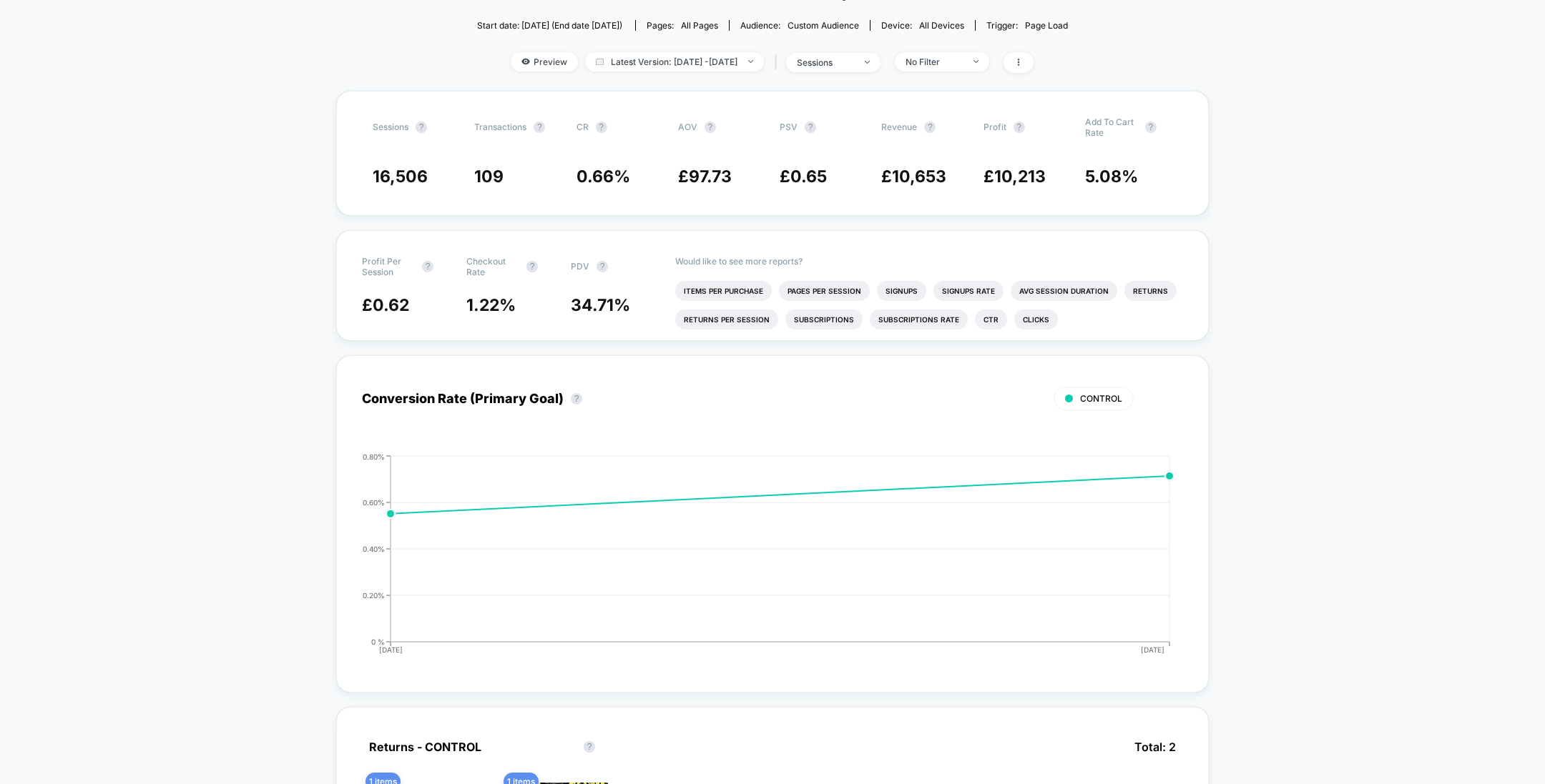
scroll to position [342, 0]
